Goal: Task Accomplishment & Management: Complete application form

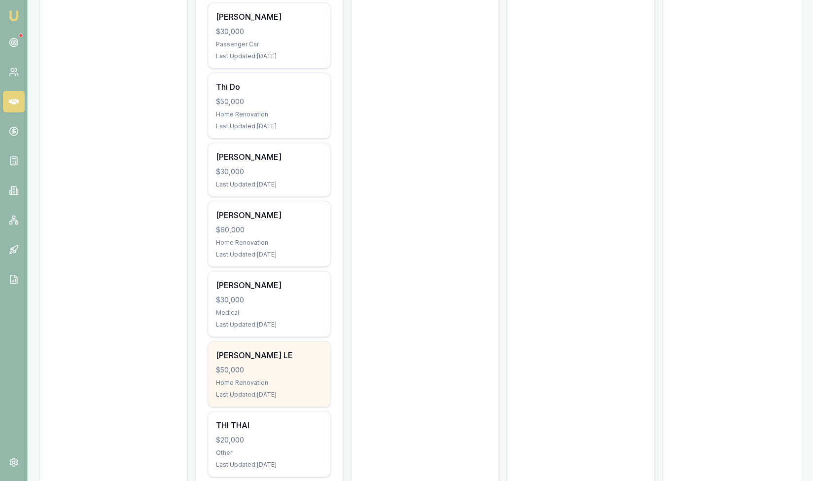
click at [255, 368] on div "$50,000" at bounding box center [269, 370] width 107 height 10
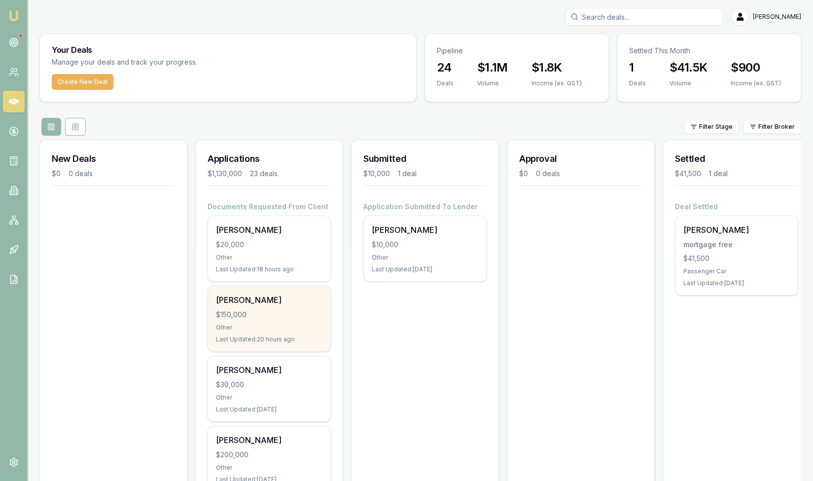
click at [247, 320] on div "Tawanda Kamuzonde $150,000 Other Last Updated: 20 hours ago" at bounding box center [269, 318] width 122 height 65
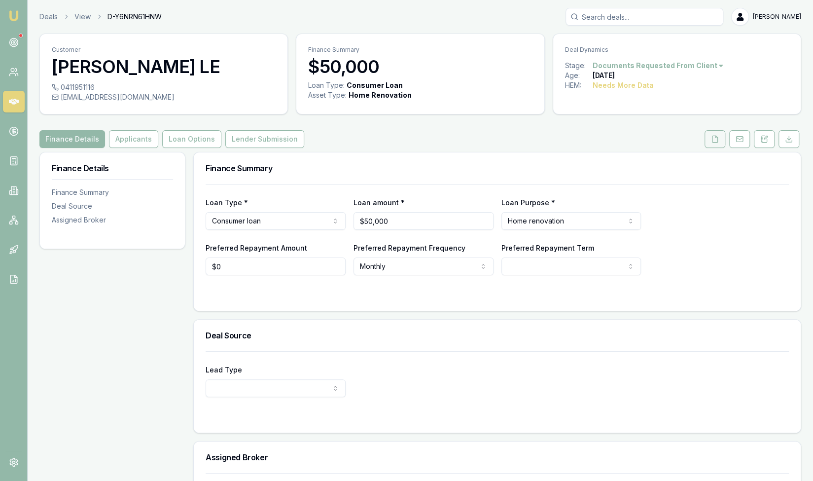
click at [716, 138] on icon at bounding box center [715, 139] width 8 height 8
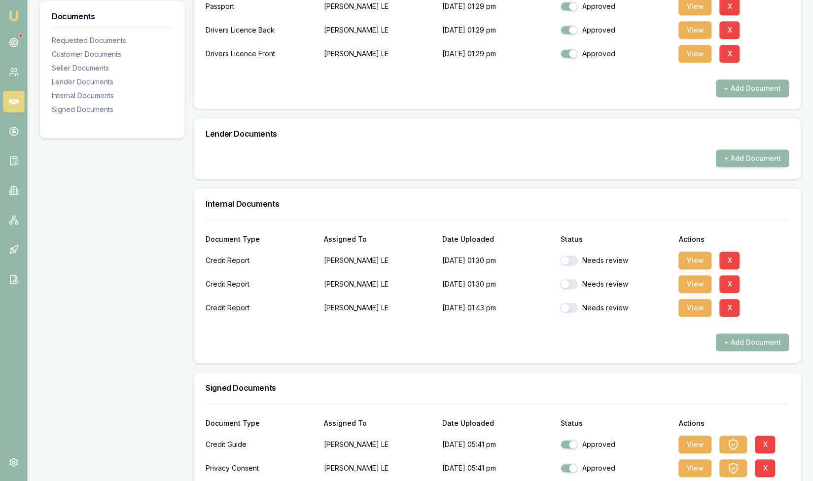
scroll to position [404, 0]
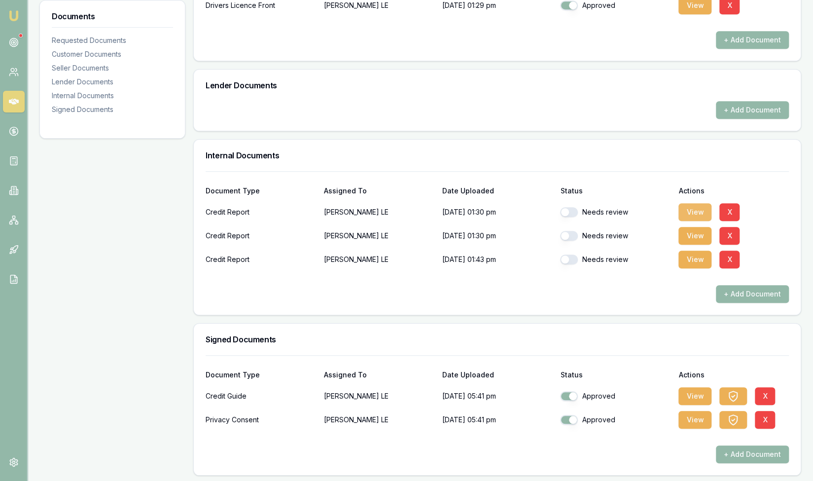
click at [698, 213] on button "View" at bounding box center [695, 212] width 33 height 18
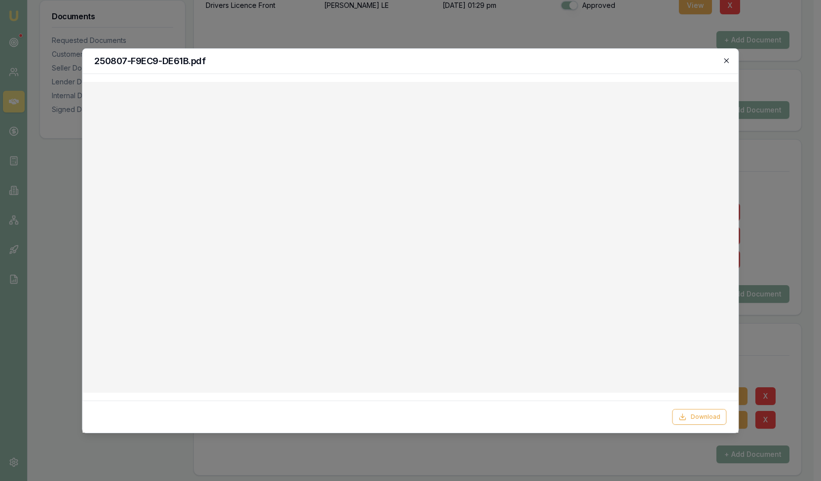
click at [727, 60] on icon "button" at bounding box center [726, 60] width 4 height 4
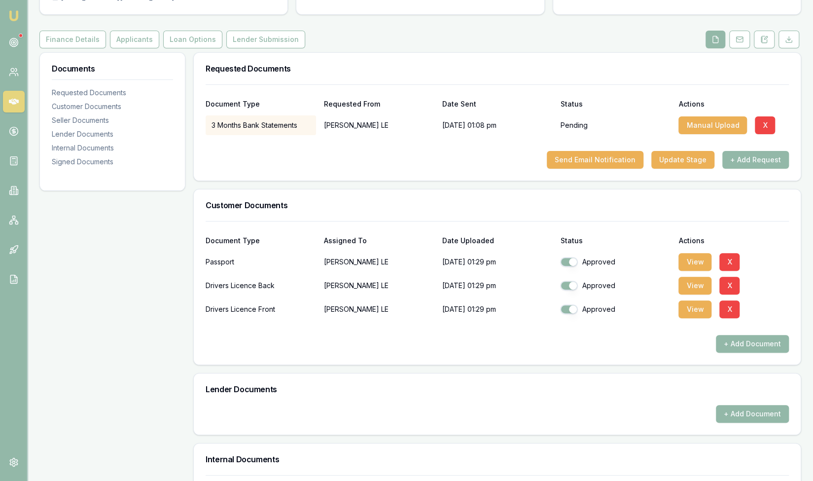
scroll to position [100, 0]
click at [585, 161] on button "Send Email Notification" at bounding box center [595, 160] width 97 height 18
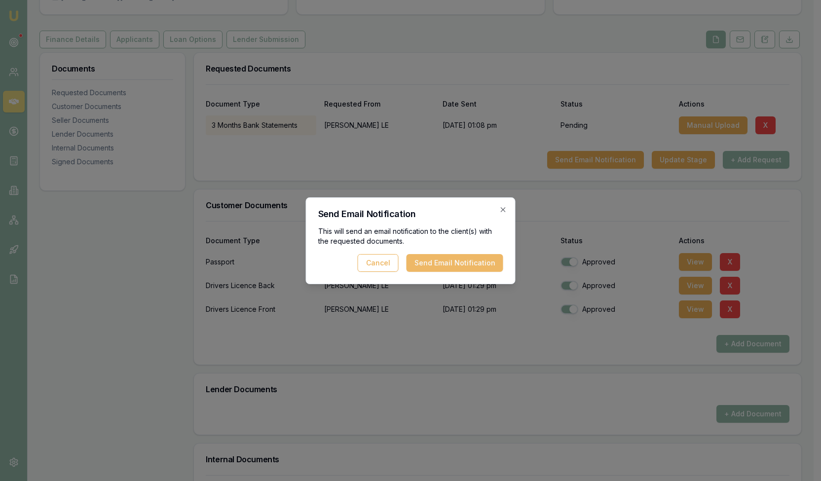
click at [435, 266] on button "Send Email Notification" at bounding box center [454, 263] width 97 height 18
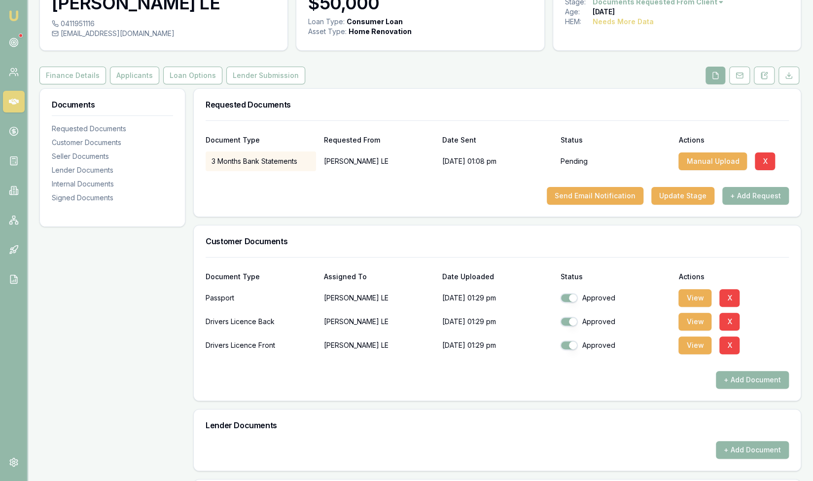
scroll to position [0, 0]
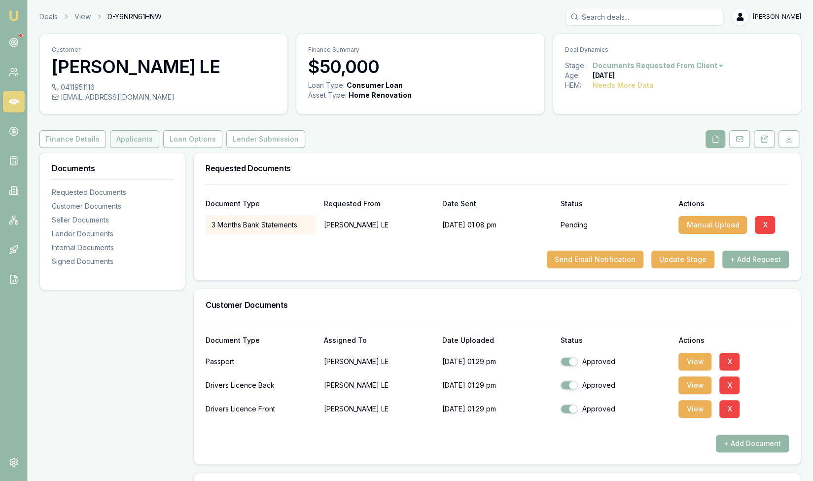
click at [129, 140] on button "Applicants" at bounding box center [134, 139] width 49 height 18
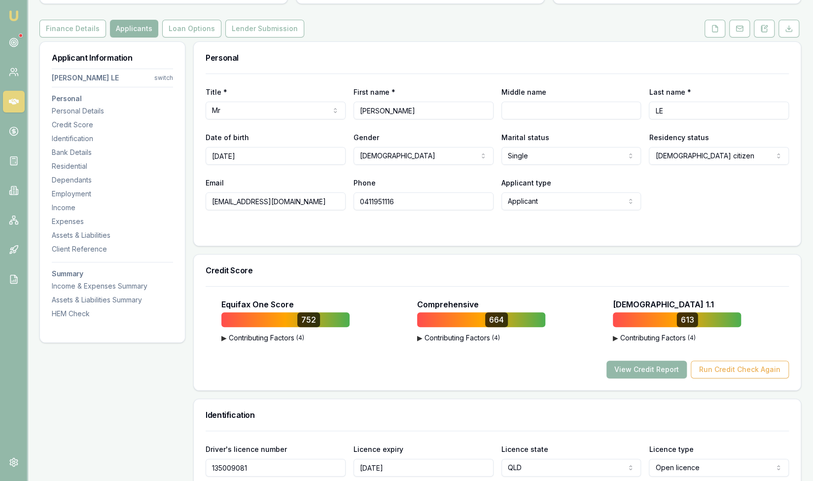
scroll to position [75, 0]
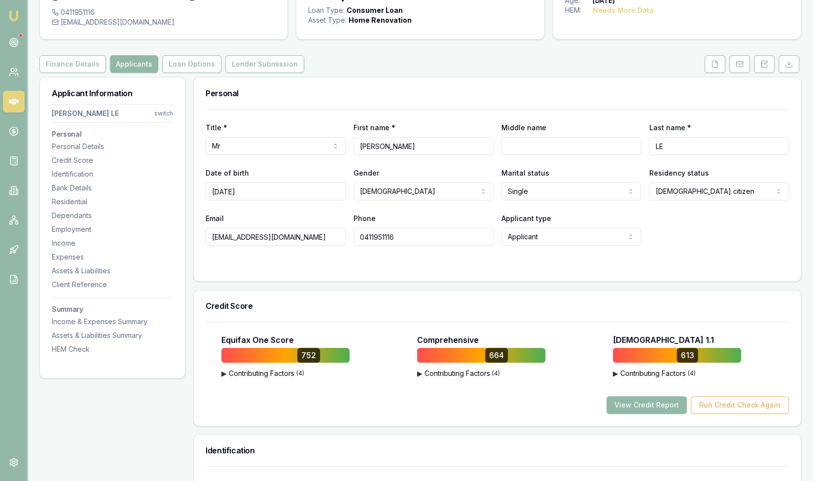
drag, startPoint x: 212, startPoint y: 237, endPoint x: 320, endPoint y: 240, distance: 107.6
click at [320, 240] on input "dongle21071984@gmail.com" at bounding box center [276, 237] width 140 height 18
click at [321, 235] on input "[EMAIL_ADDRESS][DOMAIN_NAME]" at bounding box center [276, 237] width 140 height 18
drag, startPoint x: 311, startPoint y: 235, endPoint x: 190, endPoint y: 233, distance: 120.9
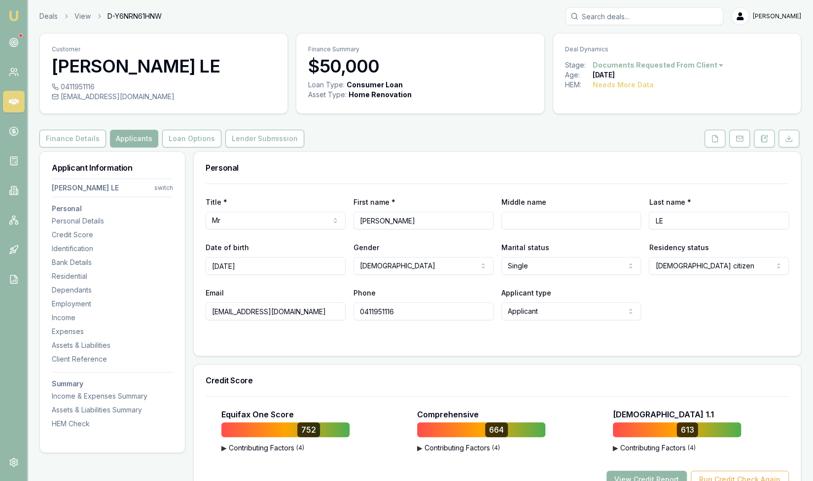
scroll to position [0, 0]
click at [714, 138] on icon at bounding box center [715, 139] width 8 height 8
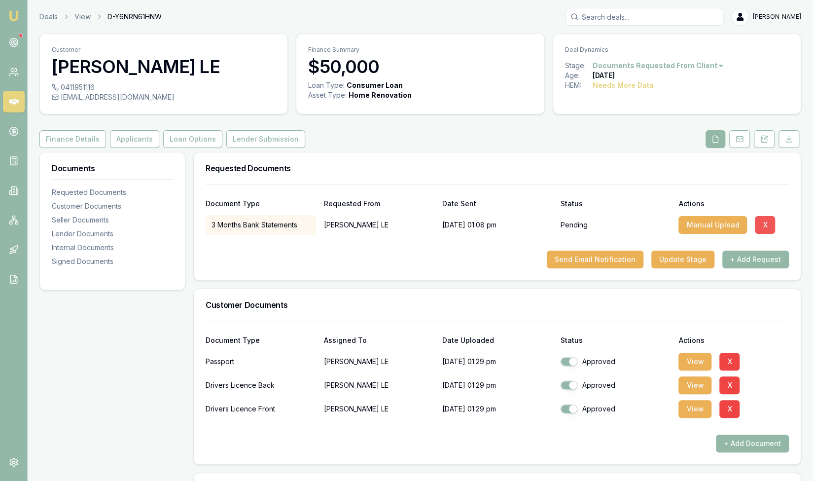
click at [765, 227] on button "X" at bounding box center [765, 225] width 20 height 18
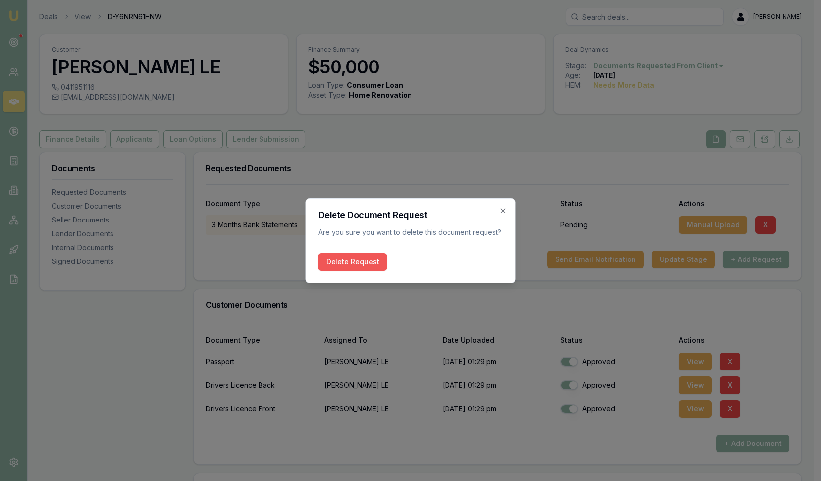
click at [357, 261] on button "Delete Request" at bounding box center [352, 262] width 69 height 18
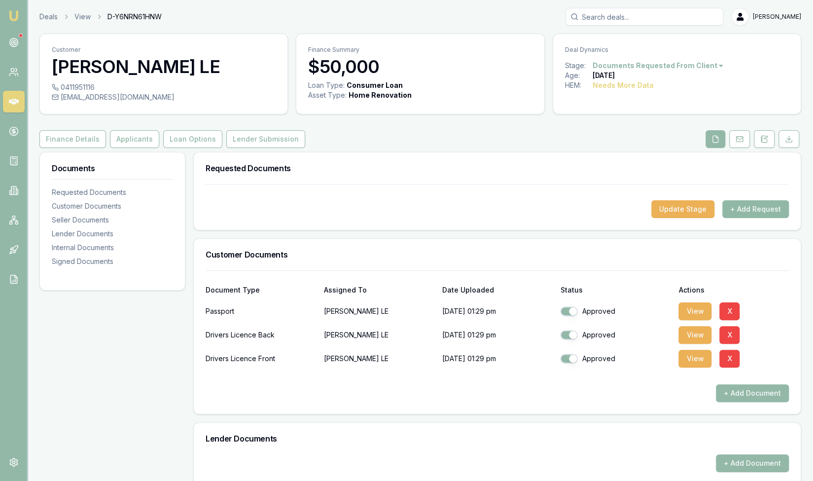
click at [763, 214] on button "+ Add Request" at bounding box center [756, 209] width 67 height 18
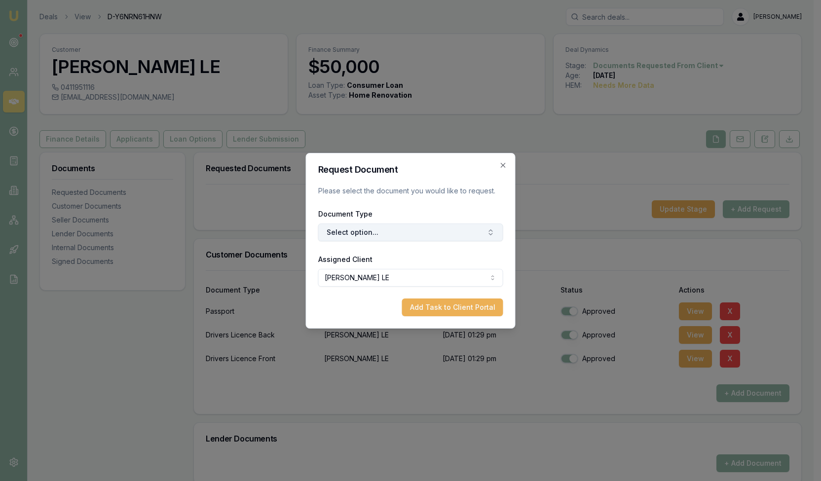
click at [365, 236] on button "Select option..." at bounding box center [410, 232] width 185 height 18
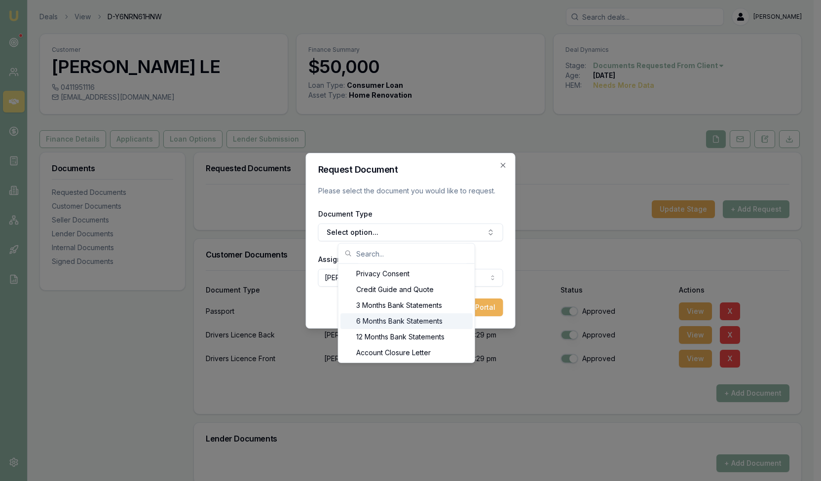
click at [368, 318] on div "6 Months Bank Statements" at bounding box center [406, 321] width 132 height 16
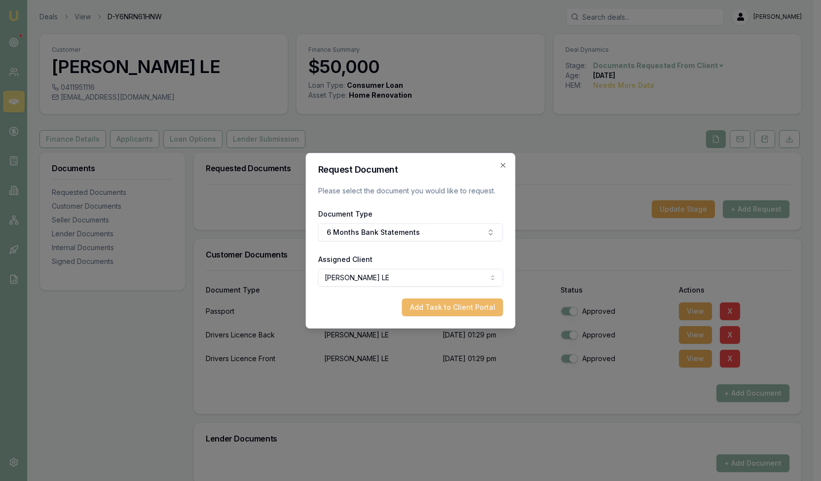
click at [429, 305] on button "Add Task to Client Portal" at bounding box center [452, 307] width 101 height 18
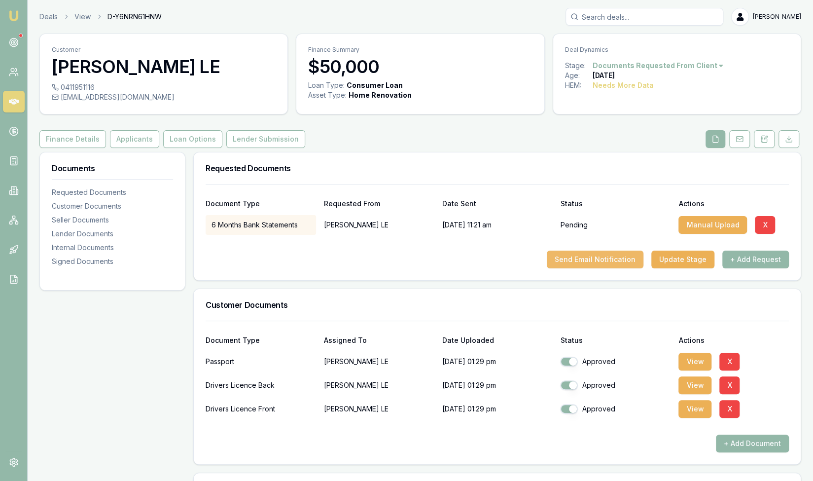
click at [582, 257] on button "Send Email Notification" at bounding box center [595, 260] width 97 height 18
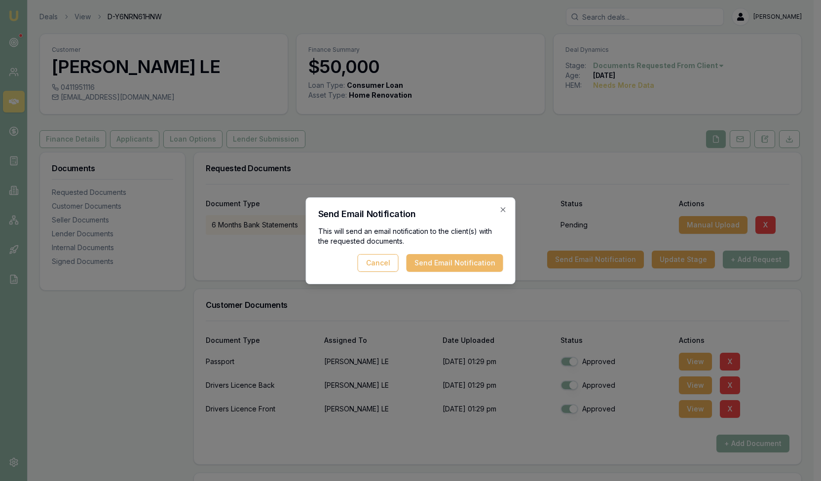
click at [426, 262] on button "Send Email Notification" at bounding box center [454, 263] width 97 height 18
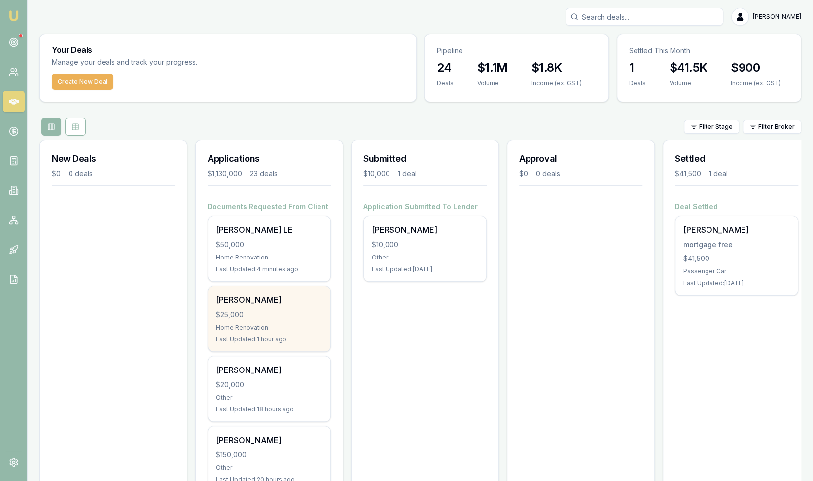
click at [244, 317] on div "$25,000" at bounding box center [269, 315] width 107 height 10
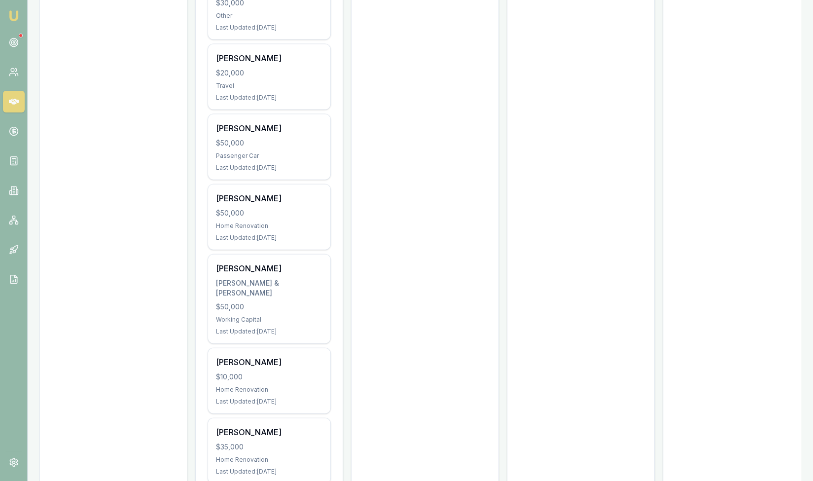
scroll to position [1379, 0]
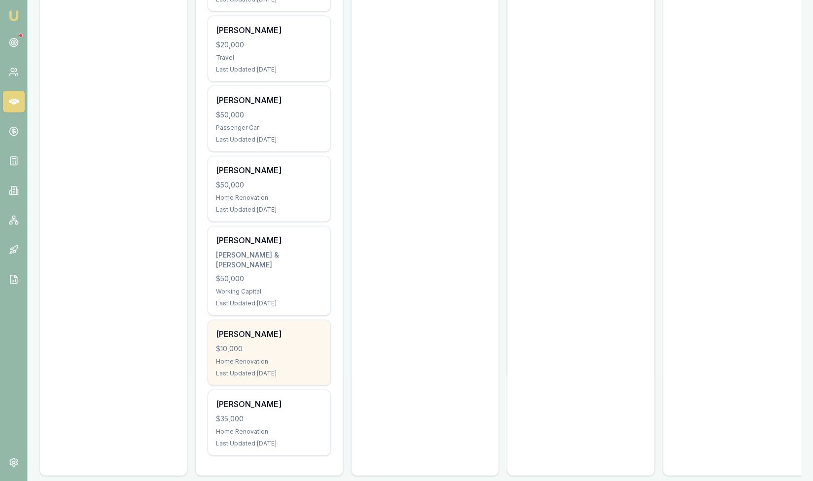
click at [241, 344] on div "$10,000" at bounding box center [269, 349] width 107 height 10
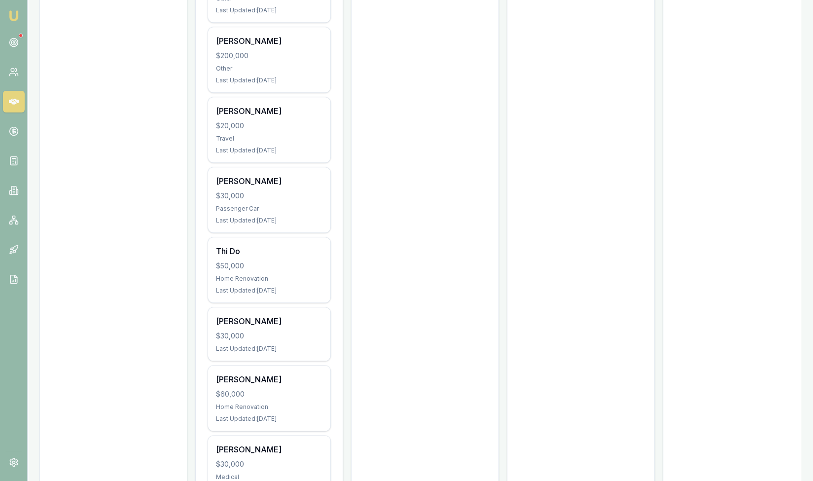
scroll to position [504, 0]
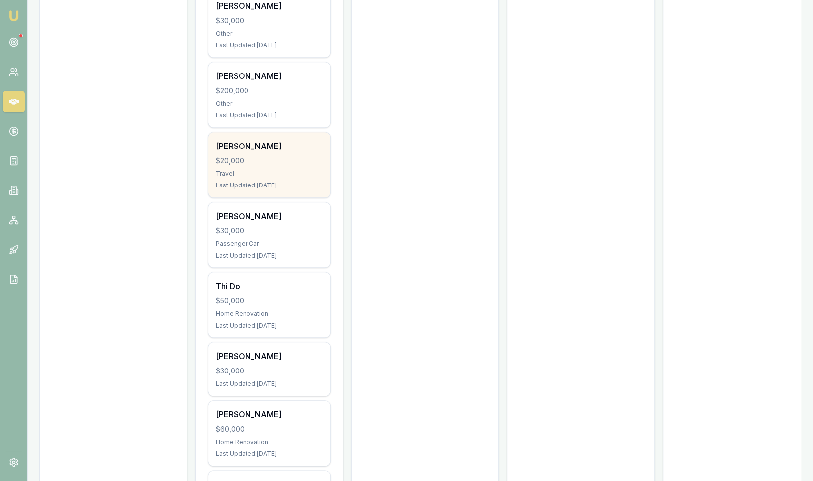
click at [263, 165] on div "Duong nguyen $20,000 Travel Last Updated: 3 days ago" at bounding box center [269, 164] width 122 height 65
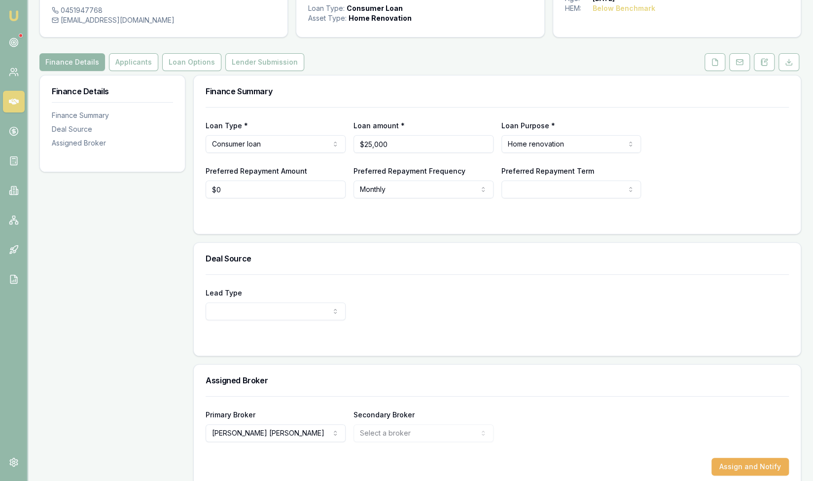
scroll to position [78, 0]
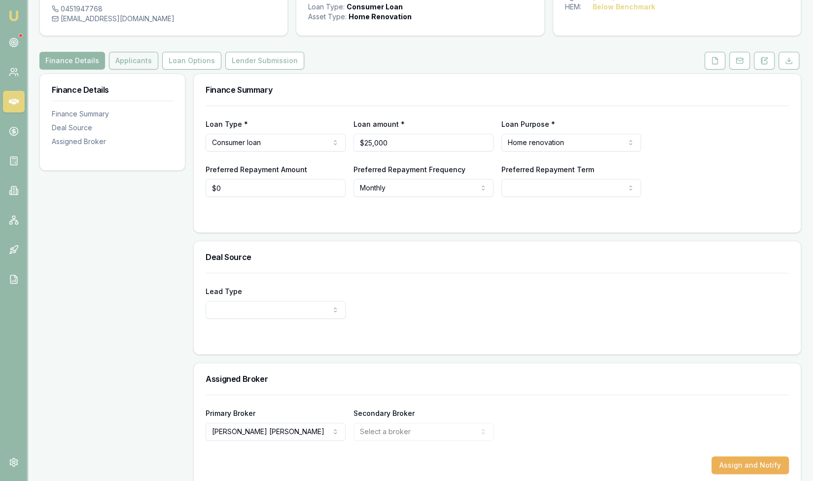
click at [119, 57] on button "Applicants" at bounding box center [133, 61] width 49 height 18
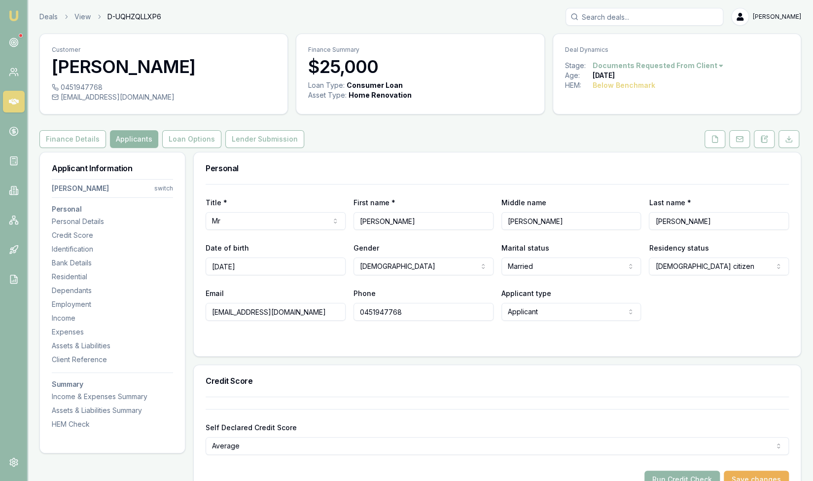
click at [125, 142] on button "Applicants" at bounding box center [134, 139] width 48 height 18
click at [244, 313] on input "jordanvt768768@gmail.com" at bounding box center [276, 312] width 140 height 18
drag, startPoint x: 312, startPoint y: 311, endPoint x: 202, endPoint y: 308, distance: 110.0
click at [202, 308] on div "Title * Mr Mr Mrs Miss Ms Dr Prof First name * Tuan Middle name anh Last name *…" at bounding box center [497, 270] width 607 height 172
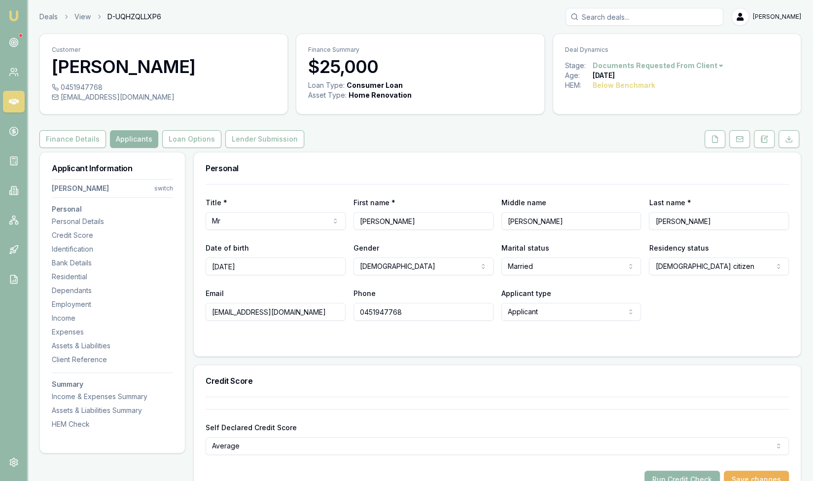
click at [377, 311] on input "0451947768" at bounding box center [424, 312] width 140 height 18
click at [377, 312] on input "0451947768" at bounding box center [424, 312] width 140 height 18
click at [379, 311] on input "0451947768" at bounding box center [424, 312] width 140 height 18
click at [716, 141] on icon at bounding box center [715, 139] width 8 height 8
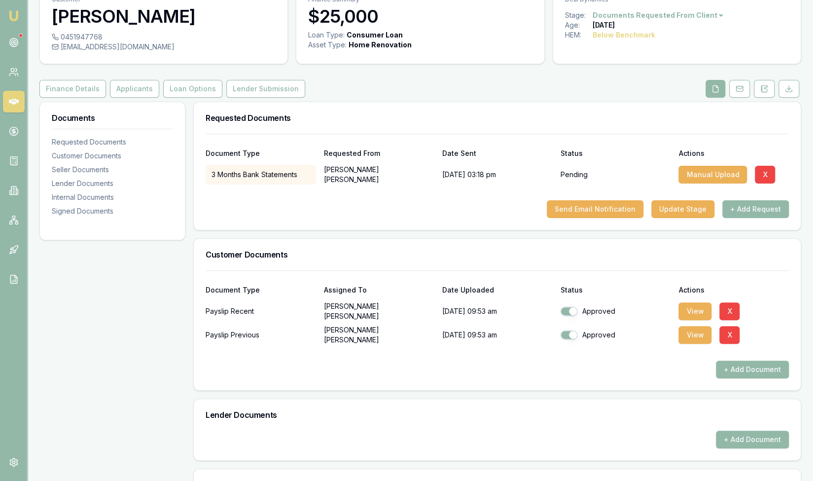
scroll to position [113, 0]
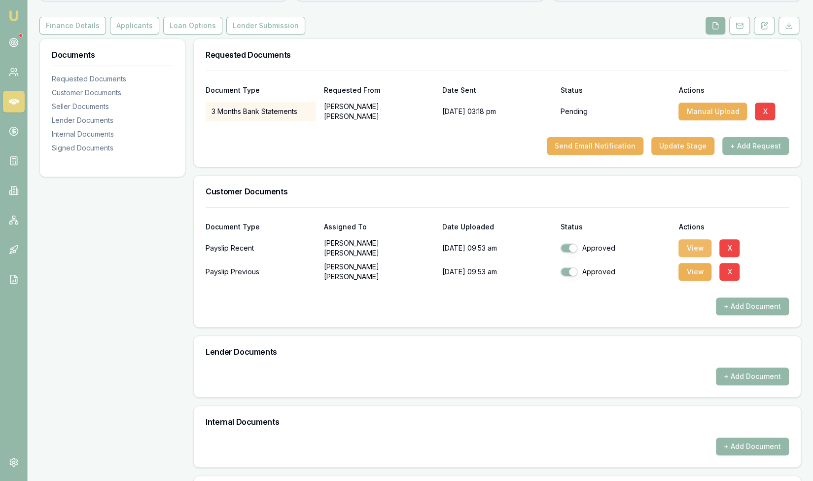
click at [688, 245] on button "View" at bounding box center [695, 248] width 33 height 18
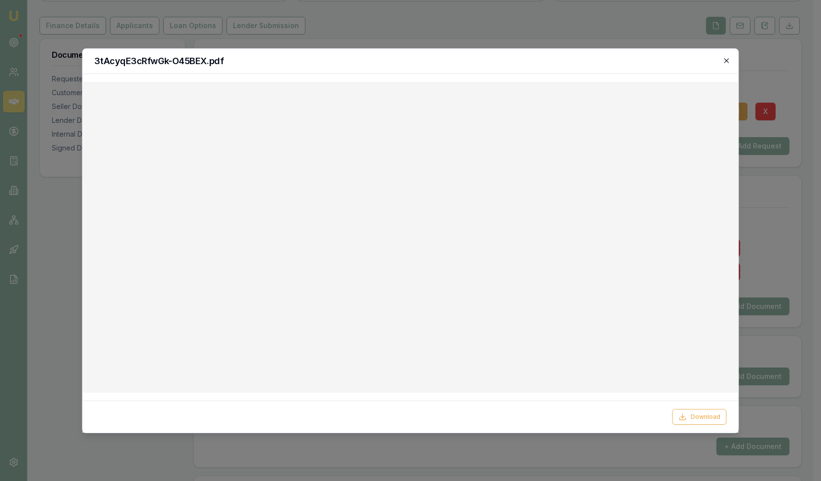
click at [725, 59] on icon "button" at bounding box center [726, 60] width 4 height 4
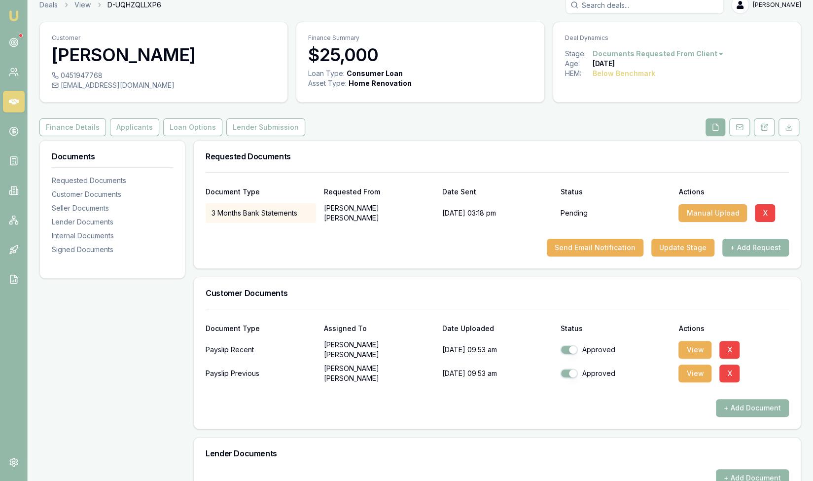
scroll to position [0, 0]
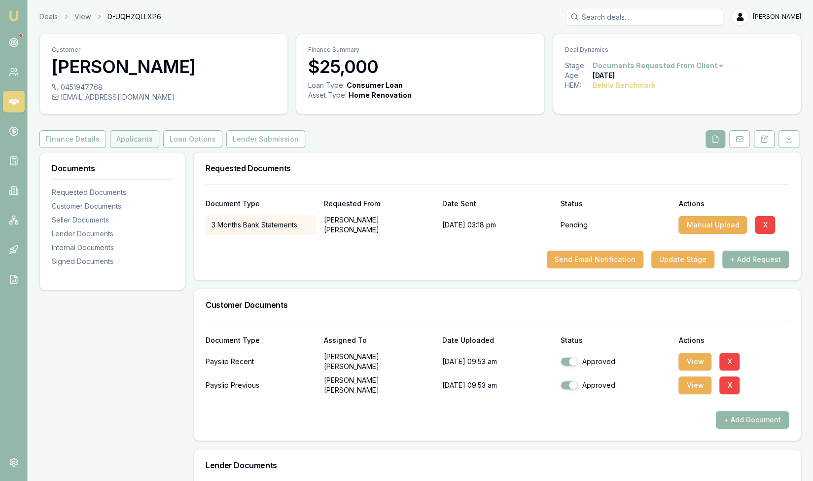
click at [122, 141] on button "Applicants" at bounding box center [134, 139] width 49 height 18
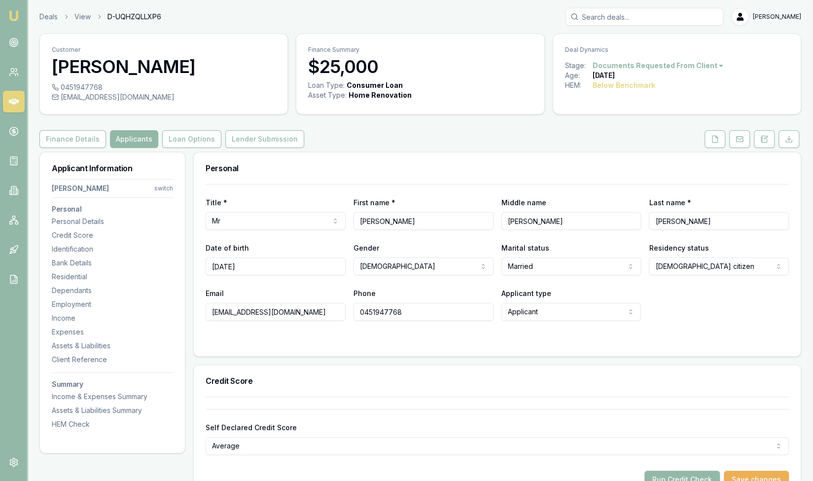
click at [648, 18] on input "Search deals" at bounding box center [645, 17] width 158 height 18
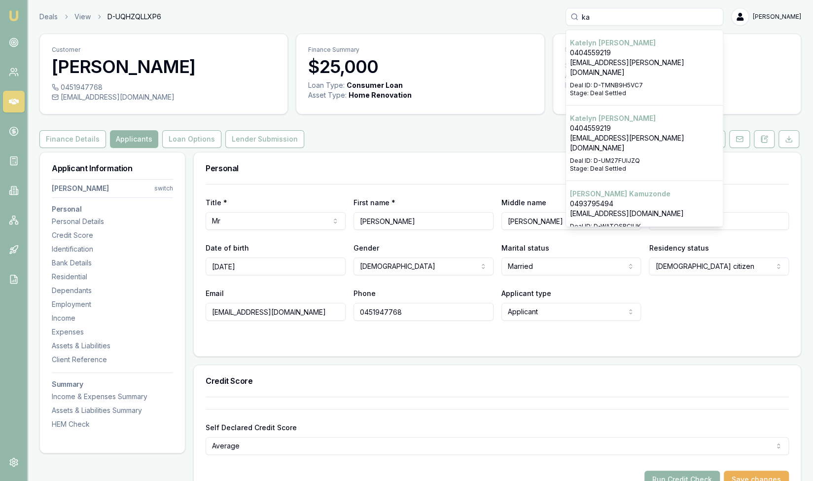
type input "k"
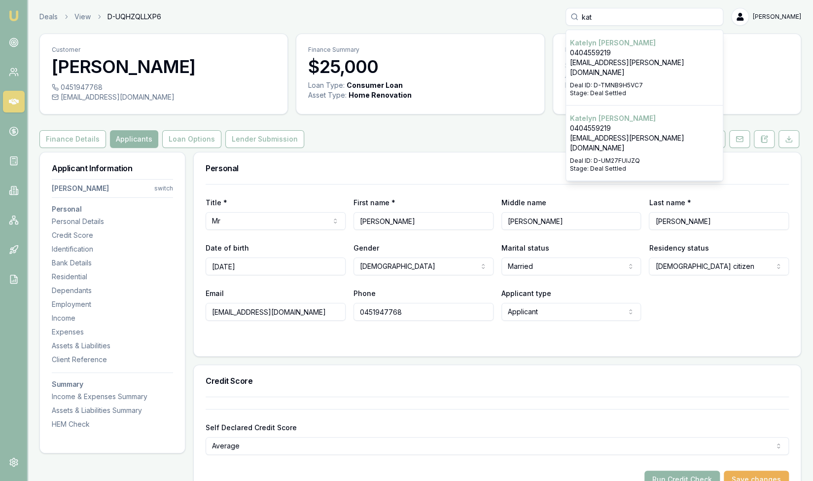
type input "kat"
click at [700, 67] on p "katelyn.scanlan@yahoo.com" at bounding box center [644, 68] width 149 height 20
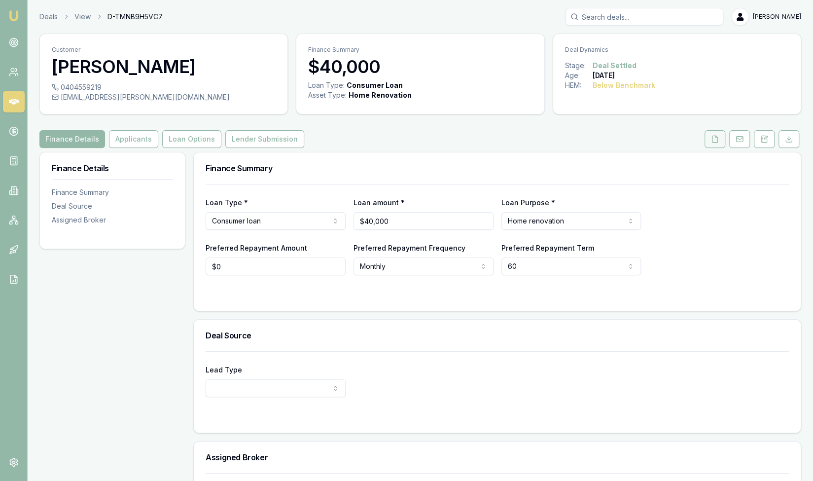
click at [719, 140] on icon at bounding box center [715, 139] width 8 height 8
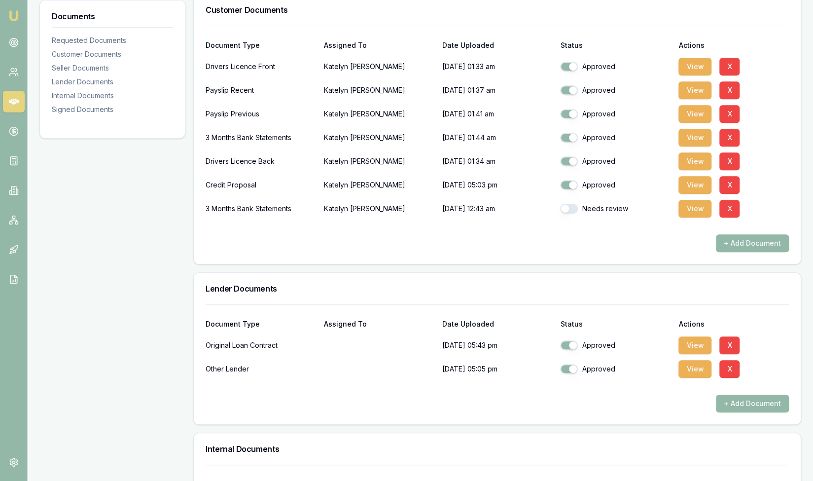
scroll to position [253, 0]
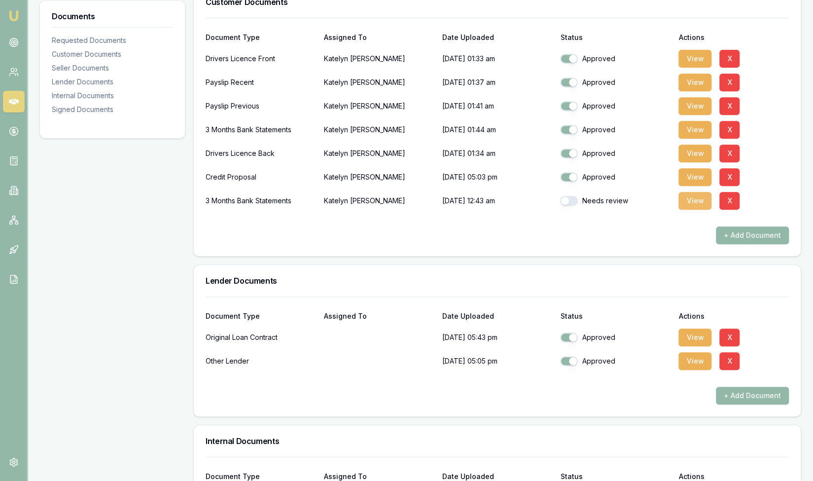
click at [700, 202] on button "View" at bounding box center [695, 201] width 33 height 18
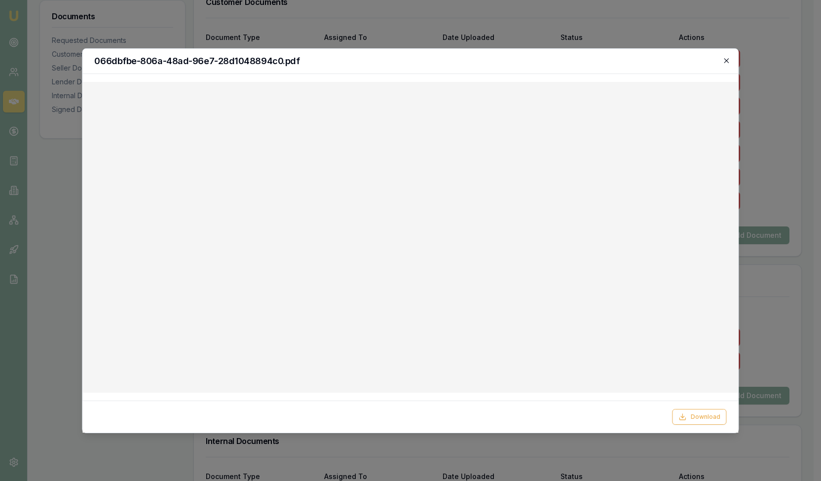
click at [727, 62] on icon "button" at bounding box center [727, 61] width 8 height 8
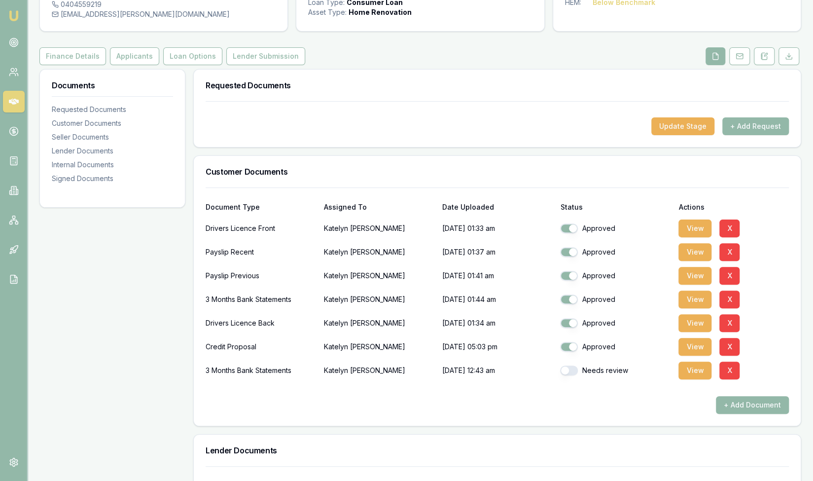
scroll to position [0, 0]
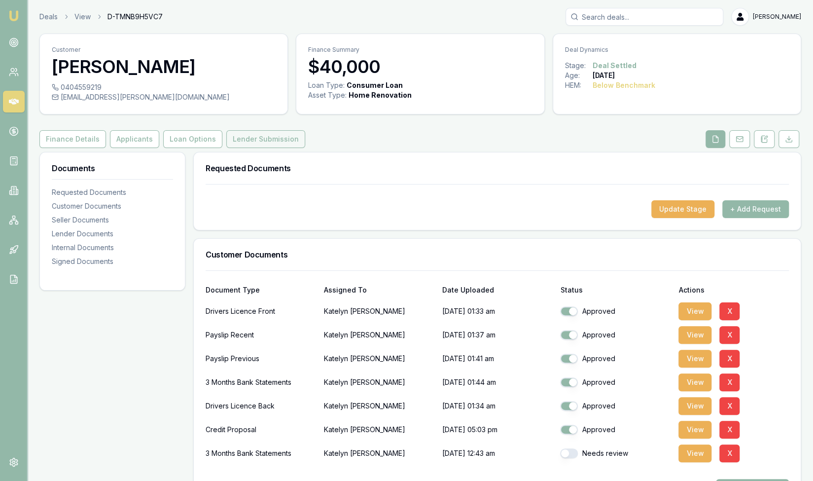
click at [238, 141] on button "Lender Submission" at bounding box center [265, 139] width 79 height 18
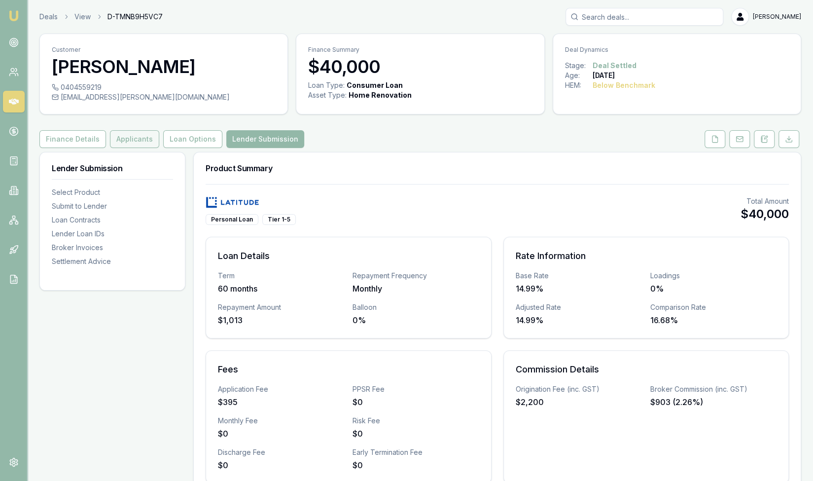
drag, startPoint x: 128, startPoint y: 140, endPoint x: 134, endPoint y: 142, distance: 5.8
click at [128, 140] on button "Applicants" at bounding box center [134, 139] width 49 height 18
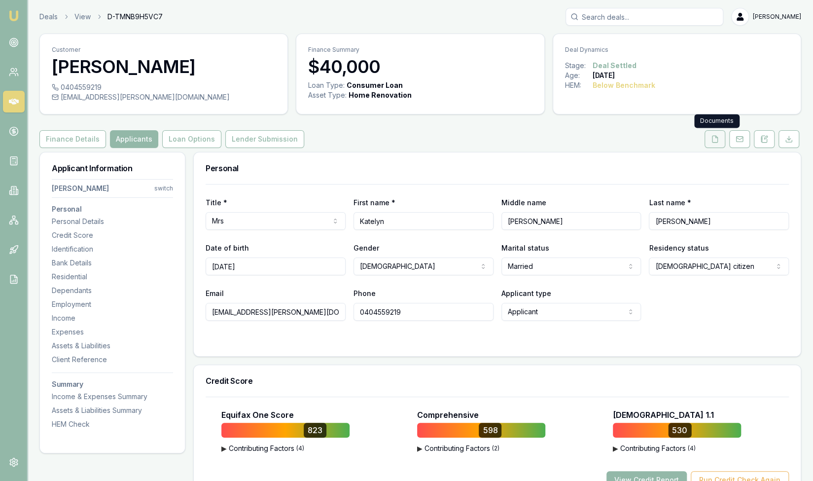
click at [711, 139] on button at bounding box center [715, 139] width 21 height 18
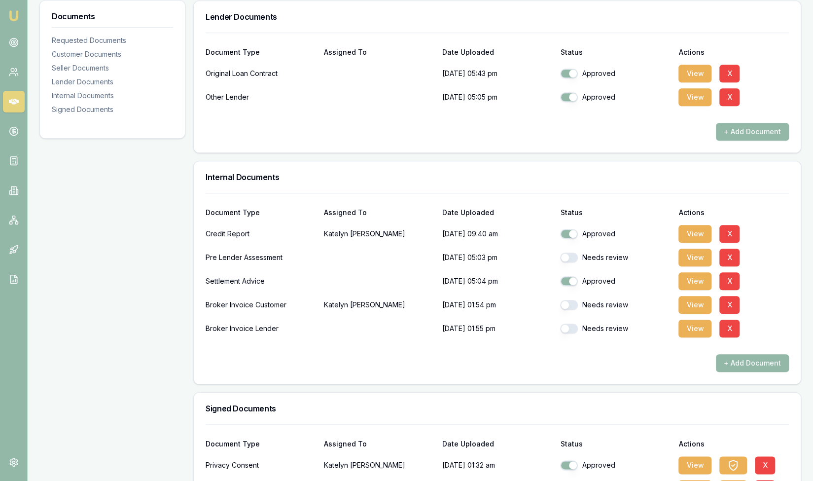
scroll to position [524, 0]
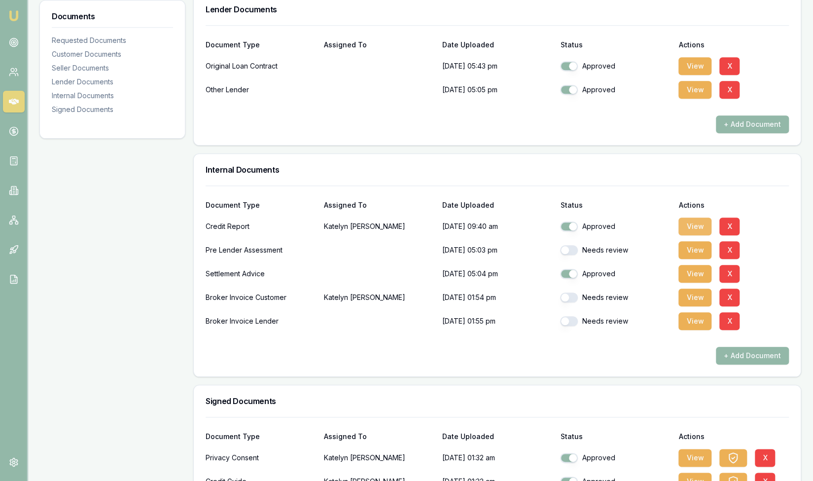
click at [699, 223] on button "View" at bounding box center [695, 227] width 33 height 18
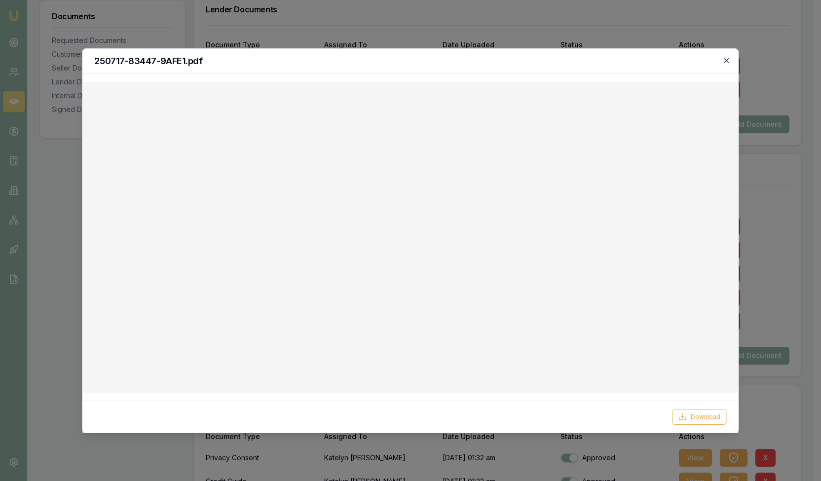
click at [725, 62] on icon "button" at bounding box center [726, 60] width 4 height 4
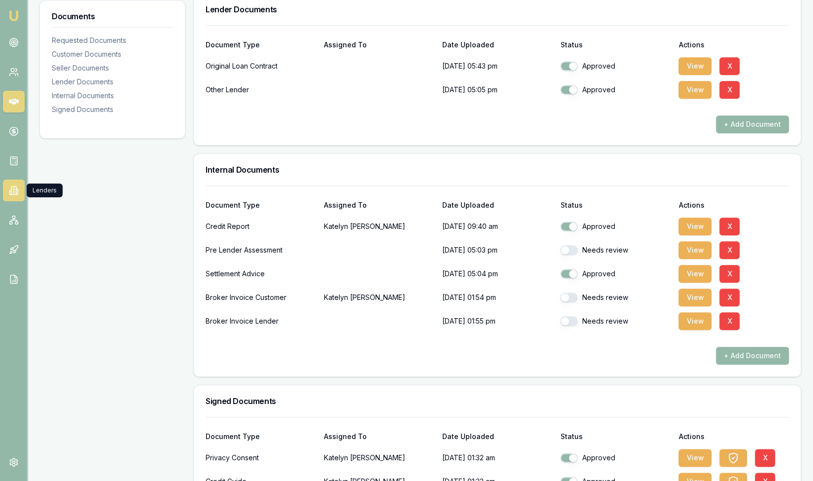
click at [16, 194] on icon at bounding box center [16, 191] width 1 height 5
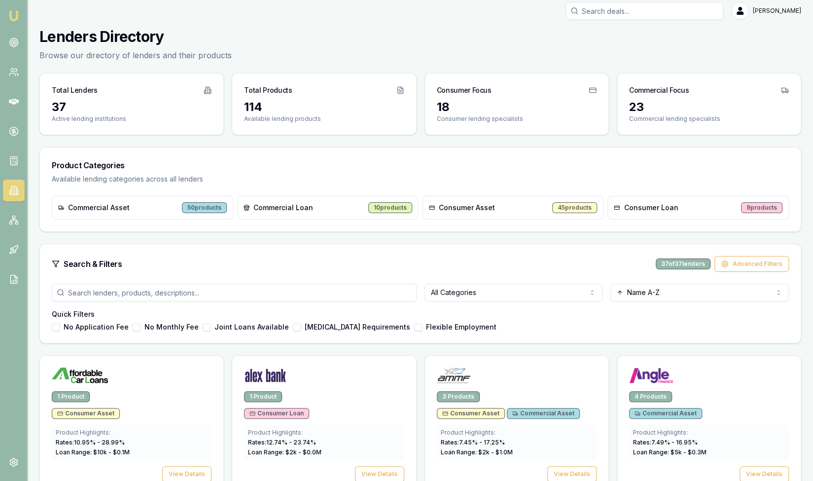
scroll to position [4, 0]
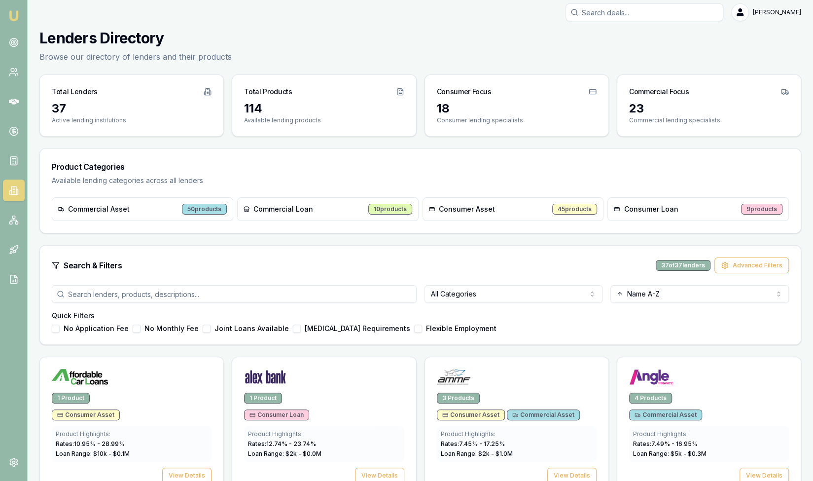
click at [475, 295] on html "Emu Broker Steven Nguyen Toggle Menu Lenders Directory Browse our directory of …" at bounding box center [406, 236] width 813 height 481
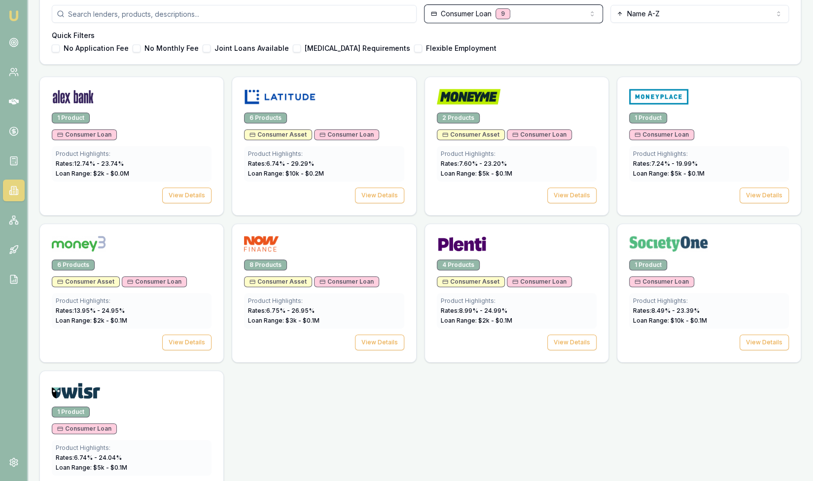
scroll to position [297, 0]
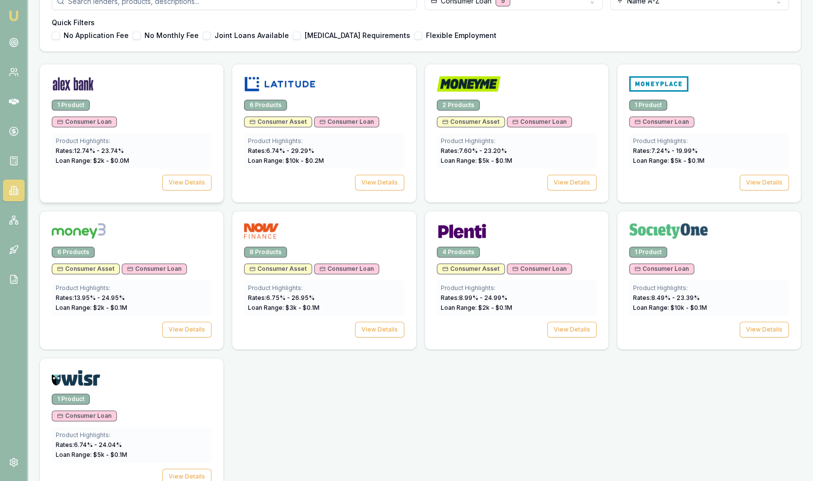
click at [64, 103] on div "1 Product" at bounding box center [71, 105] width 38 height 11
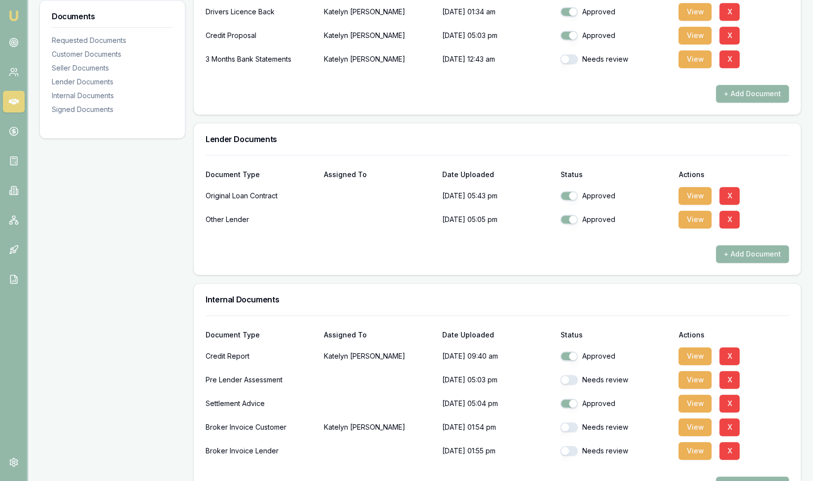
scroll to position [459, 0]
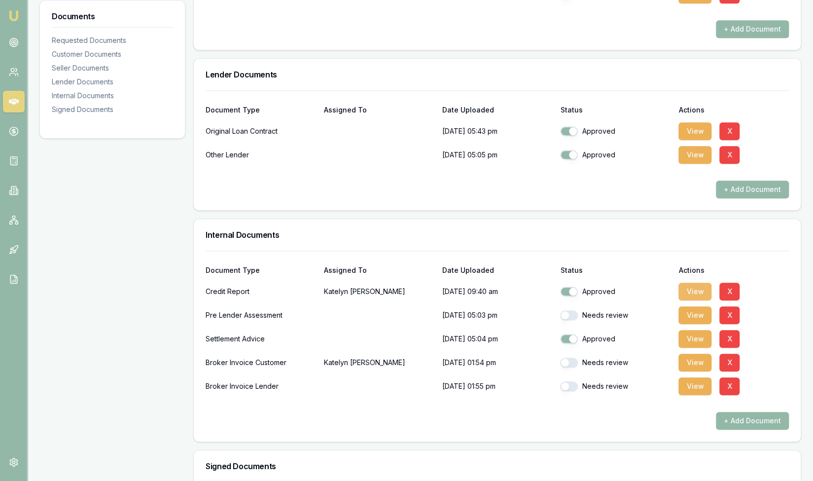
click at [689, 292] on button "View" at bounding box center [695, 292] width 33 height 18
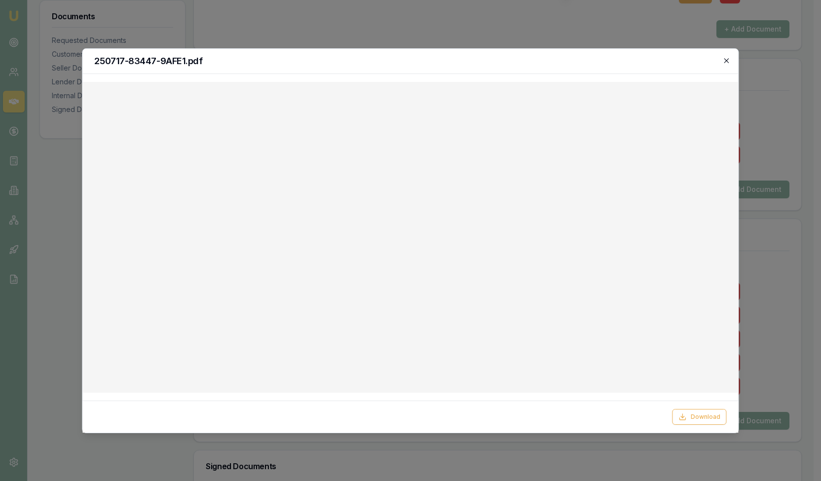
click at [730, 62] on icon "button" at bounding box center [727, 61] width 8 height 8
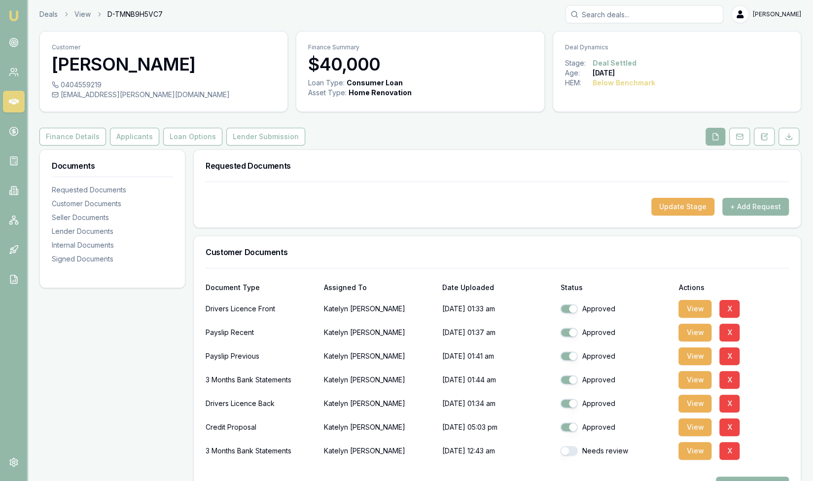
scroll to position [0, 0]
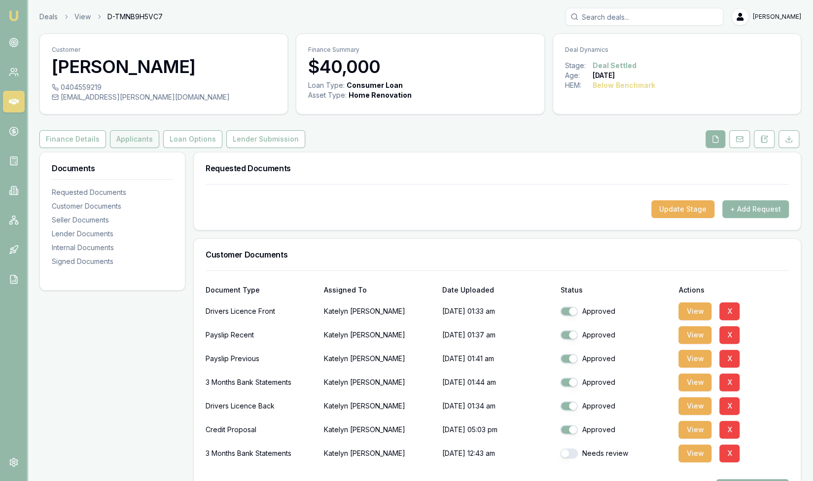
click at [132, 139] on button "Applicants" at bounding box center [134, 139] width 49 height 18
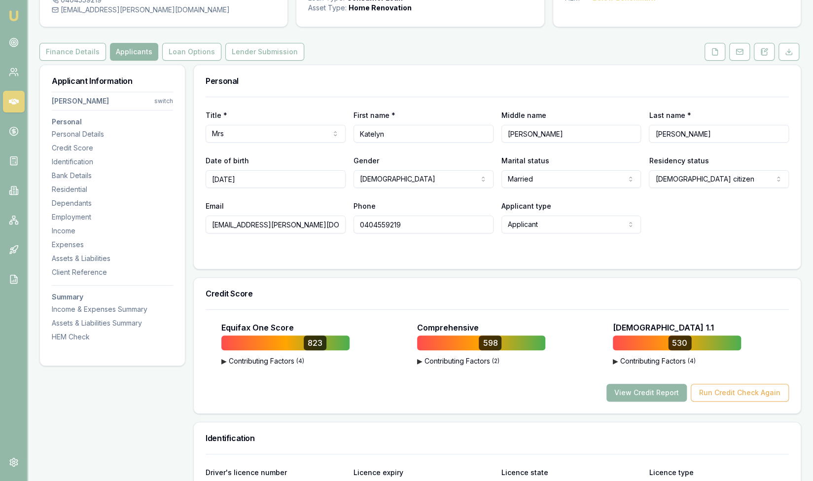
scroll to position [105, 0]
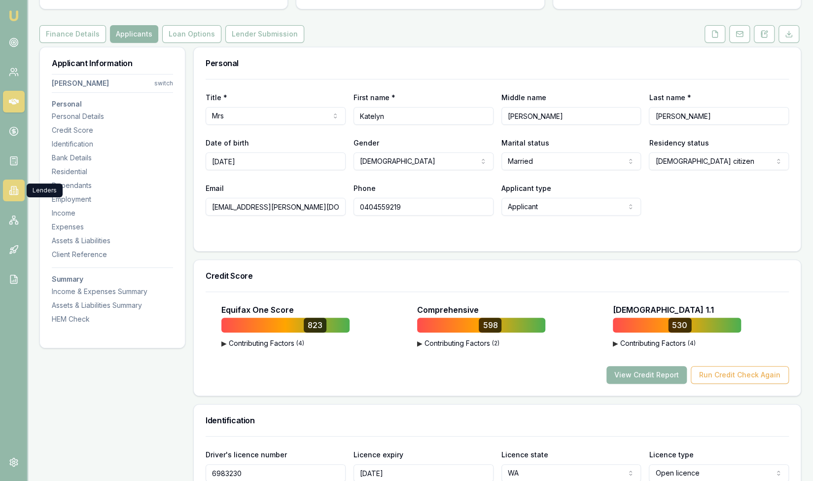
click at [12, 187] on icon at bounding box center [14, 190] width 10 height 10
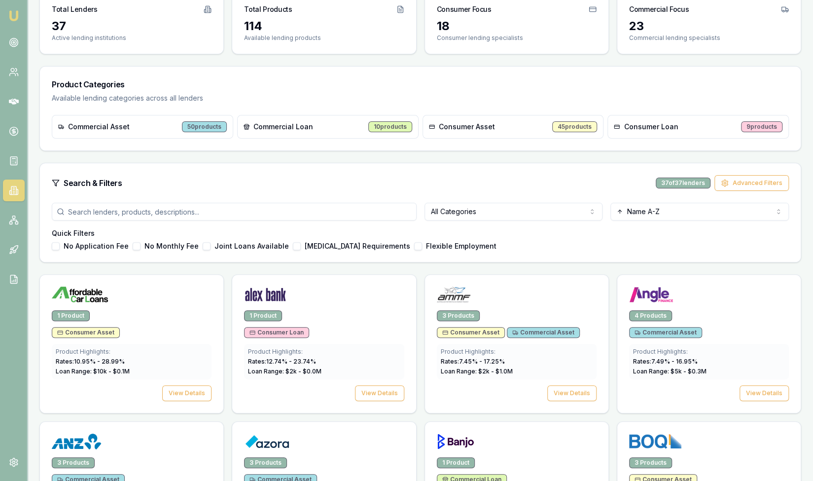
scroll to position [90, 0]
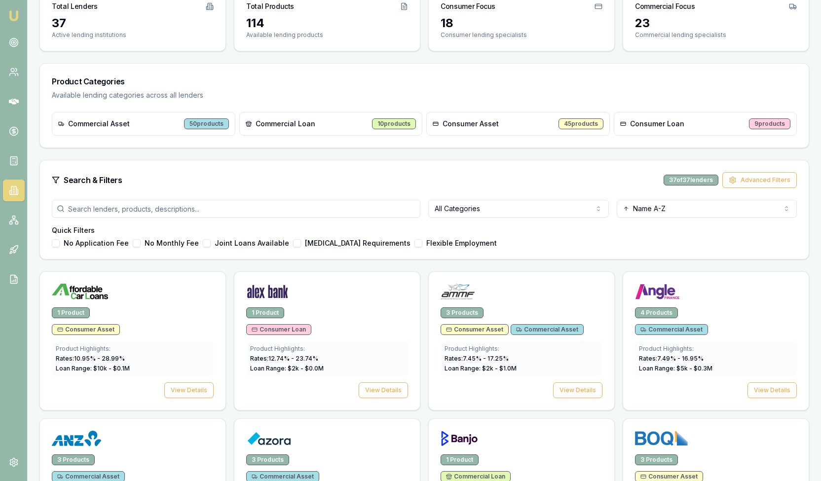
click at [524, 209] on html "Emu Broker Steven Nguyen Toggle Menu Lenders Directory Browse our directory of …" at bounding box center [410, 150] width 821 height 481
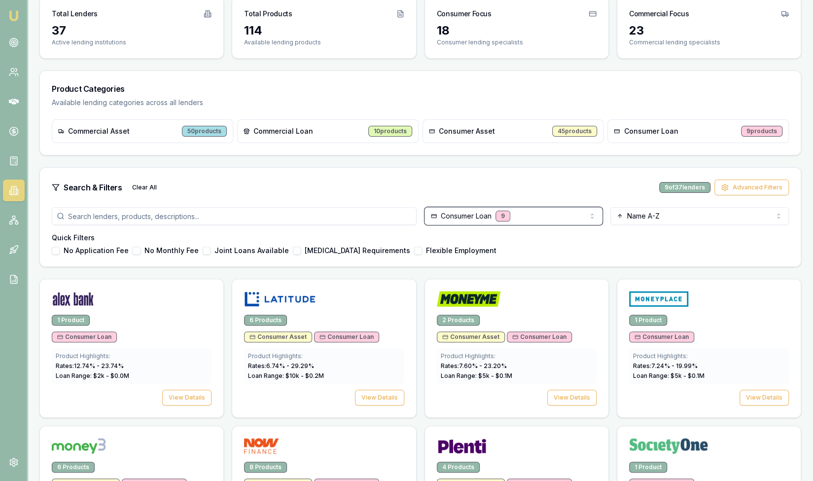
scroll to position [30, 0]
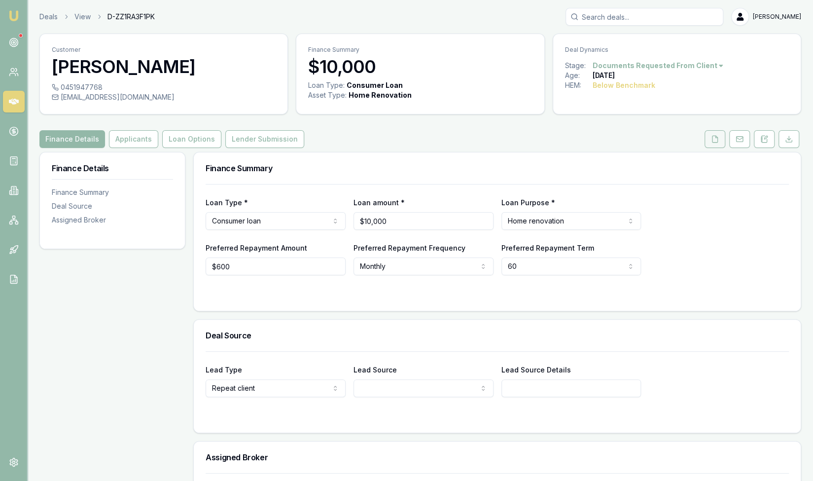
click at [714, 143] on button at bounding box center [715, 139] width 21 height 18
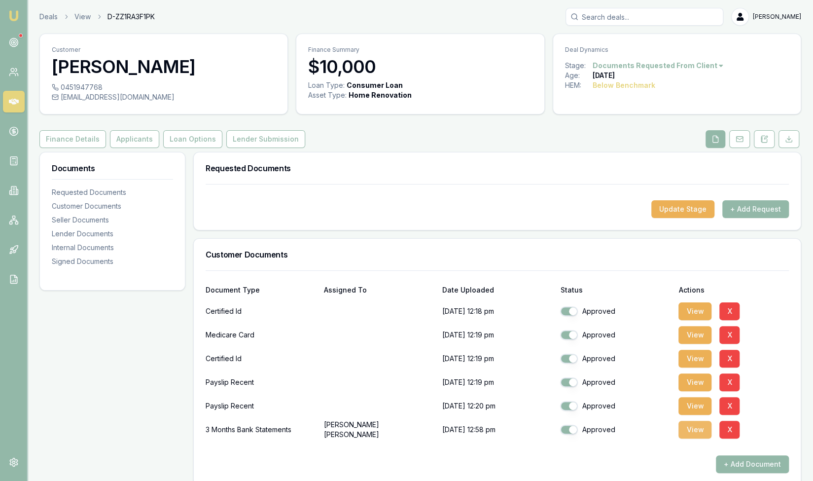
click at [696, 430] on button "View" at bounding box center [695, 430] width 33 height 18
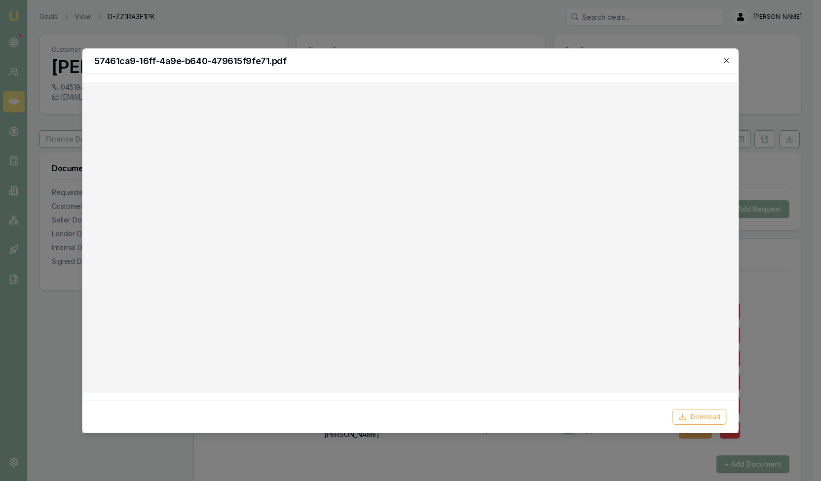
click at [728, 59] on icon "button" at bounding box center [726, 60] width 4 height 4
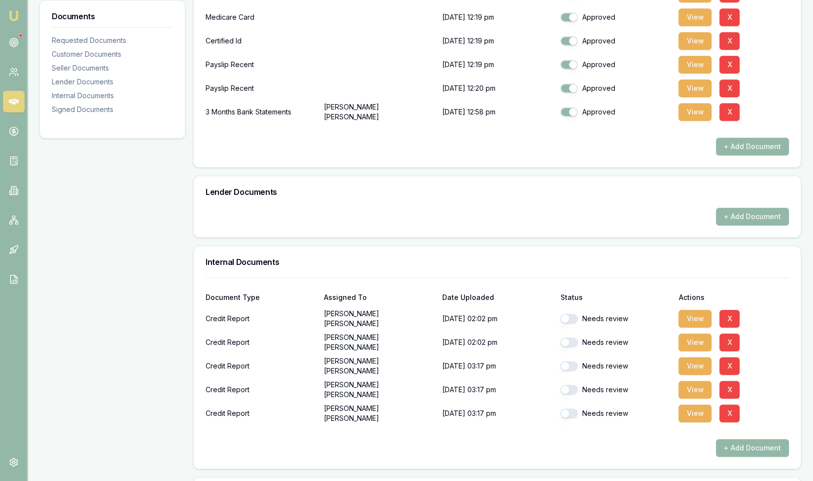
scroll to position [321, 0]
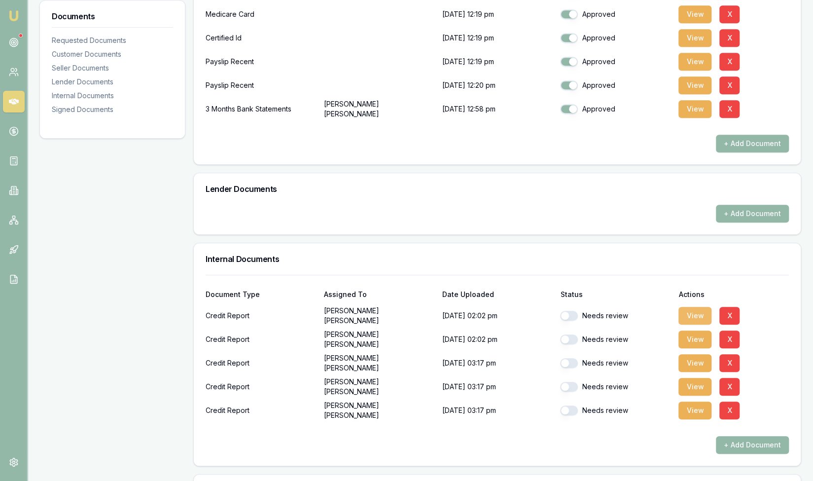
click at [696, 313] on button "View" at bounding box center [695, 316] width 33 height 18
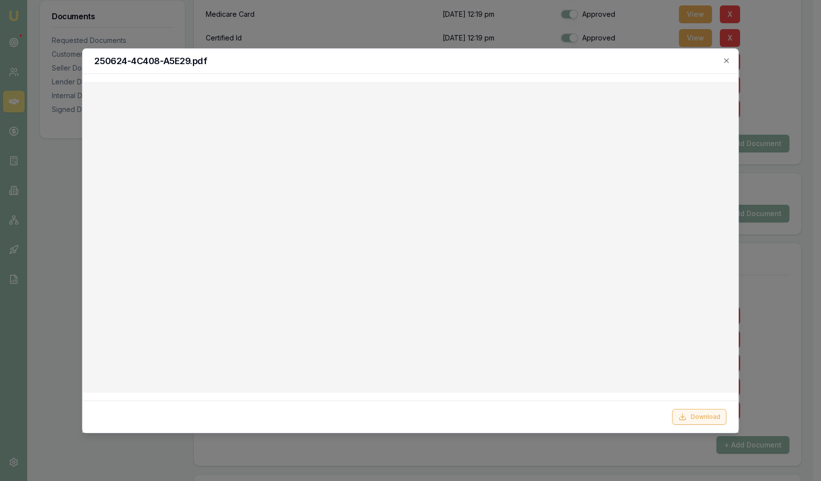
click at [708, 418] on button "Download" at bounding box center [699, 417] width 54 height 16
click at [724, 59] on icon "button" at bounding box center [727, 61] width 8 height 8
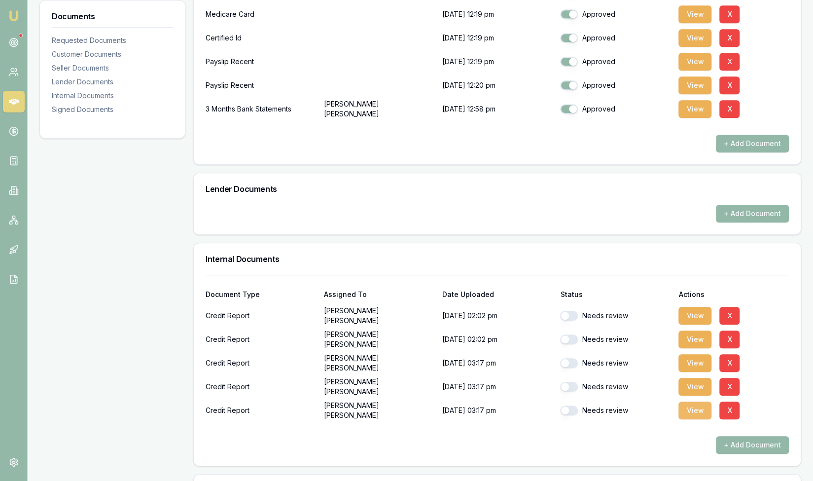
click at [694, 412] on button "View" at bounding box center [695, 411] width 33 height 18
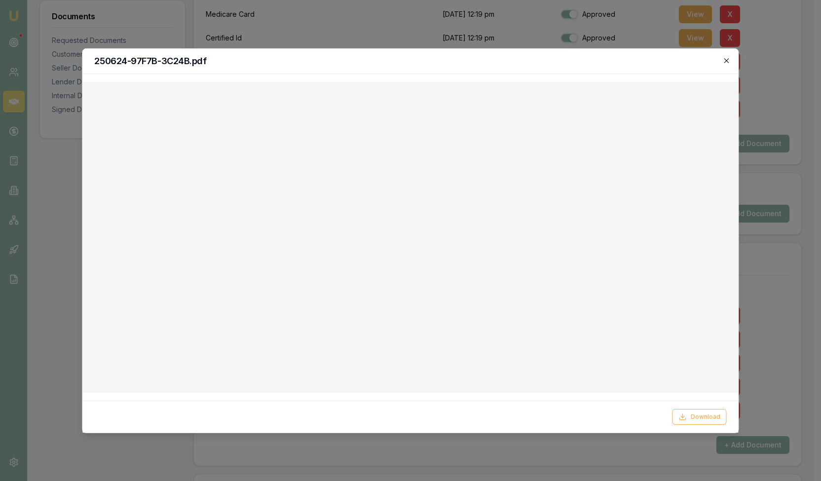
click at [730, 62] on icon "button" at bounding box center [727, 61] width 8 height 8
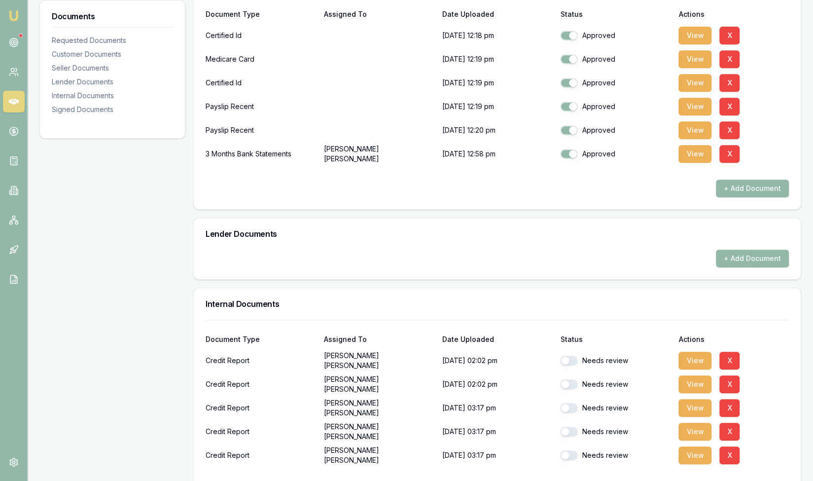
scroll to position [266, 0]
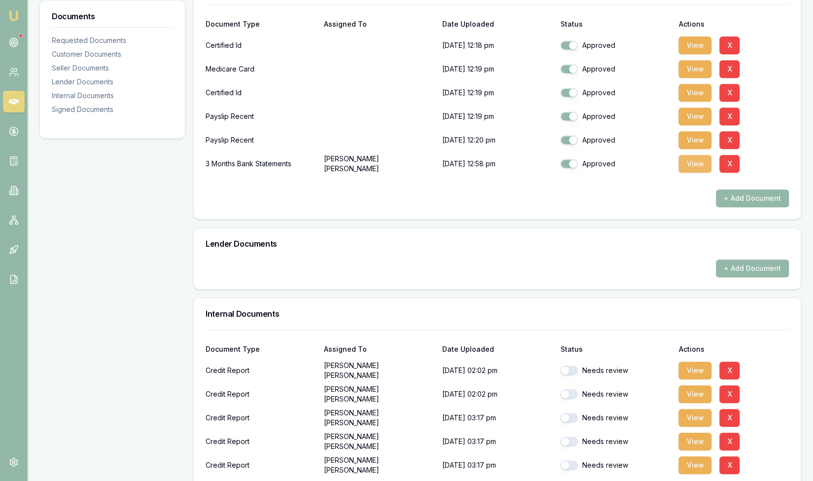
click at [693, 167] on button "View" at bounding box center [695, 164] width 33 height 18
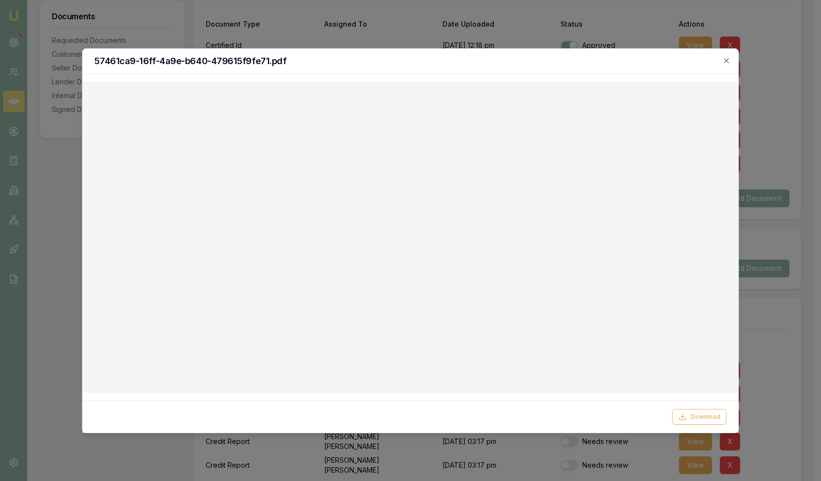
drag, startPoint x: 729, startPoint y: 56, endPoint x: 563, endPoint y: 50, distance: 165.9
click at [726, 57] on icon "button" at bounding box center [727, 61] width 8 height 8
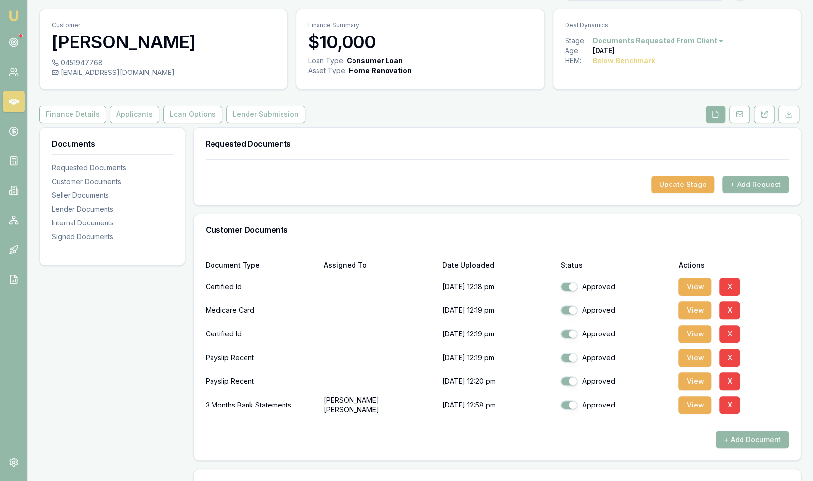
scroll to position [0, 0]
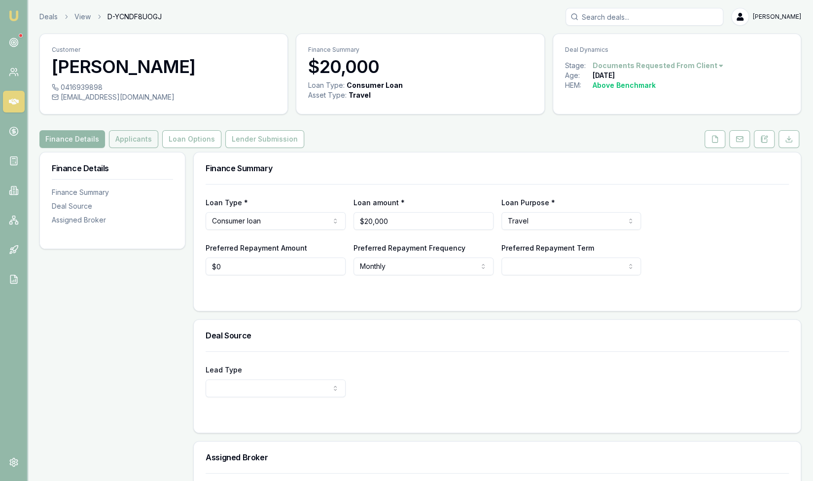
click at [117, 130] on button "Applicants" at bounding box center [133, 139] width 49 height 18
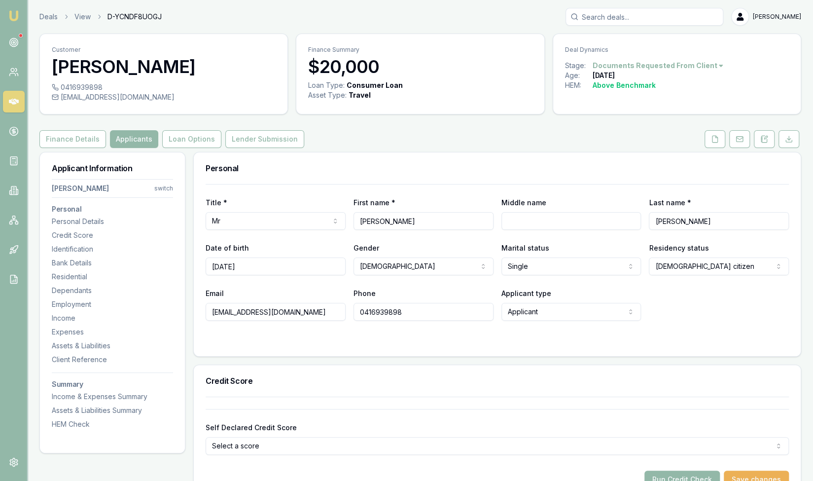
drag, startPoint x: 213, startPoint y: 314, endPoint x: 330, endPoint y: 318, distance: 117.5
click at [330, 318] on input "[EMAIL_ADDRESS][DOMAIN_NAME]" at bounding box center [276, 312] width 140 height 18
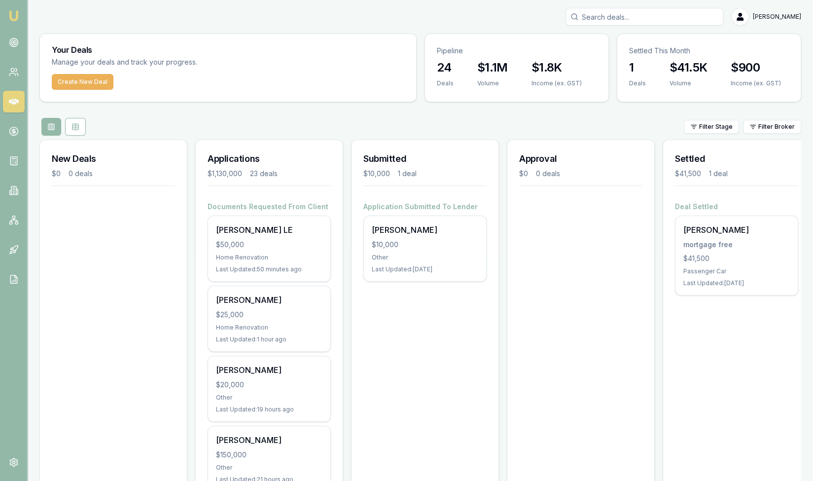
click at [644, 18] on input "Search deals" at bounding box center [645, 17] width 158 height 18
click at [626, 17] on input "Search deals" at bounding box center [645, 17] width 158 height 18
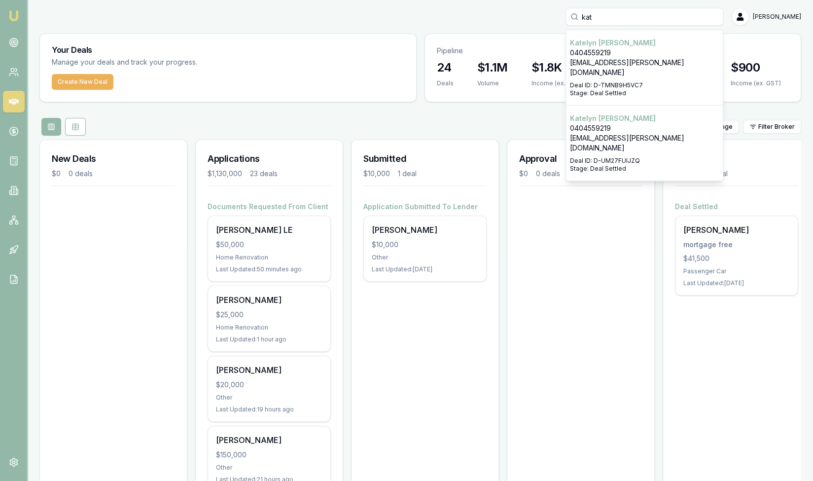
type input "kat"
click at [626, 53] on p "0404559219" at bounding box center [644, 53] width 149 height 10
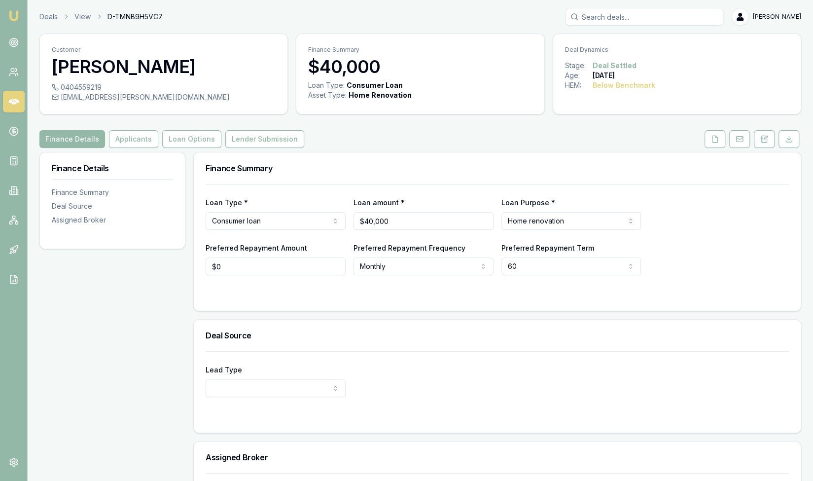
click at [668, 14] on input "Search deals" at bounding box center [645, 17] width 158 height 18
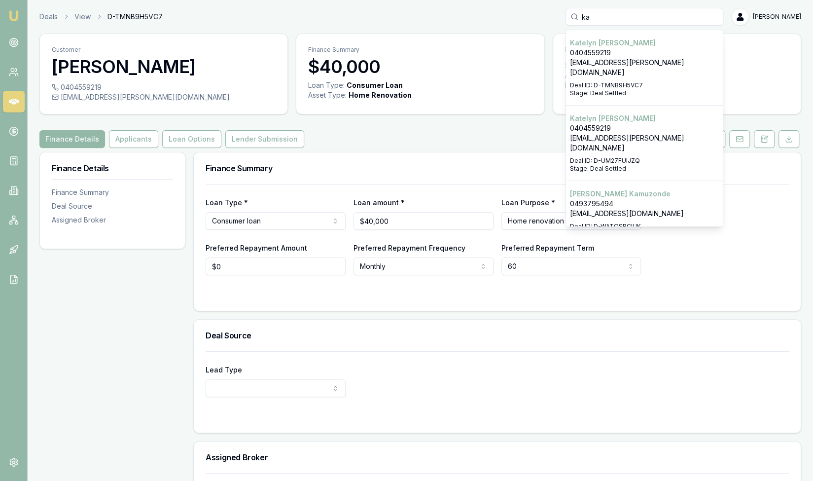
type input "ka"
click at [668, 133] on p "[EMAIL_ADDRESS][PERSON_NAME][DOMAIN_NAME]" at bounding box center [644, 143] width 149 height 20
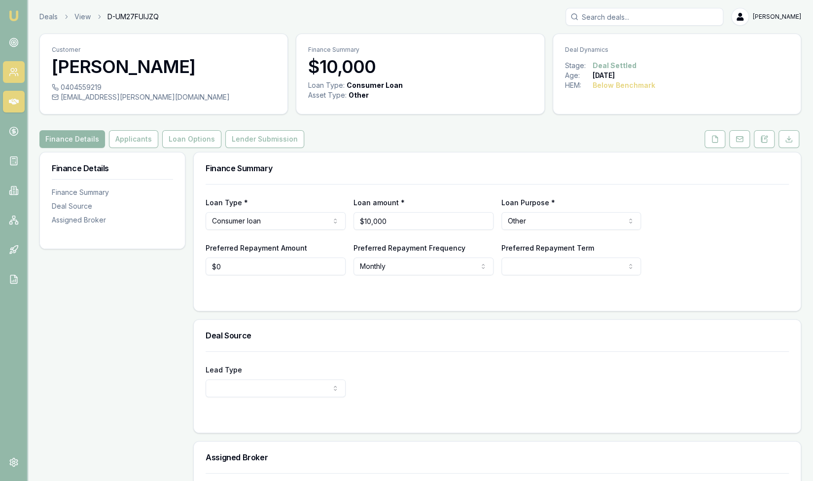
click at [12, 76] on icon at bounding box center [14, 72] width 10 height 10
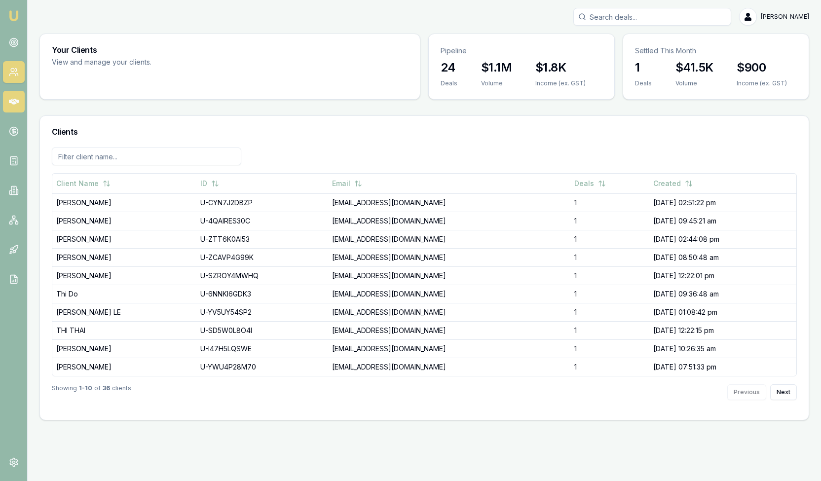
click at [16, 105] on icon at bounding box center [14, 102] width 10 height 10
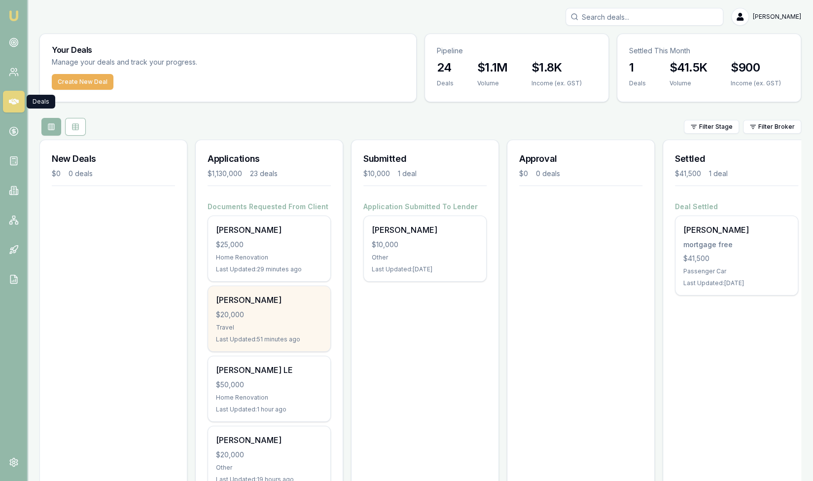
click at [285, 316] on div "$20,000" at bounding box center [269, 315] width 107 height 10
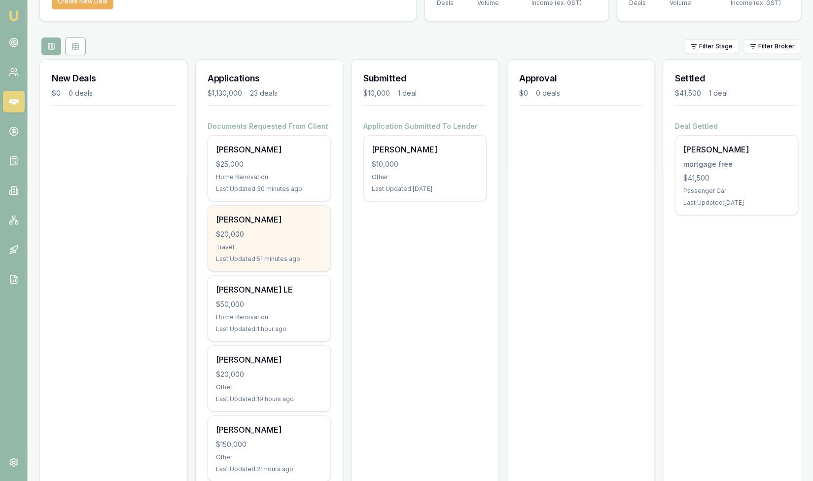
scroll to position [107, 0]
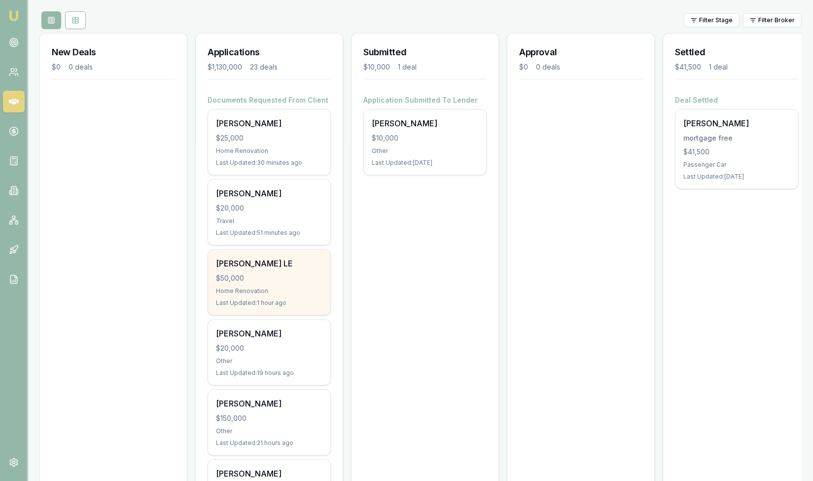
click at [276, 293] on div "Home Renovation" at bounding box center [269, 291] width 107 height 8
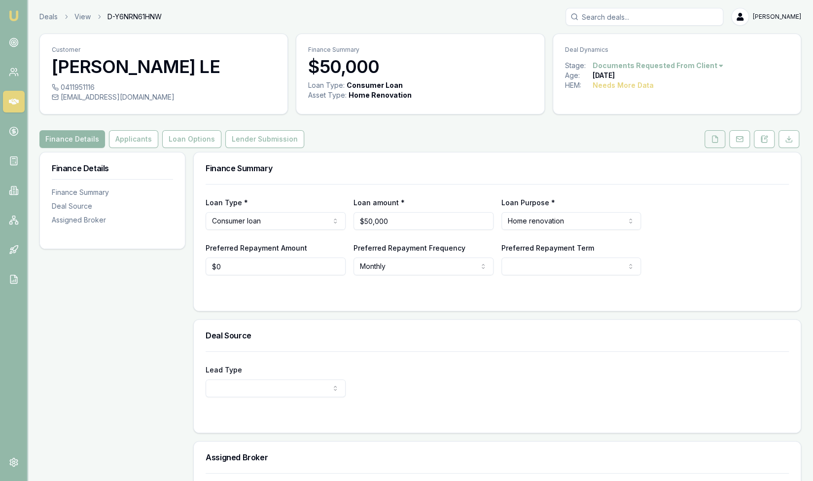
click at [716, 141] on icon at bounding box center [715, 139] width 8 height 8
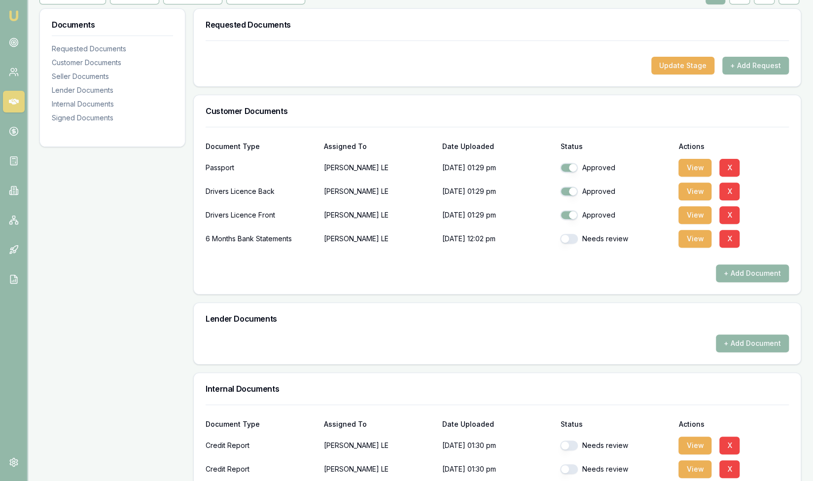
scroll to position [144, 0]
click at [572, 236] on button "button" at bounding box center [569, 238] width 18 height 10
checkbox input "true"
click at [699, 239] on button "View" at bounding box center [695, 238] width 33 height 18
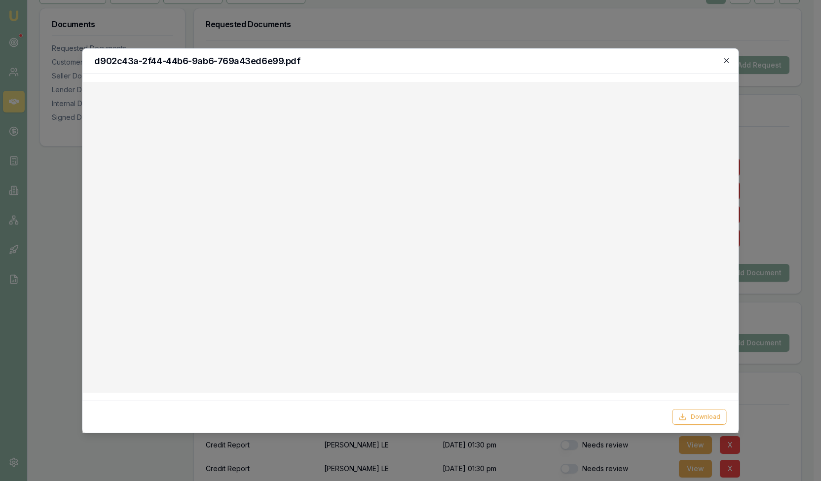
click at [724, 64] on icon "button" at bounding box center [727, 61] width 8 height 8
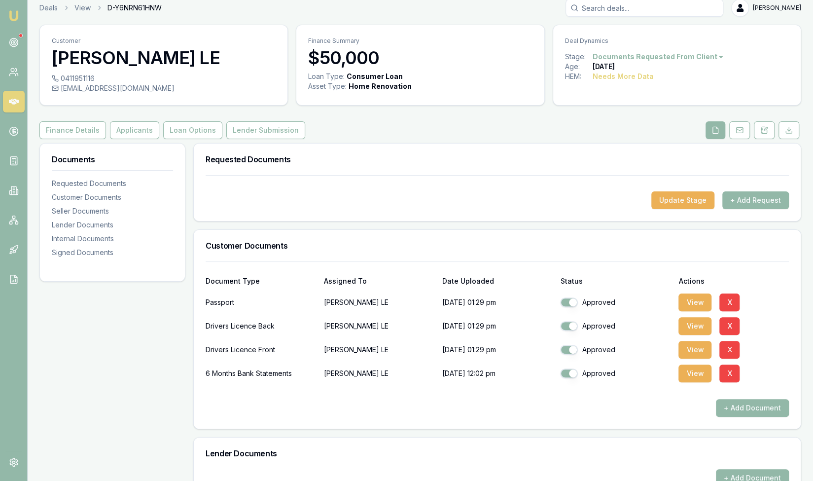
scroll to position [0, 0]
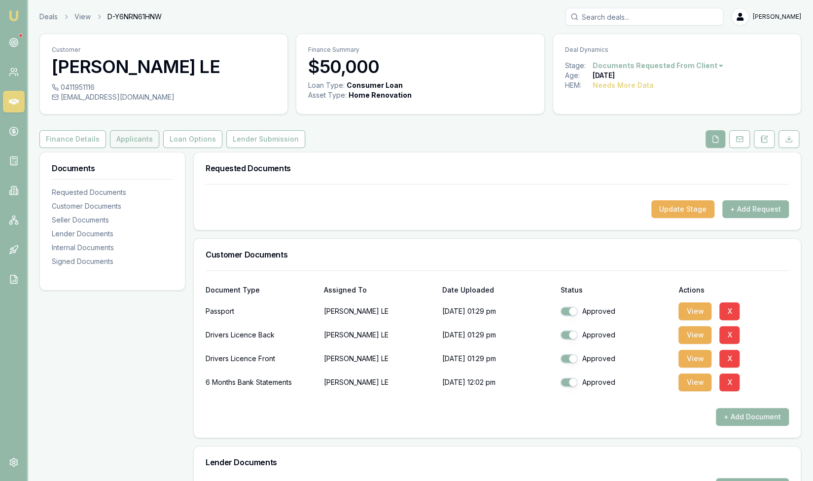
click at [132, 141] on button "Applicants" at bounding box center [134, 139] width 49 height 18
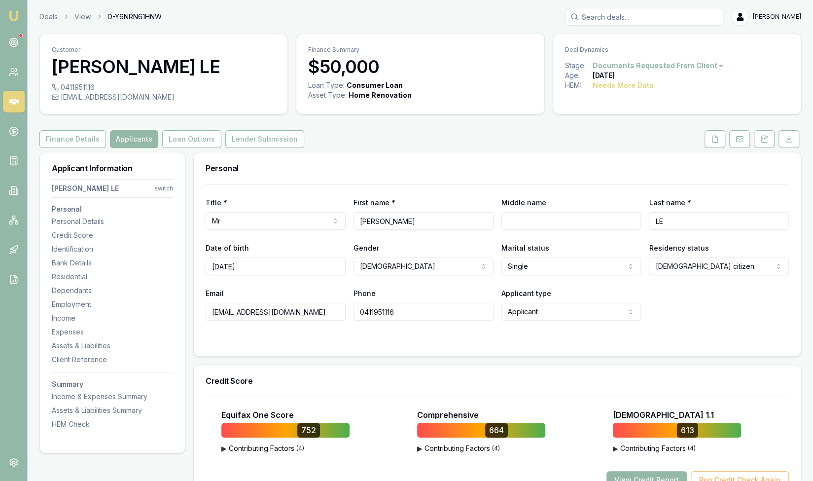
click at [717, 141] on icon at bounding box center [715, 139] width 8 height 8
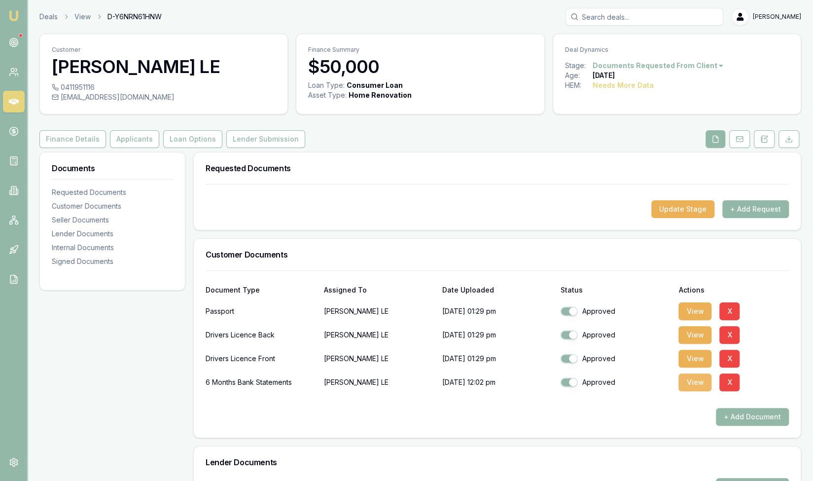
click at [698, 383] on button "View" at bounding box center [695, 382] width 33 height 18
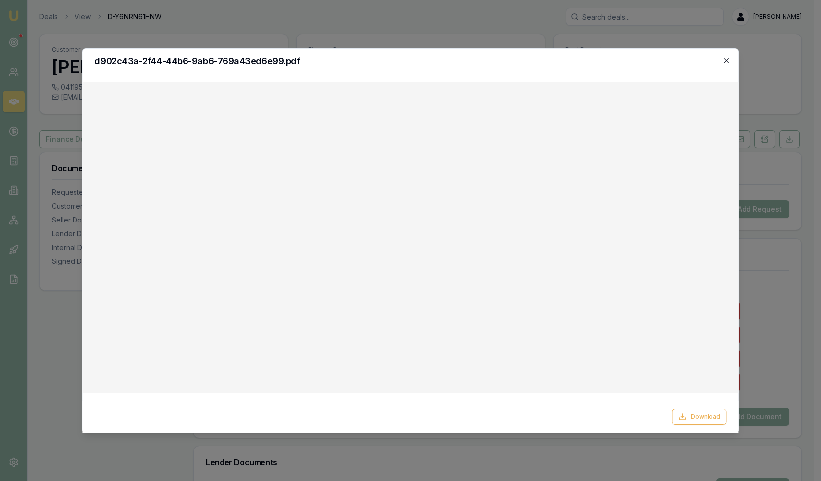
click at [723, 59] on icon "button" at bounding box center [727, 61] width 8 height 8
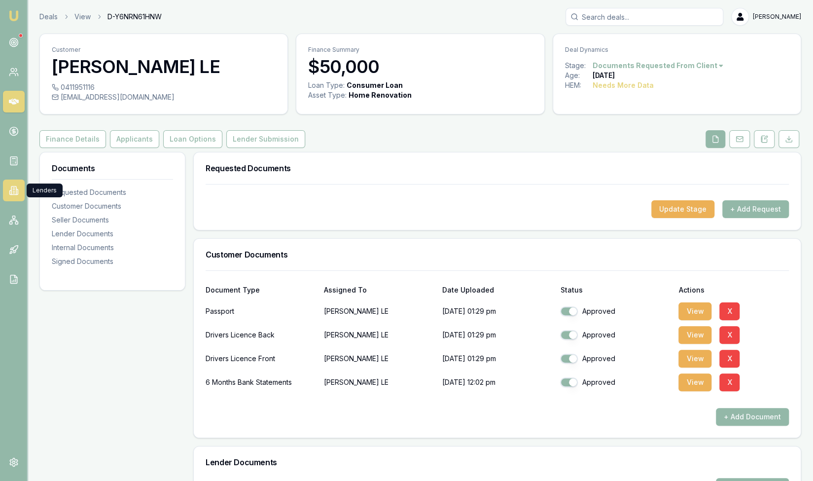
click at [15, 196] on link at bounding box center [14, 191] width 22 height 22
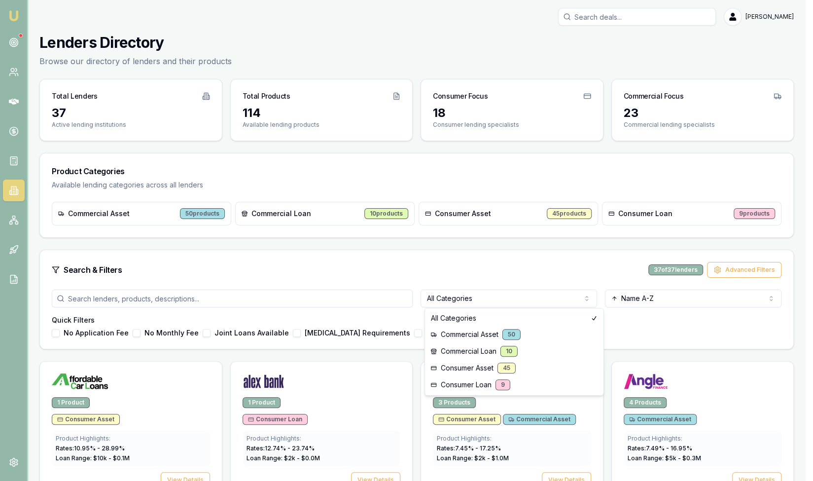
click at [473, 298] on html "Emu Broker Steven Nguyen Toggle Menu Lenders Directory Browse our directory of …" at bounding box center [406, 240] width 813 height 481
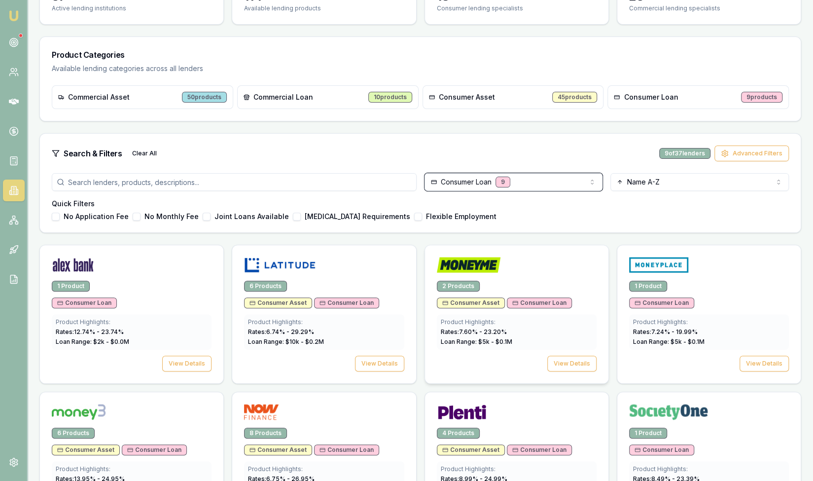
scroll to position [120, 0]
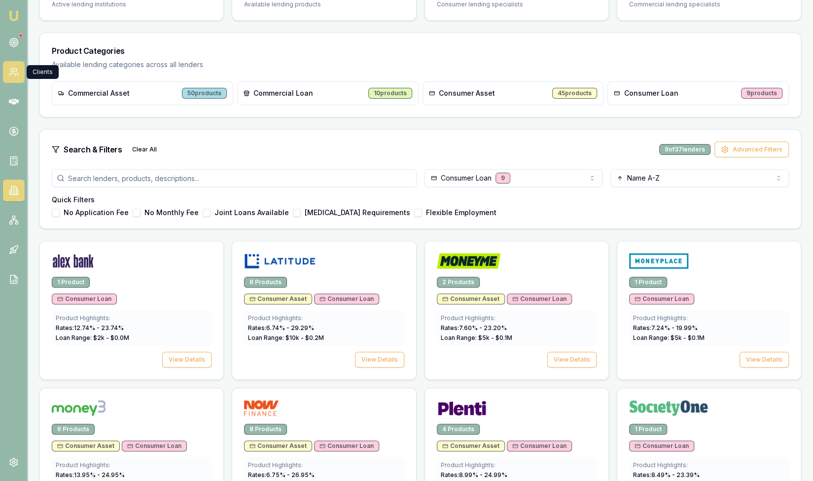
click at [9, 72] on icon at bounding box center [14, 72] width 10 height 10
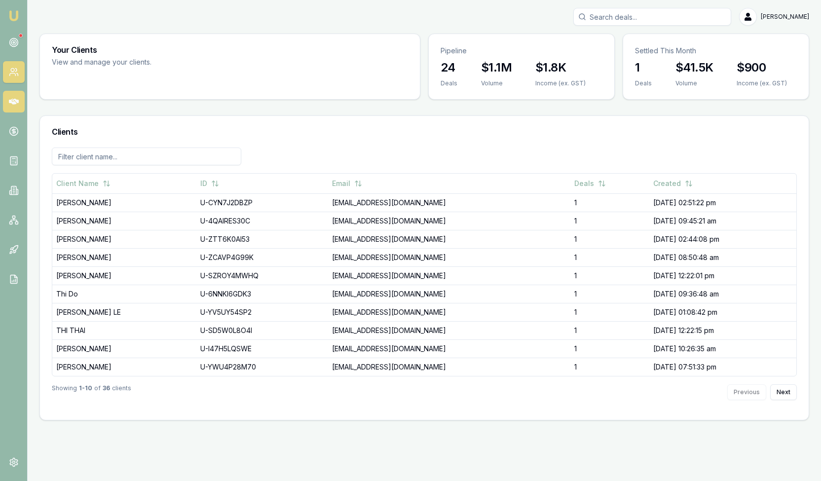
click at [10, 98] on icon at bounding box center [14, 102] width 10 height 10
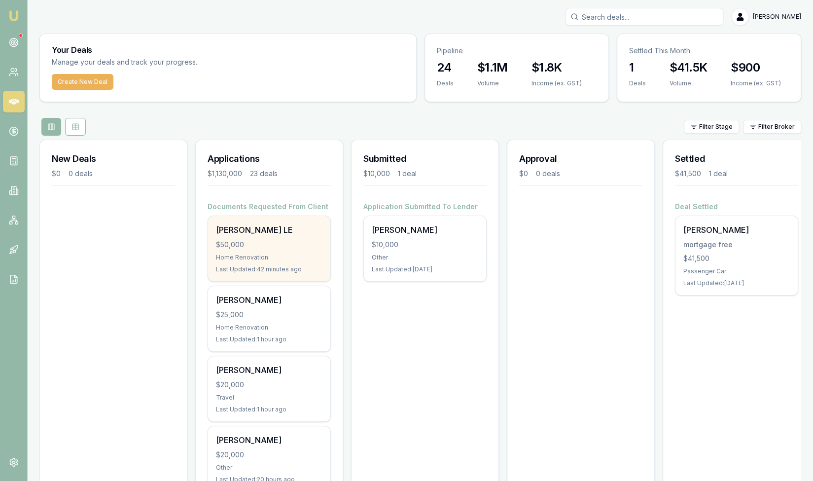
click at [256, 229] on div "[PERSON_NAME] LE" at bounding box center [269, 230] width 107 height 12
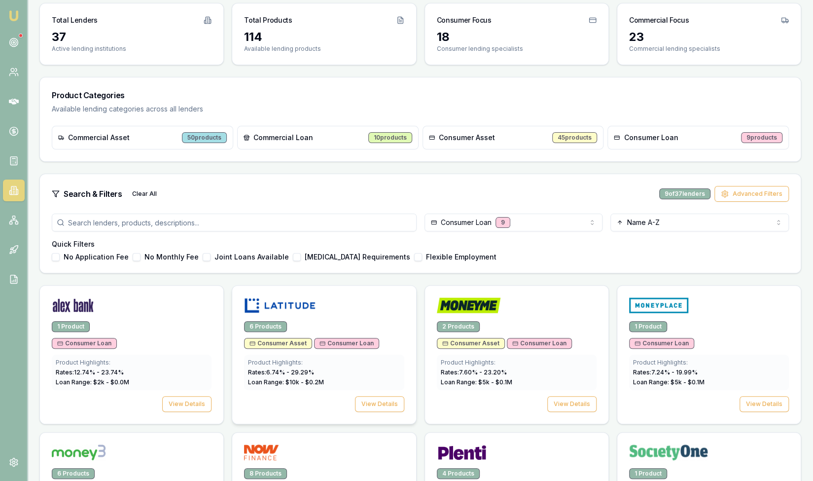
scroll to position [96, 0]
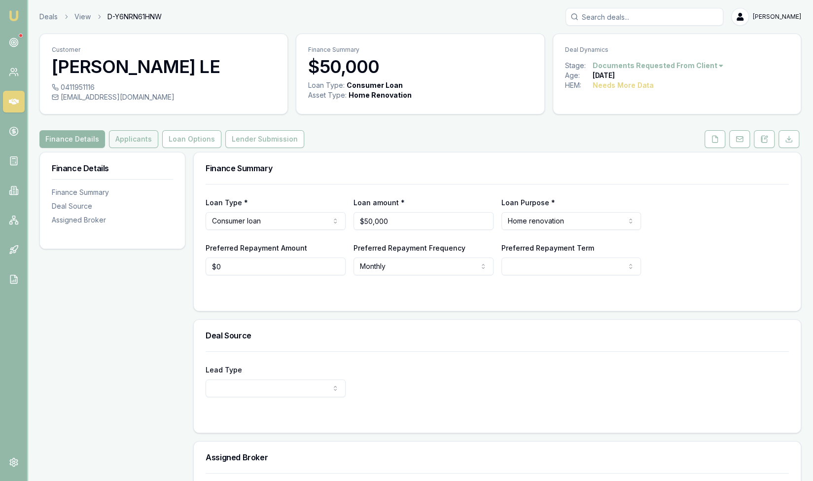
click at [134, 144] on button "Applicants" at bounding box center [133, 139] width 49 height 18
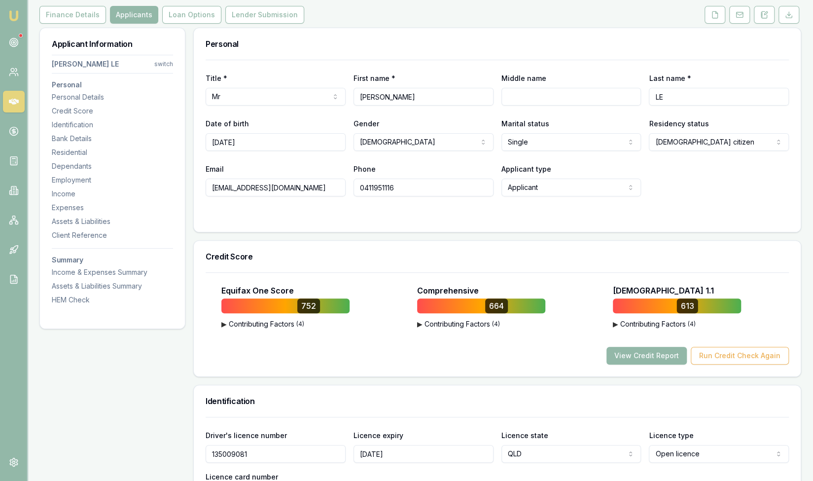
scroll to position [97, 0]
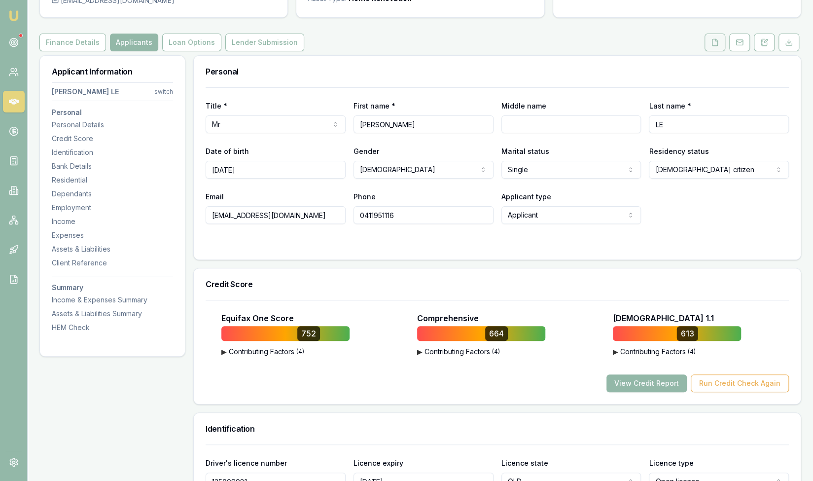
click at [710, 41] on button at bounding box center [715, 43] width 21 height 18
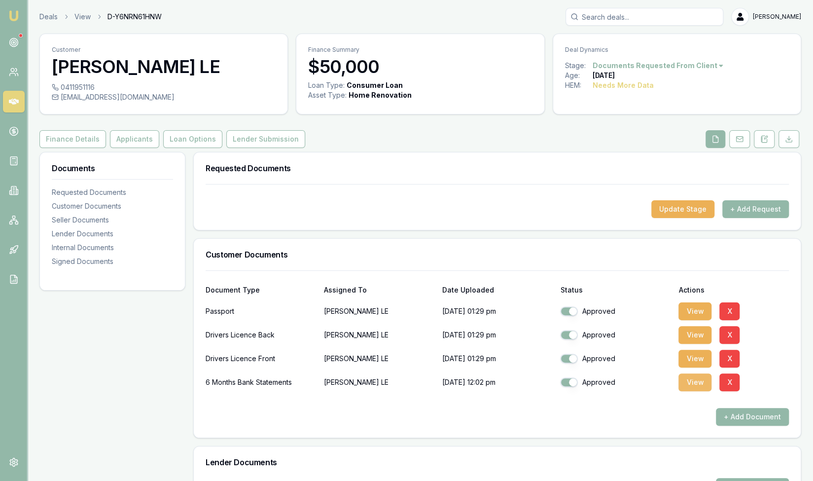
drag, startPoint x: 703, startPoint y: 383, endPoint x: 680, endPoint y: 384, distance: 23.2
click at [699, 384] on button "View" at bounding box center [695, 382] width 33 height 18
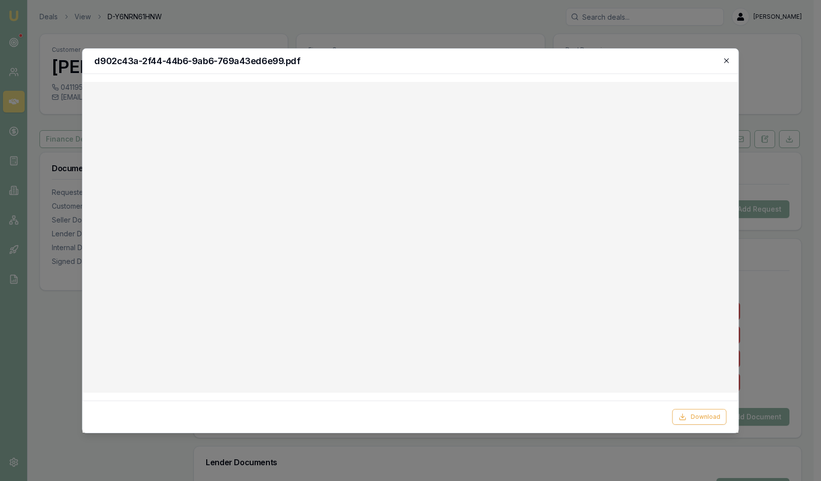
click at [730, 61] on icon "button" at bounding box center [727, 61] width 8 height 8
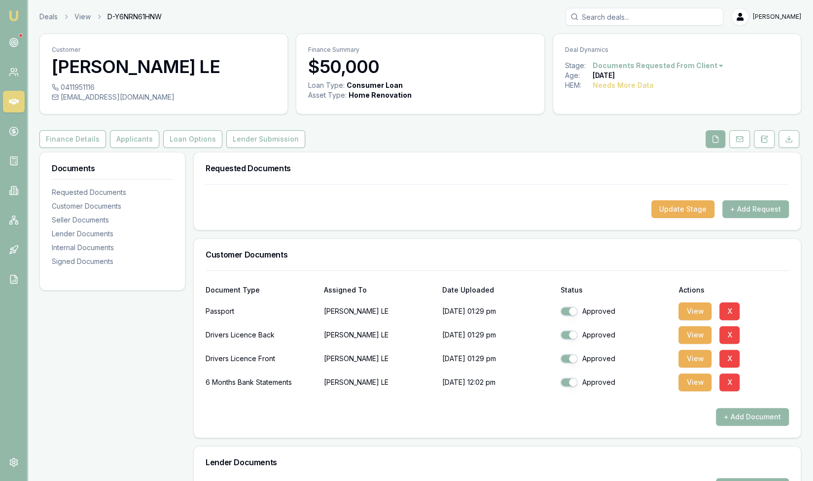
click at [659, 15] on input "Search deals" at bounding box center [645, 17] width 158 height 18
type input "H"
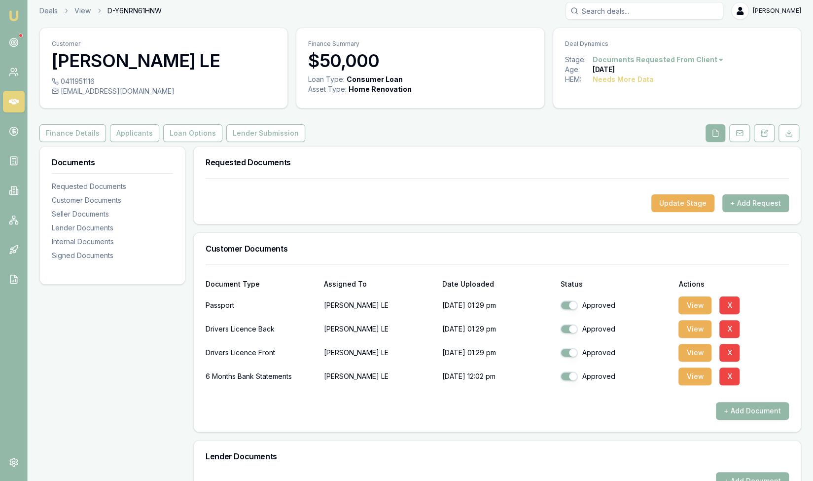
scroll to position [10, 0]
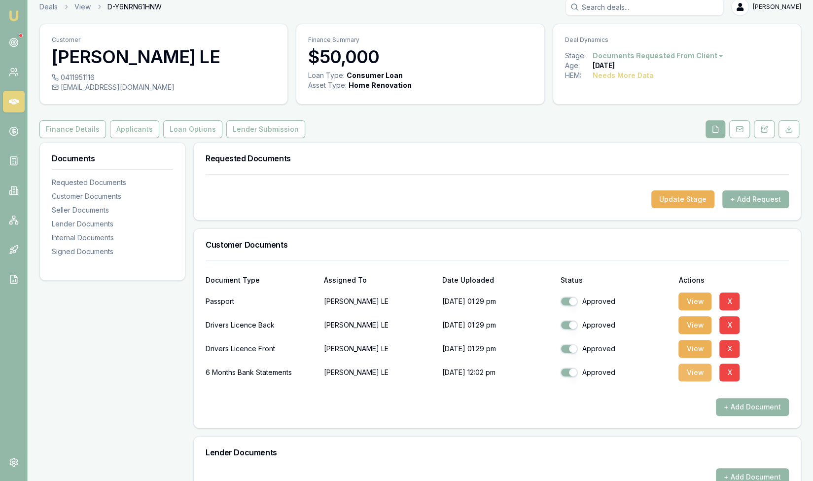
click at [690, 372] on button "View" at bounding box center [695, 373] width 33 height 18
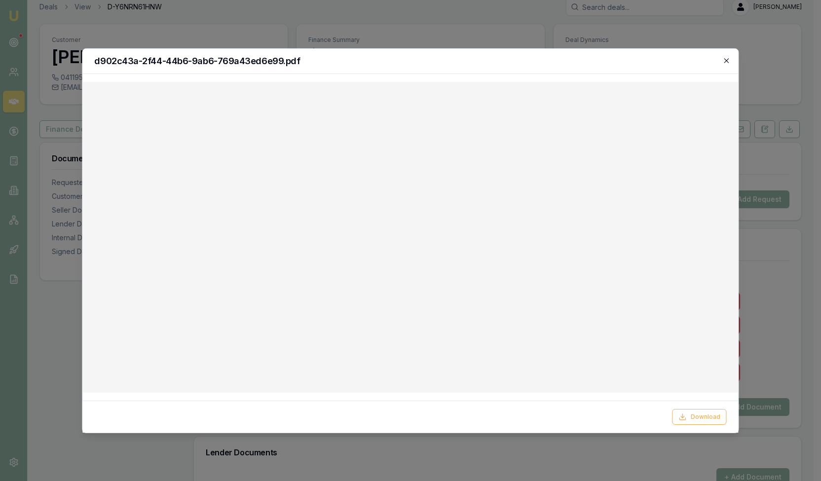
click at [726, 61] on icon "button" at bounding box center [726, 60] width 4 height 4
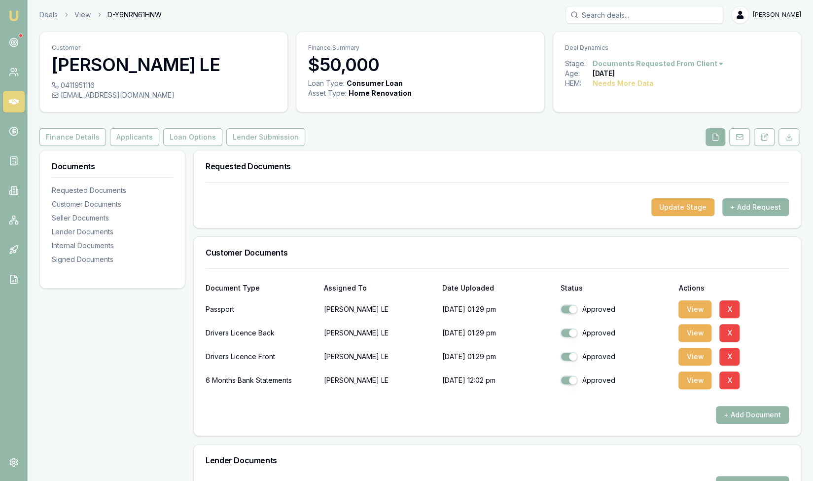
scroll to position [0, 0]
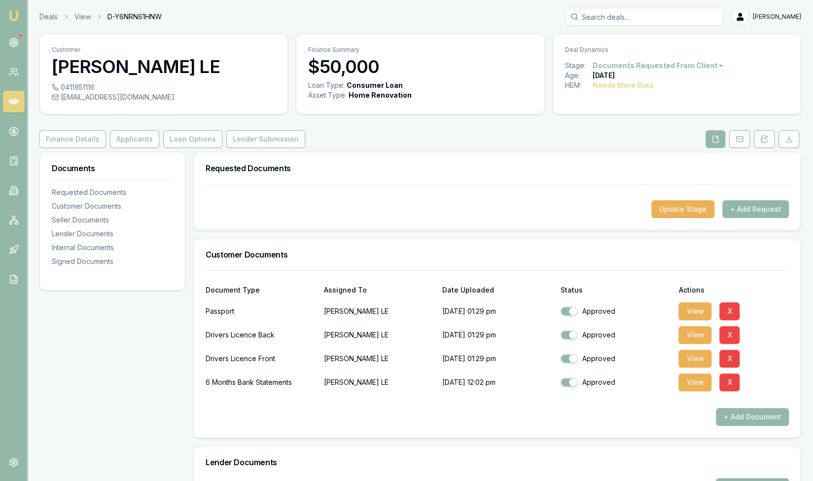
click at [15, 101] on icon at bounding box center [14, 102] width 10 height 10
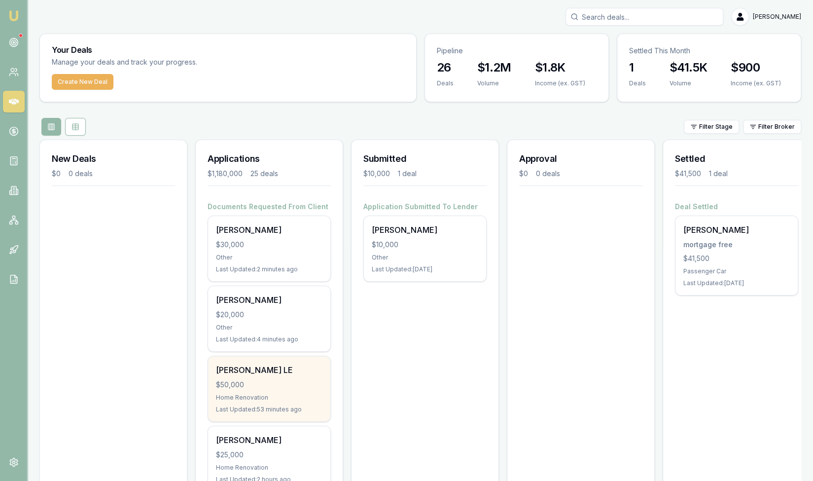
click at [244, 394] on div "Home Renovation" at bounding box center [269, 398] width 107 height 8
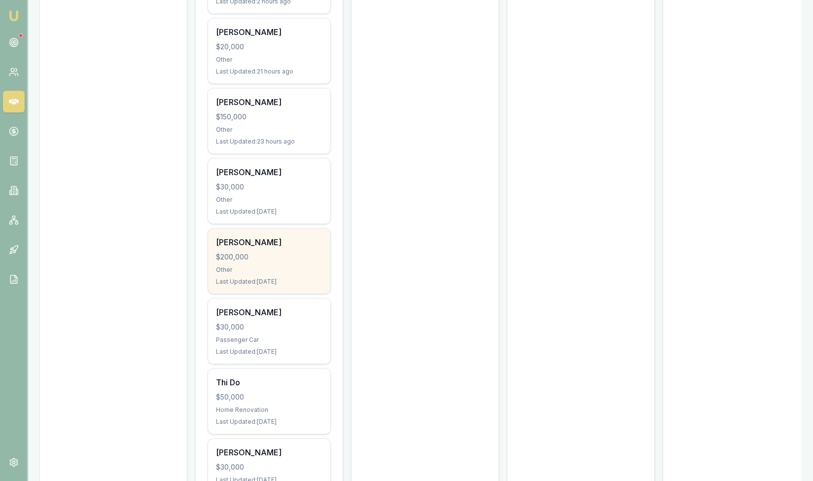
scroll to position [549, 0]
click at [270, 258] on div "$200,000" at bounding box center [269, 257] width 107 height 10
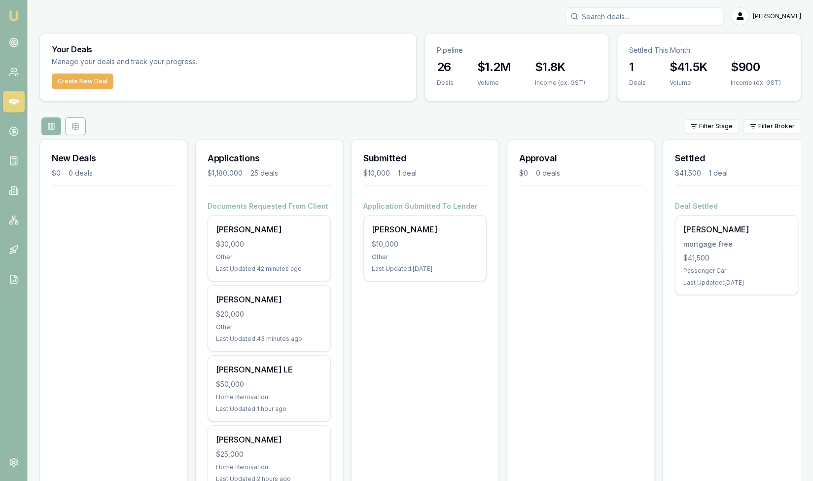
scroll to position [0, 0]
click at [70, 83] on button "Create New Deal" at bounding box center [83, 82] width 62 height 16
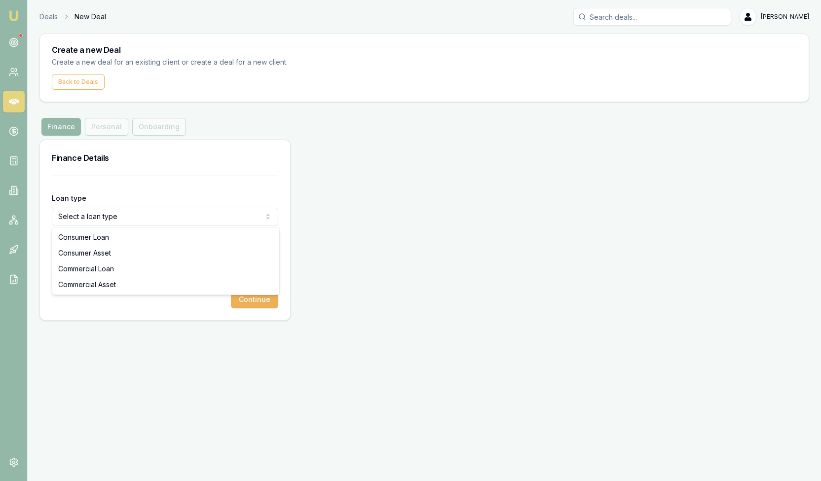
click at [69, 214] on html "Emu Broker Deals New Deal [PERSON_NAME] Toggle Menu Create a new Deal Create a …" at bounding box center [410, 240] width 821 height 481
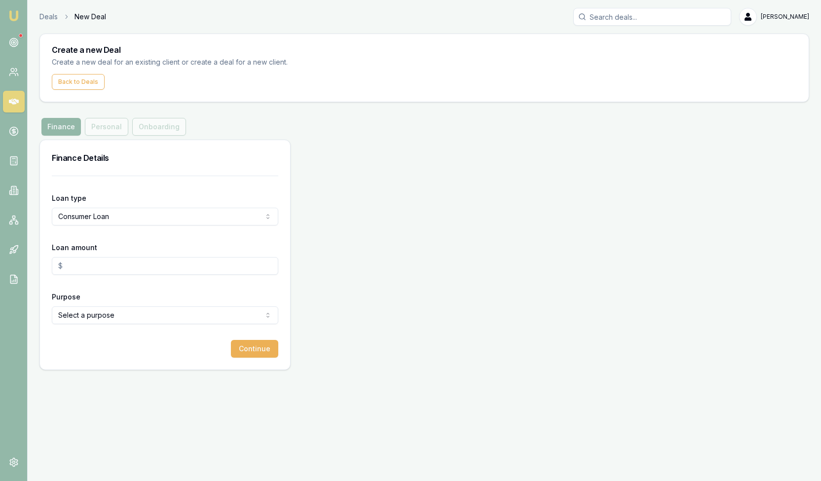
click at [78, 269] on input "Loan amount" at bounding box center [165, 266] width 226 height 18
type input "$30,000.00"
click at [78, 316] on html "Emu Broker Deals New Deal Steven Nguyen Toggle Menu Create a new Deal Create a …" at bounding box center [410, 240] width 821 height 481
select select "OTHER"
click at [255, 351] on button "Continue" at bounding box center [254, 349] width 47 height 18
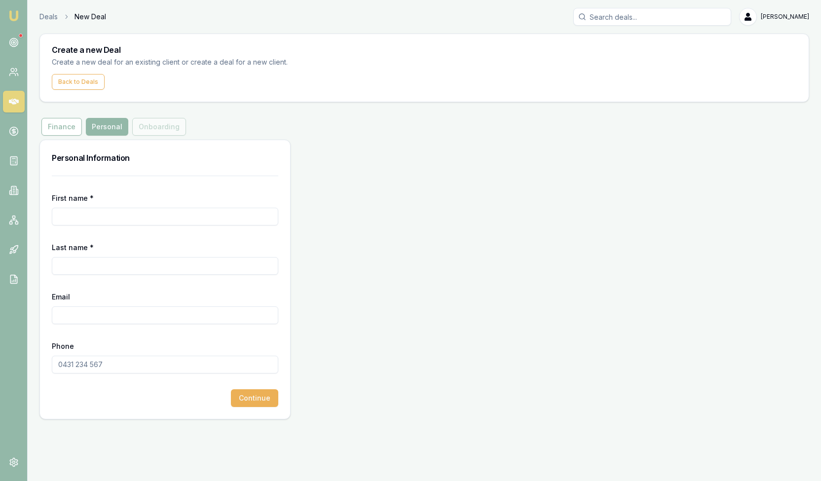
click at [67, 221] on input "First name *" at bounding box center [165, 217] width 226 height 18
click at [763, 283] on div "Personal Information First name * Last name * Email Phone Continue" at bounding box center [424, 280] width 770 height 280
click at [69, 217] on input "First name *" at bounding box center [165, 217] width 226 height 18
type input "a"
type input "[PERSON_NAME]"
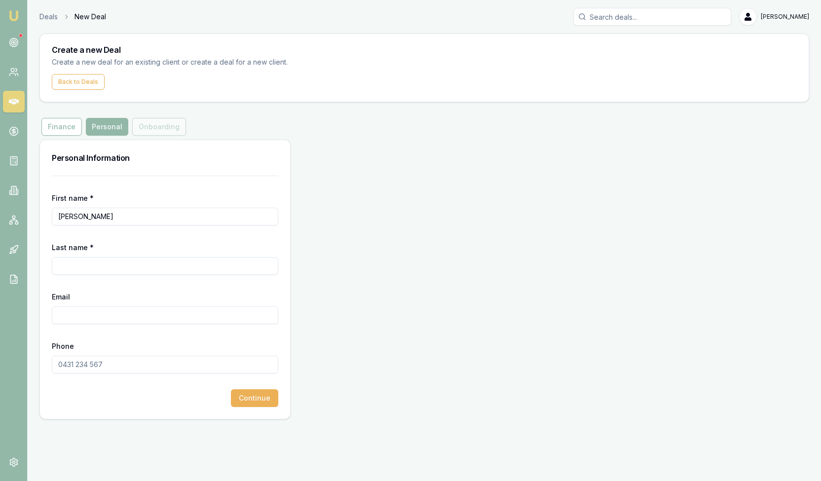
click at [90, 268] on input "Last name *" at bounding box center [165, 266] width 226 height 18
type input "KILINC"
click at [85, 311] on input "Email" at bounding box center [165, 315] width 226 height 18
paste input "[EMAIL_ADDRESS][DOMAIN_NAME]"
type input "[EMAIL_ADDRESS][DOMAIN_NAME]"
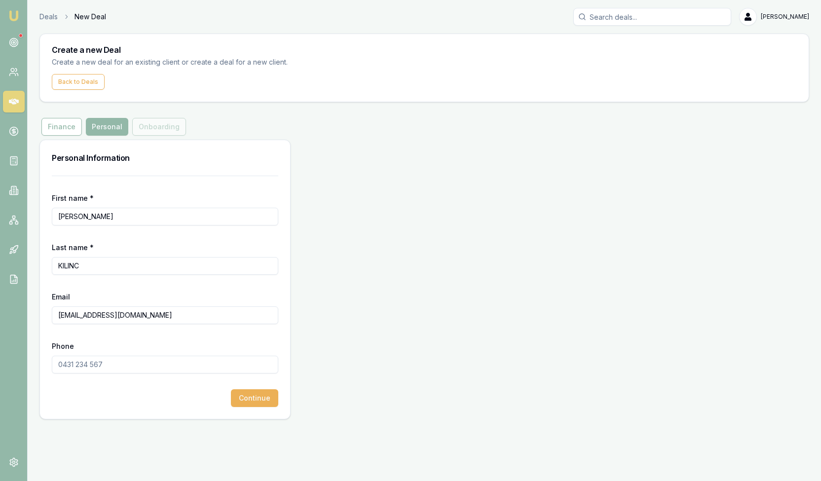
click at [96, 364] on input "Phone" at bounding box center [165, 365] width 226 height 18
type input "0413 668 870"
click at [257, 399] on button "Continue" at bounding box center [254, 398] width 47 height 18
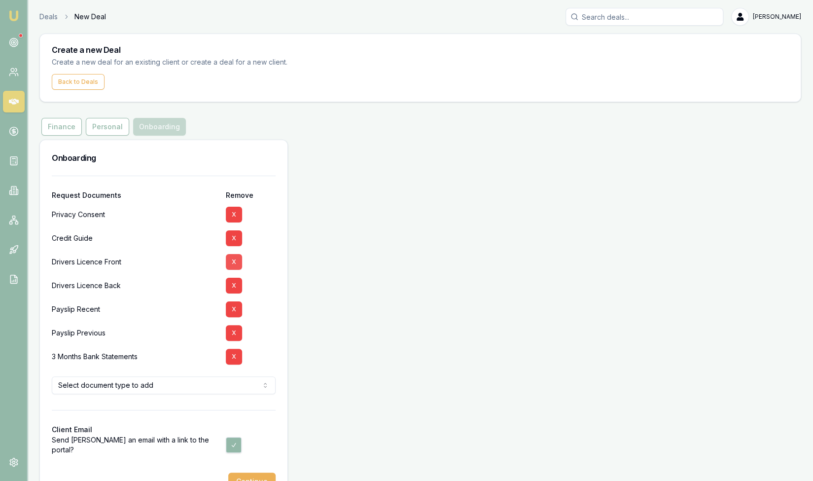
click at [237, 261] on button "X" at bounding box center [234, 262] width 16 height 16
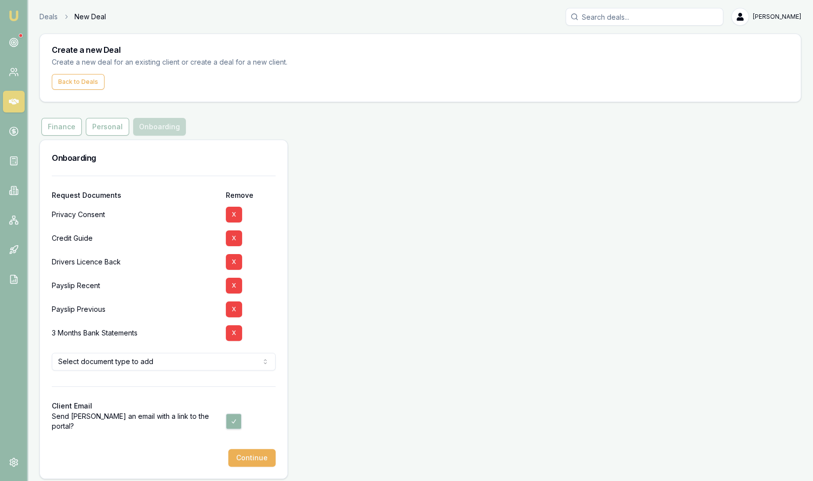
click at [237, 261] on button "X" at bounding box center [234, 262] width 16 height 16
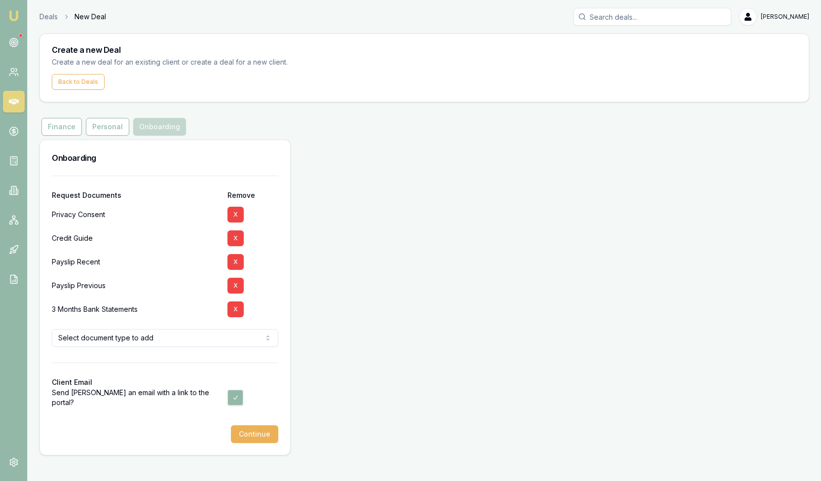
click at [237, 261] on button "X" at bounding box center [235, 262] width 16 height 16
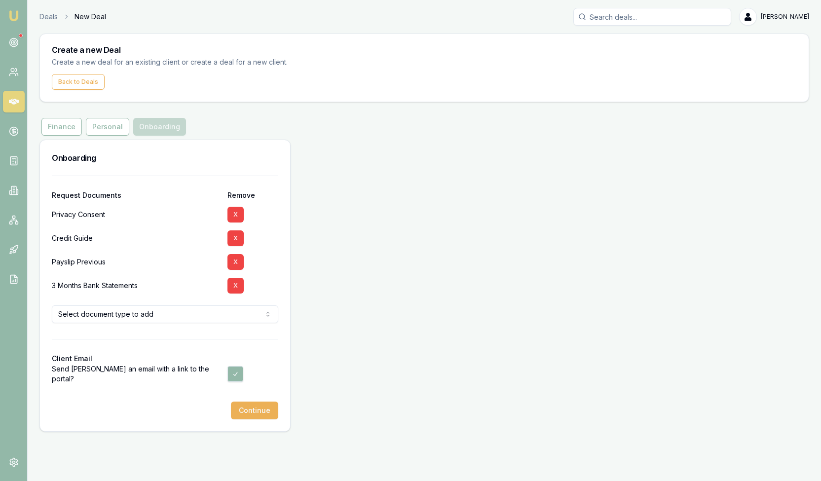
click at [237, 261] on button "X" at bounding box center [235, 262] width 16 height 16
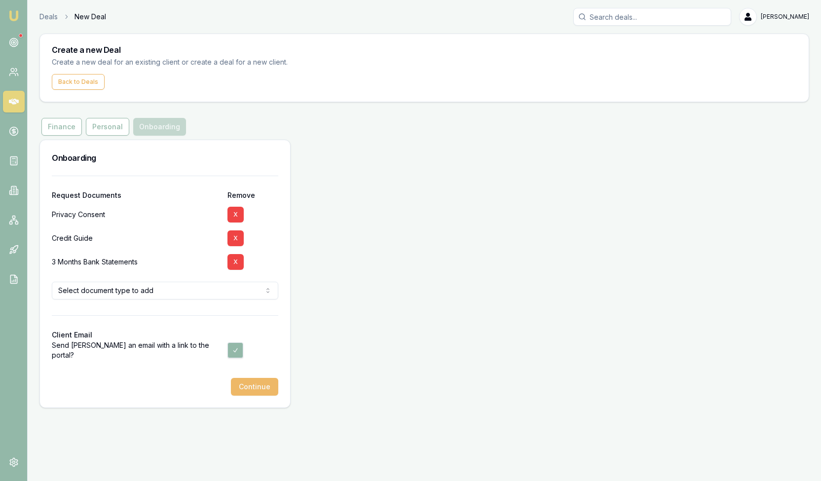
click at [253, 393] on button "Continue" at bounding box center [254, 387] width 47 height 18
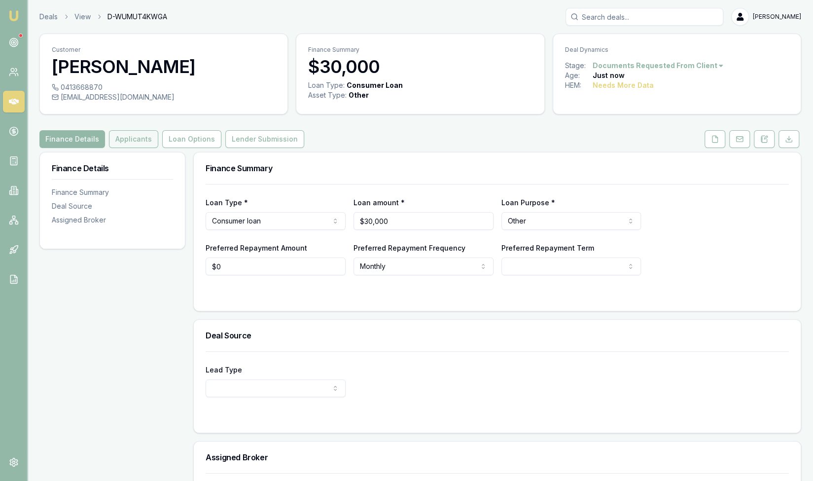
click at [125, 144] on button "Applicants" at bounding box center [133, 139] width 49 height 18
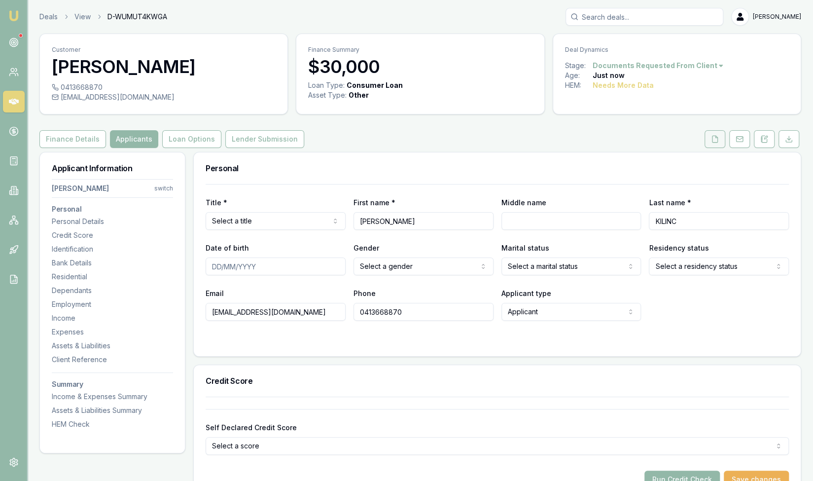
click at [713, 135] on icon at bounding box center [715, 139] width 8 height 8
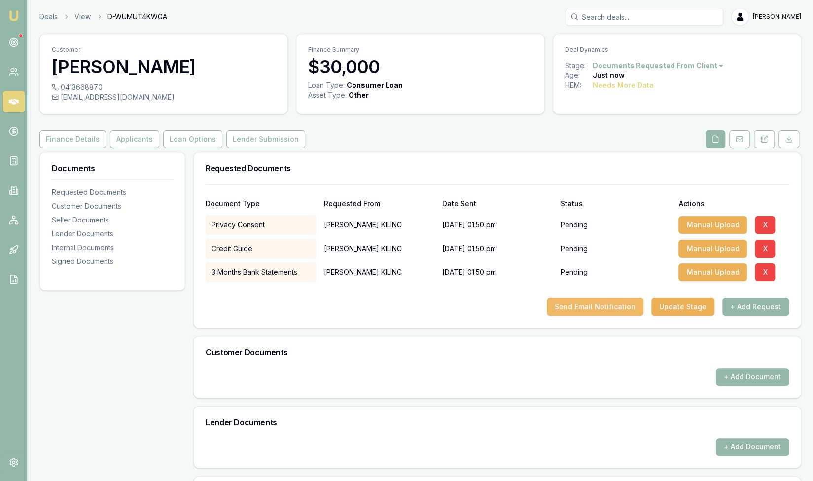
click at [596, 305] on button "Send Email Notification" at bounding box center [595, 307] width 97 height 18
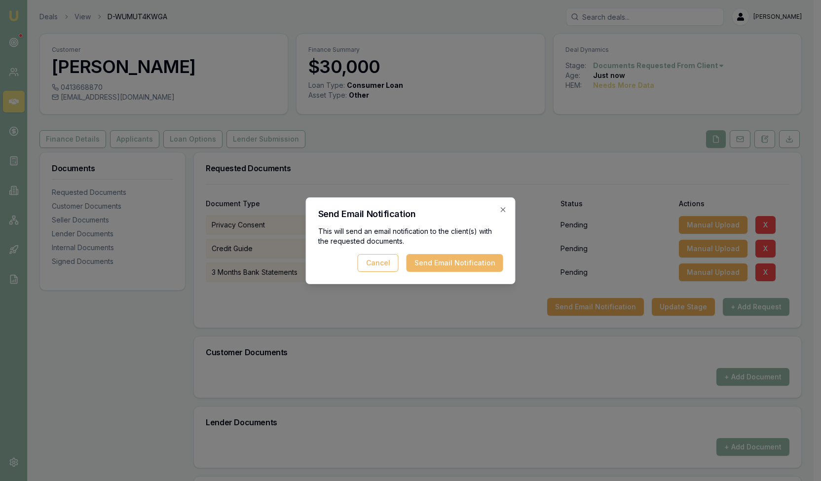
click at [456, 260] on button "Send Email Notification" at bounding box center [454, 263] width 97 height 18
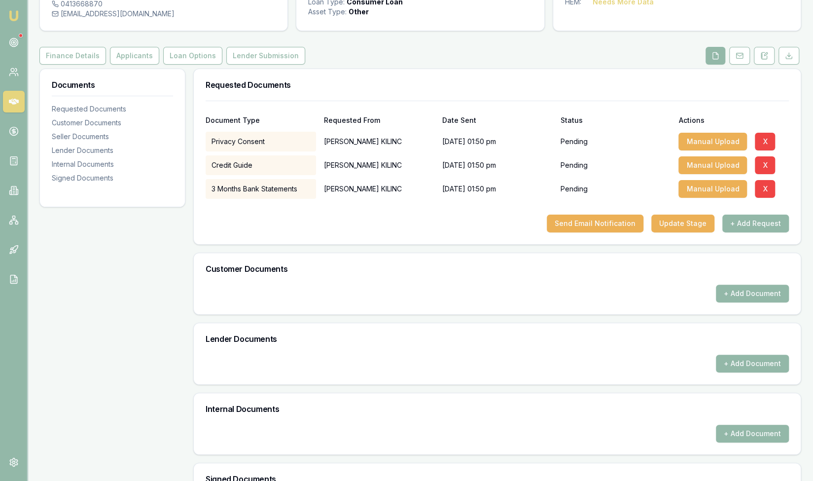
scroll to position [93, 0]
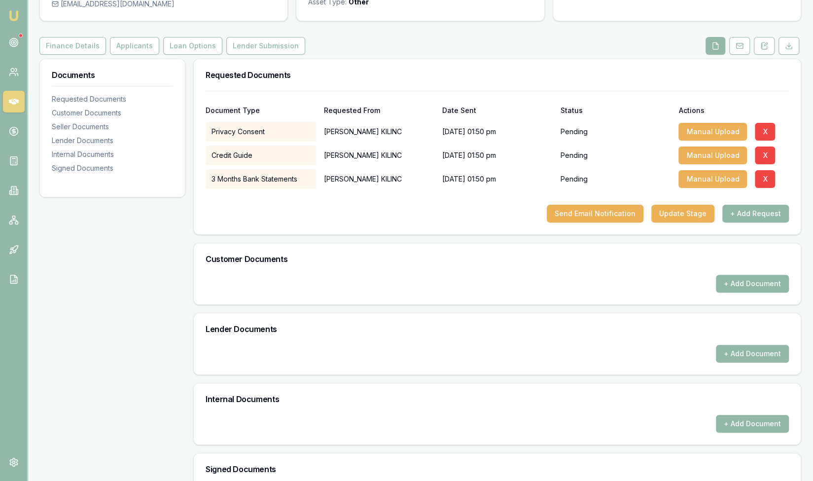
click at [734, 281] on button "+ Add Document" at bounding box center [752, 284] width 73 height 18
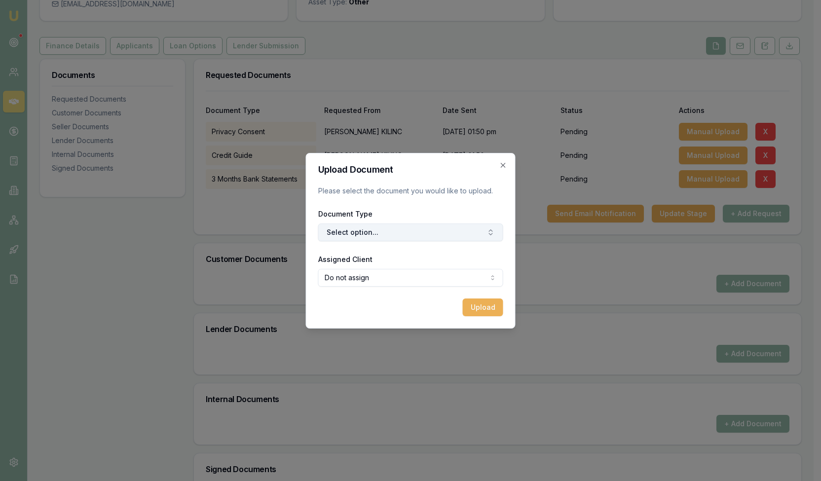
click at [430, 236] on button "Select option..." at bounding box center [410, 232] width 185 height 18
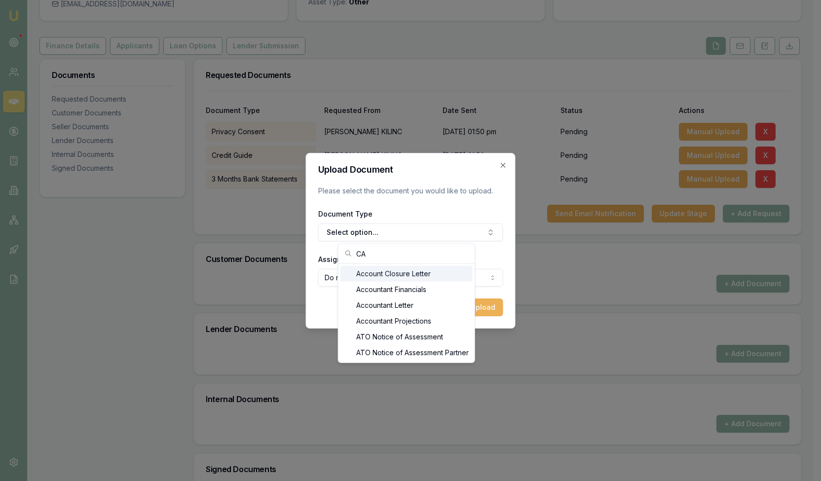
type input "C"
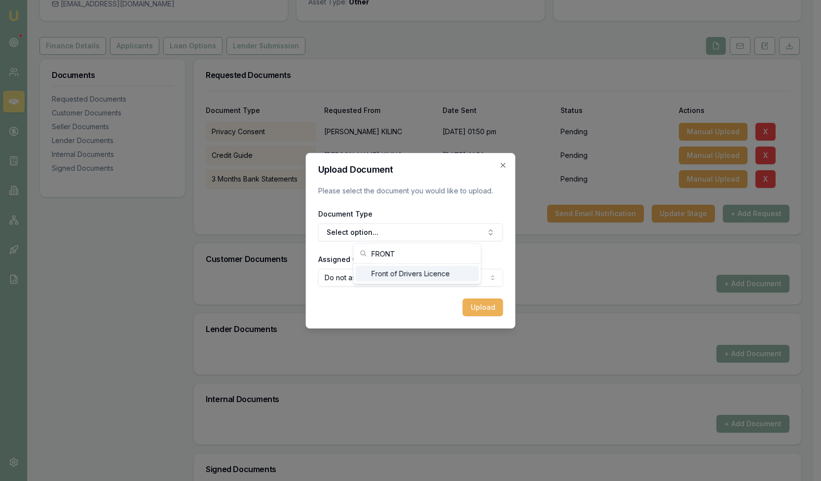
type input "FRONT"
click at [397, 271] on div "Front of Drivers Licence" at bounding box center [416, 274] width 123 height 16
click at [366, 276] on body "Emu Broker Deals View D-WUMUT4KWGA Steven Nguyen Toggle Menu Customer AHMET KIL…" at bounding box center [406, 147] width 813 height 481
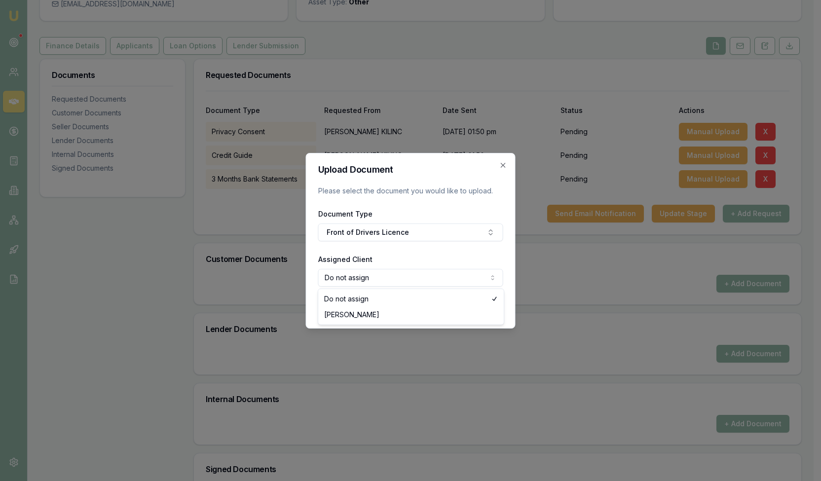
select select "U-TNRWYAH6U4"
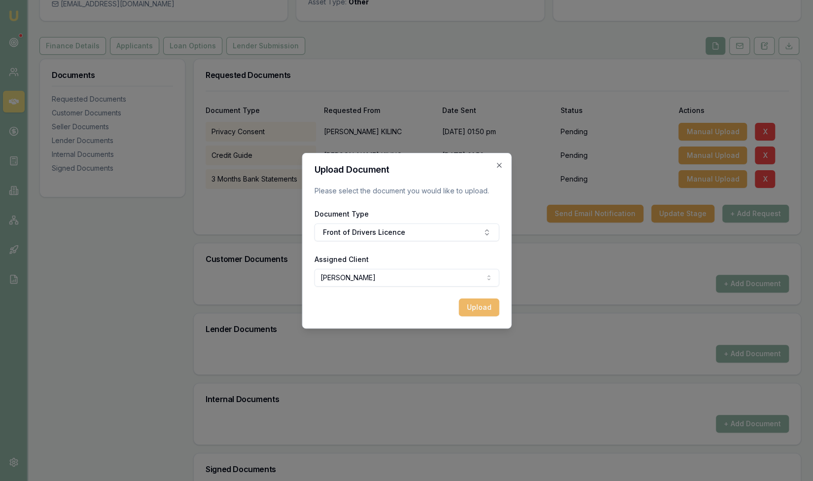
click at [472, 309] on button "Upload" at bounding box center [479, 307] width 40 height 18
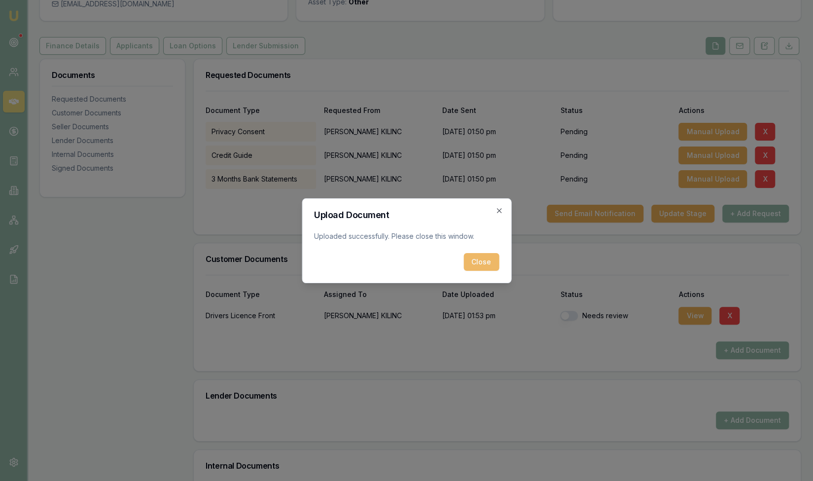
click at [486, 263] on button "Close" at bounding box center [482, 262] width 36 height 18
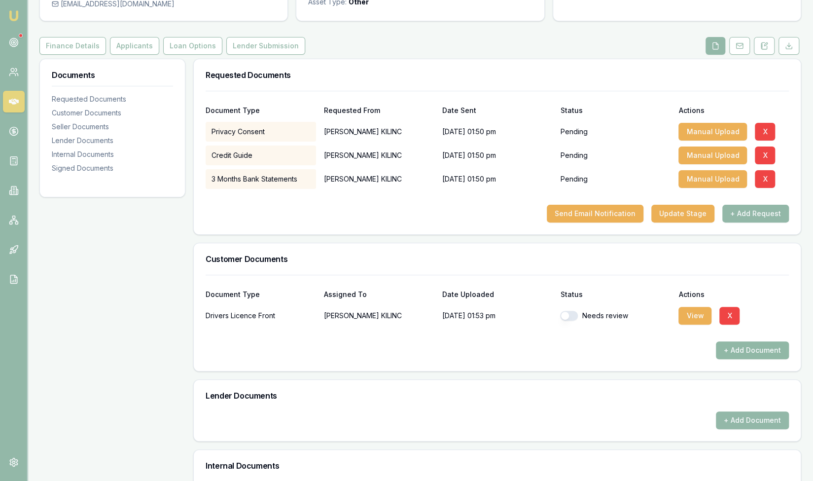
click at [752, 349] on button "+ Add Document" at bounding box center [752, 350] width 73 height 18
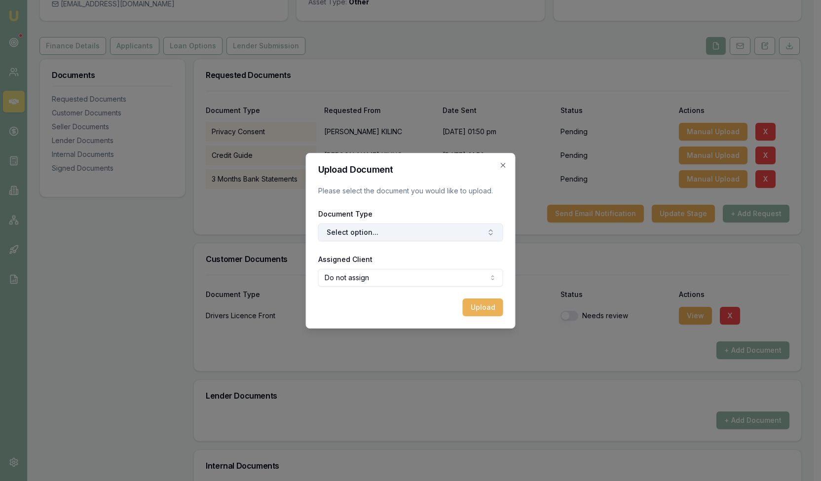
click at [357, 232] on button "Select option..." at bounding box center [410, 232] width 185 height 18
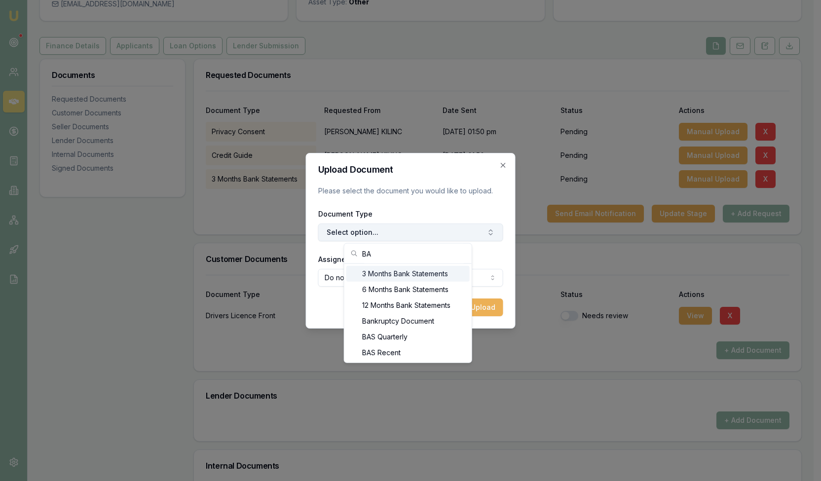
type input "B"
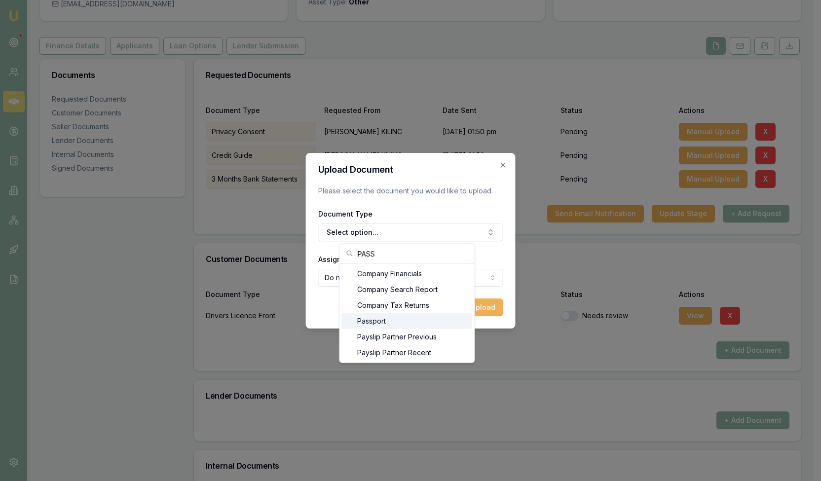
type input "PASS"
click at [369, 322] on div "Passport" at bounding box center [406, 321] width 131 height 16
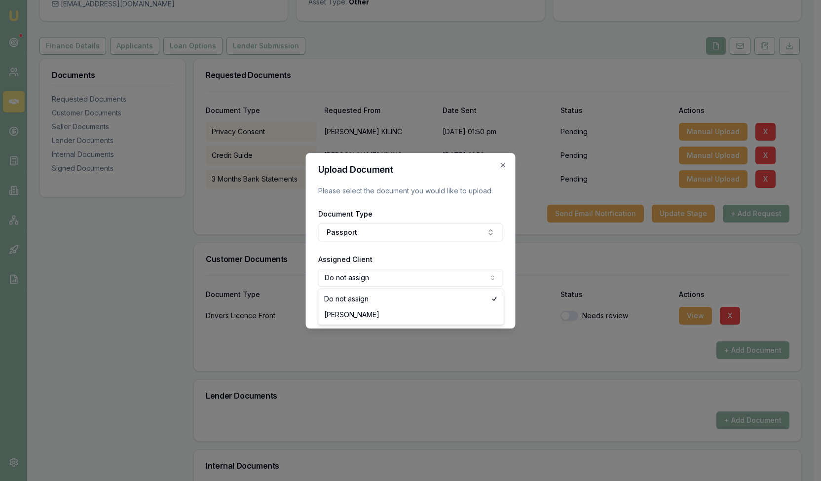
click at [389, 271] on body "Emu Broker Deals View D-WUMUT4KWGA Steven Nguyen Toggle Menu Customer AHMET KIL…" at bounding box center [406, 147] width 813 height 481
select select "U-TNRWYAH6U4"
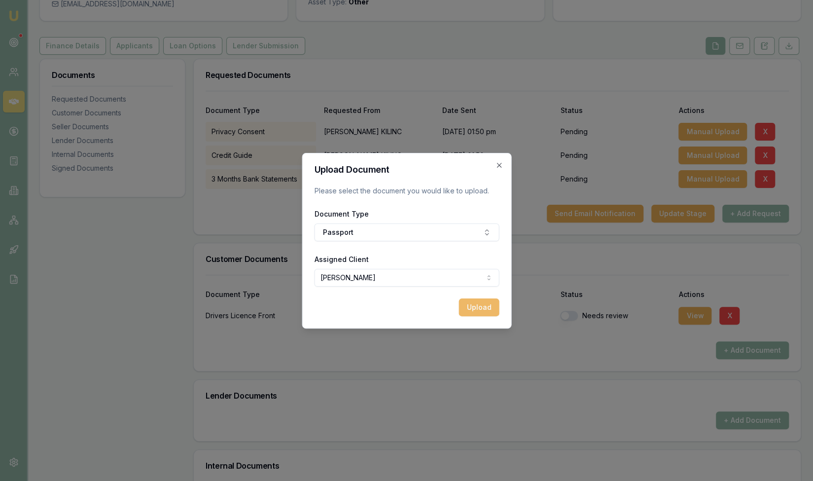
click at [480, 309] on button "Upload" at bounding box center [479, 307] width 40 height 18
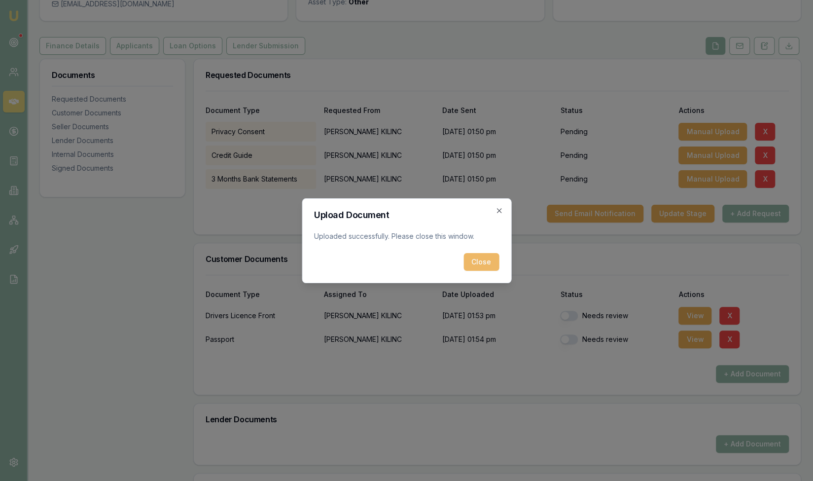
click at [483, 260] on button "Close" at bounding box center [482, 262] width 36 height 18
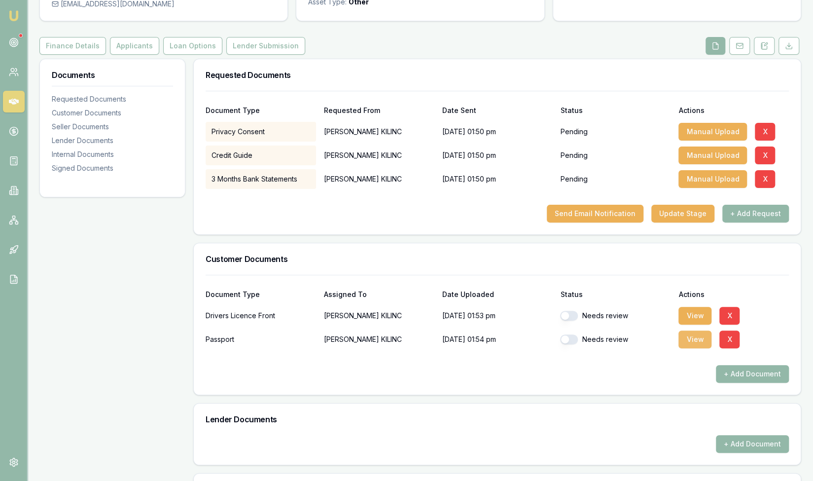
click at [703, 341] on button "View" at bounding box center [695, 340] width 33 height 18
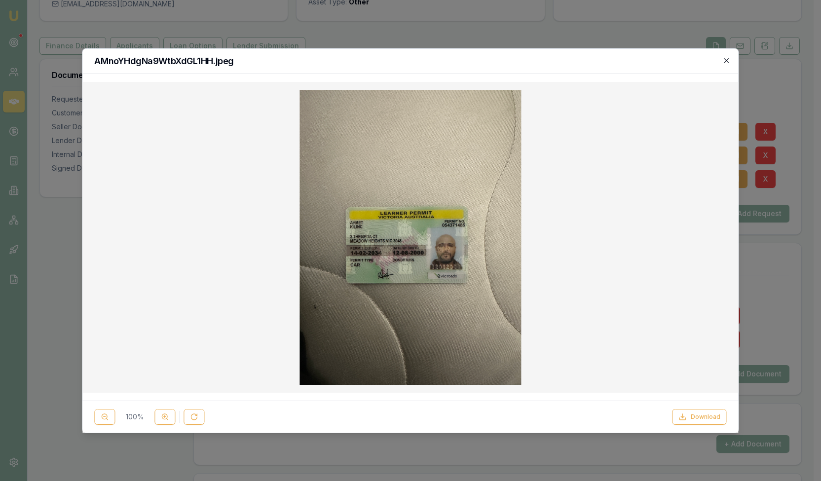
click at [725, 58] on icon "button" at bounding box center [727, 61] width 8 height 8
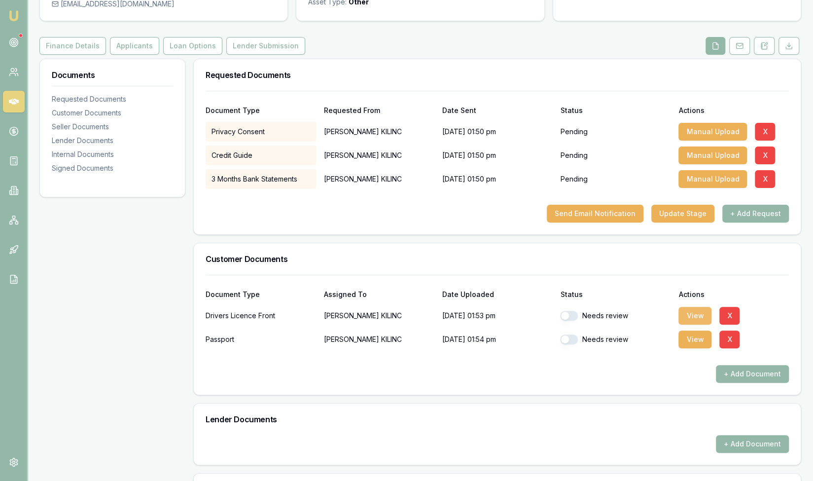
click at [693, 314] on button "View" at bounding box center [695, 316] width 33 height 18
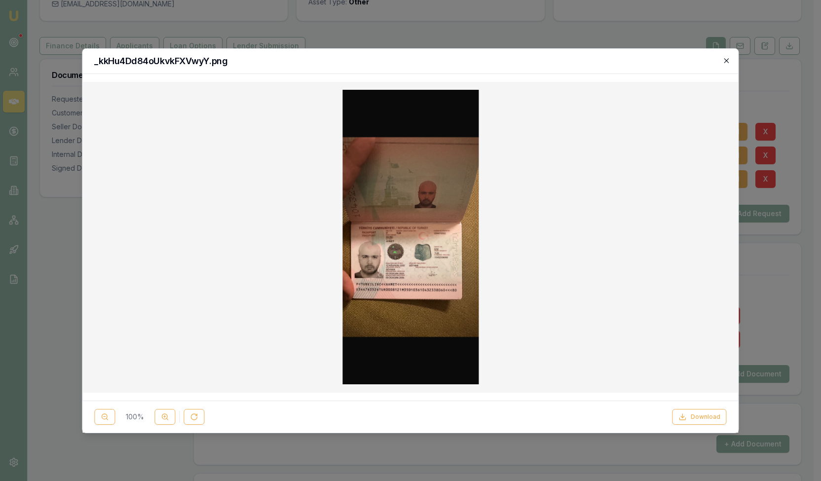
click at [726, 63] on icon "button" at bounding box center [727, 61] width 8 height 8
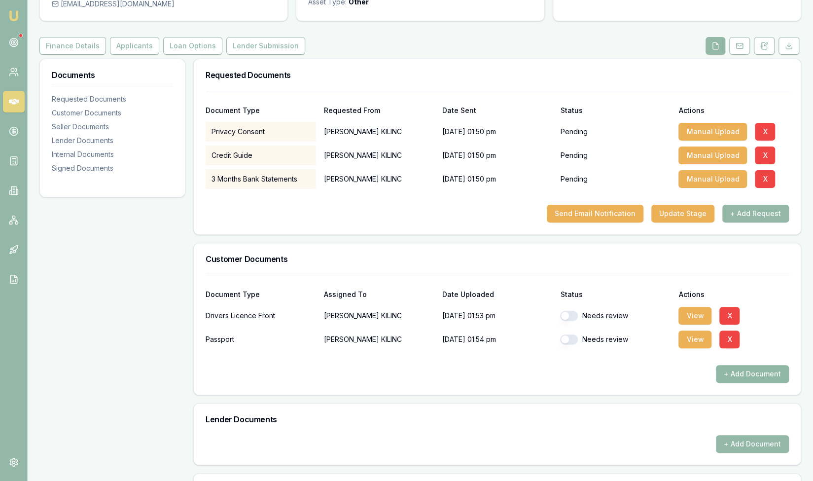
click at [760, 375] on button "+ Add Document" at bounding box center [752, 374] width 73 height 18
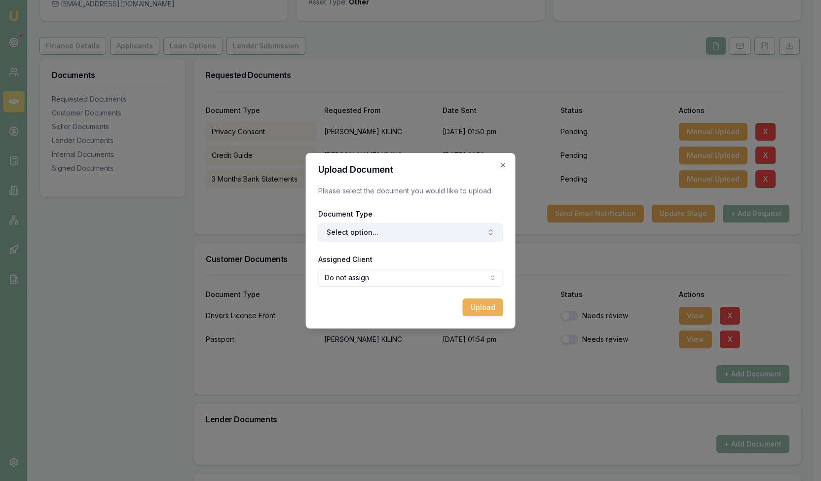
click at [352, 231] on button "Select option..." at bounding box center [410, 232] width 185 height 18
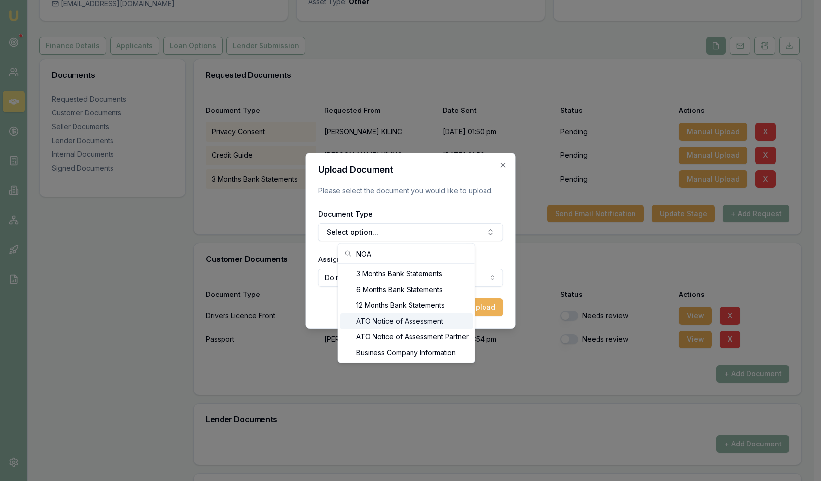
type input "NOA"
click at [371, 319] on div "ATO Notice of Assessment" at bounding box center [406, 321] width 132 height 16
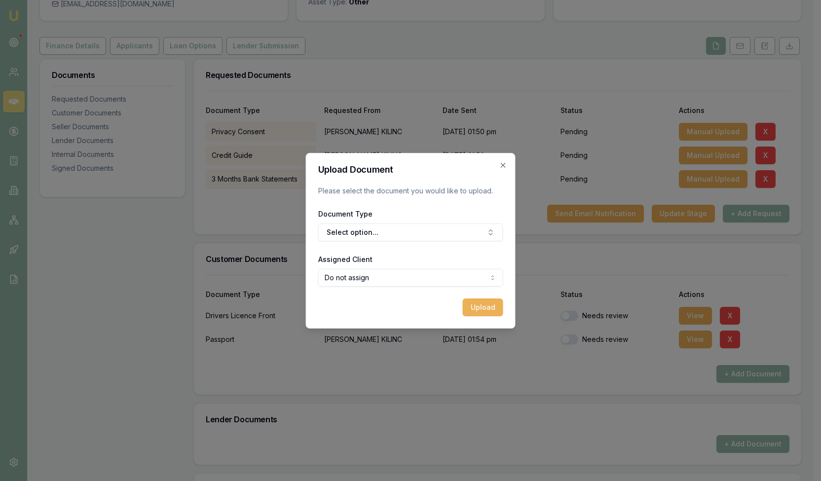
click at [388, 277] on body "Emu Broker Deals View D-WUMUT4KWGA Steven Nguyen Toggle Menu Customer AHMET KIL…" at bounding box center [406, 147] width 813 height 481
select select "U-TNRWYAH6U4"
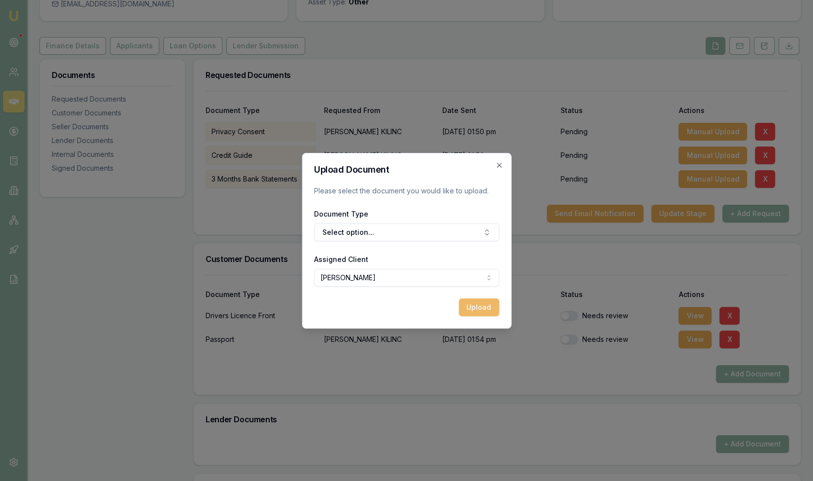
click at [479, 309] on button "Upload" at bounding box center [479, 307] width 40 height 18
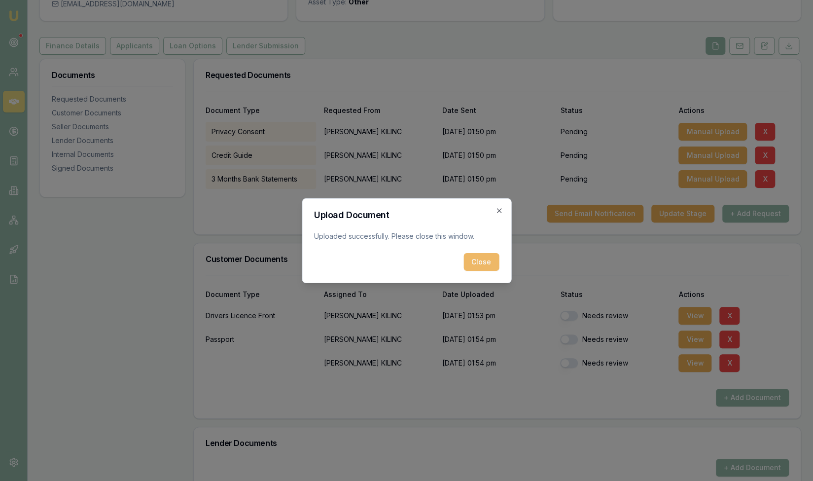
click at [482, 260] on button "Close" at bounding box center [482, 262] width 36 height 18
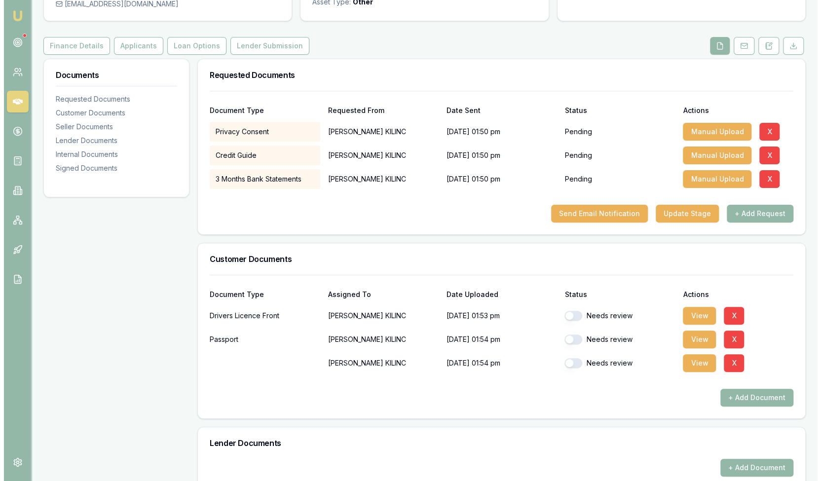
scroll to position [0, 0]
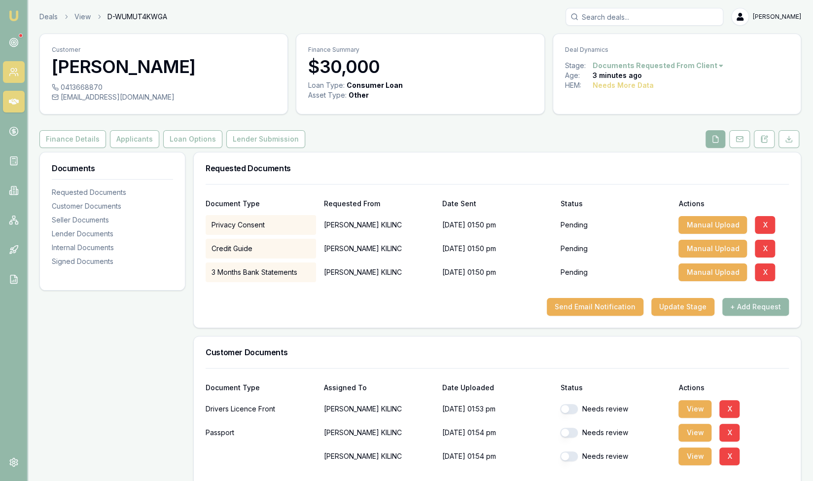
click at [16, 68] on icon at bounding box center [14, 72] width 10 height 10
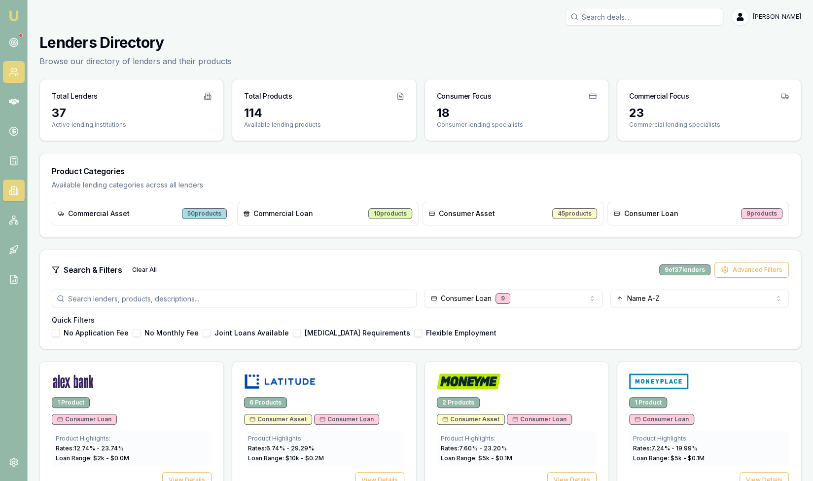
click at [9, 74] on icon at bounding box center [14, 72] width 10 height 10
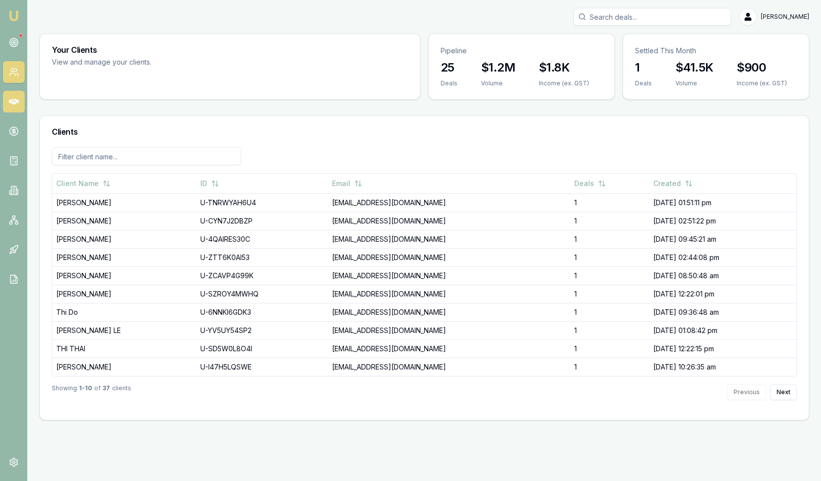
click at [16, 100] on icon at bounding box center [14, 102] width 10 height 6
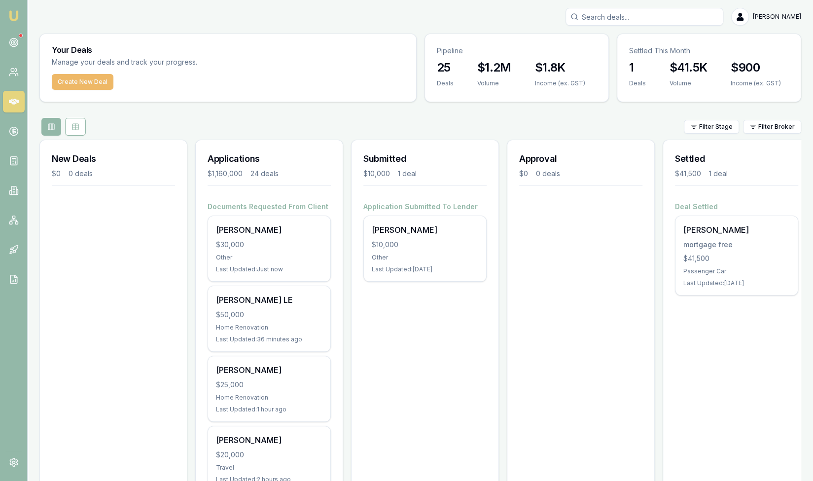
click at [81, 83] on button "Create New Deal" at bounding box center [83, 82] width 62 height 16
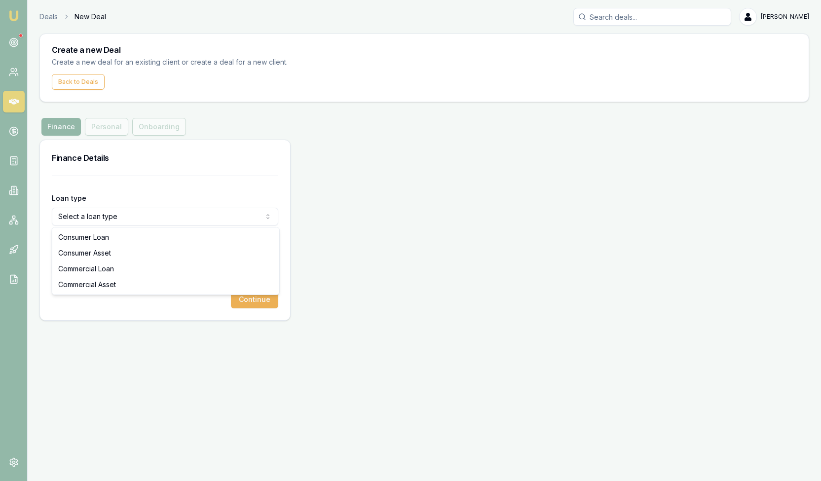
click at [130, 217] on html "Emu Broker Deals New Deal [PERSON_NAME] Toggle Menu Create a new Deal Create a …" at bounding box center [410, 240] width 821 height 481
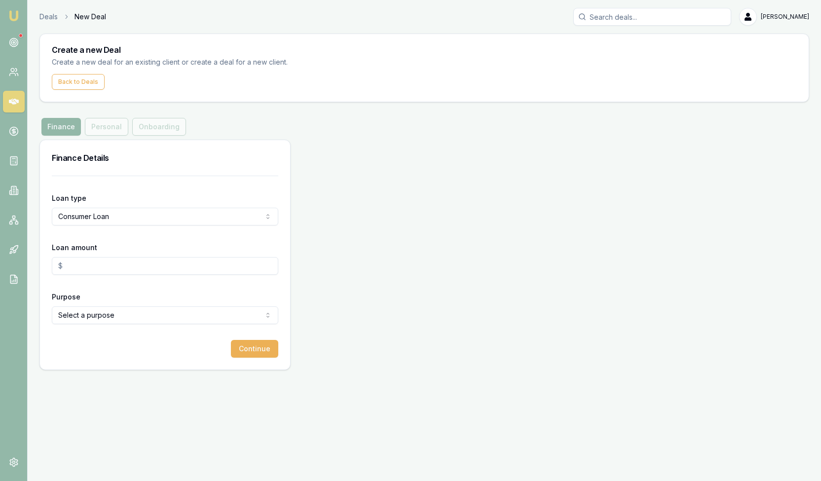
click at [83, 270] on input "Loan amount" at bounding box center [165, 266] width 226 height 18
type input "$20,000.00"
click at [87, 316] on html "Emu Broker Deals New Deal [PERSON_NAME] Toggle Menu Create a new Deal Create a …" at bounding box center [410, 240] width 821 height 481
select select "OTHER"
click at [243, 347] on button "Continue" at bounding box center [254, 349] width 47 height 18
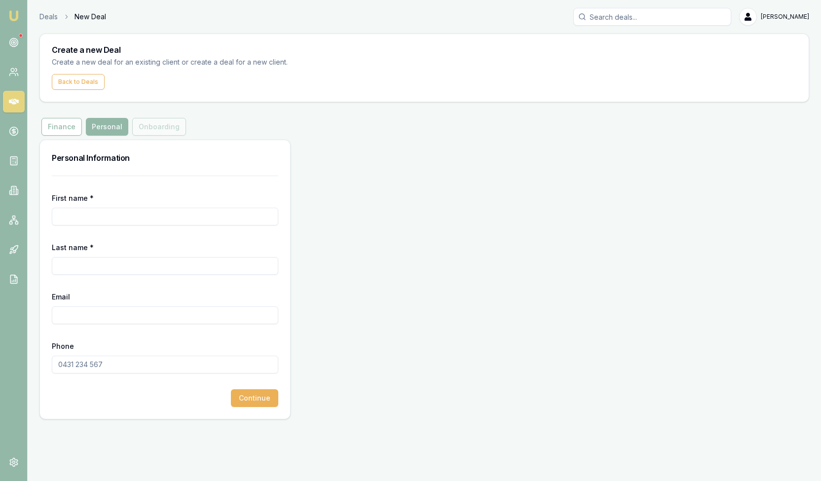
click at [62, 222] on input "First name *" at bounding box center [165, 217] width 226 height 18
type input "HASSAN"
type input "GULER"
click at [119, 316] on input "Email" at bounding box center [165, 315] width 226 height 18
paste input "[EMAIL_ADDRESS][DOMAIN_NAME]"
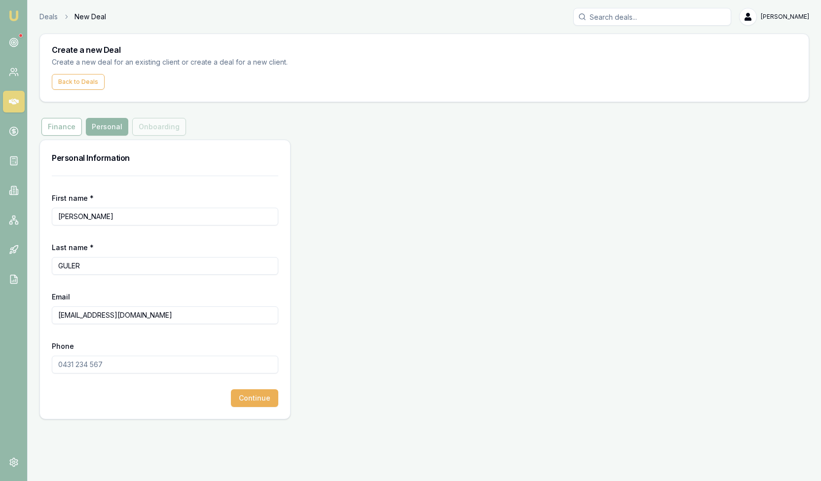
type input "[EMAIL_ADDRESS][DOMAIN_NAME]"
click at [118, 368] on input "Phone" at bounding box center [165, 365] width 226 height 18
type input "0411 431 045"
click at [257, 401] on button "Continue" at bounding box center [254, 398] width 47 height 18
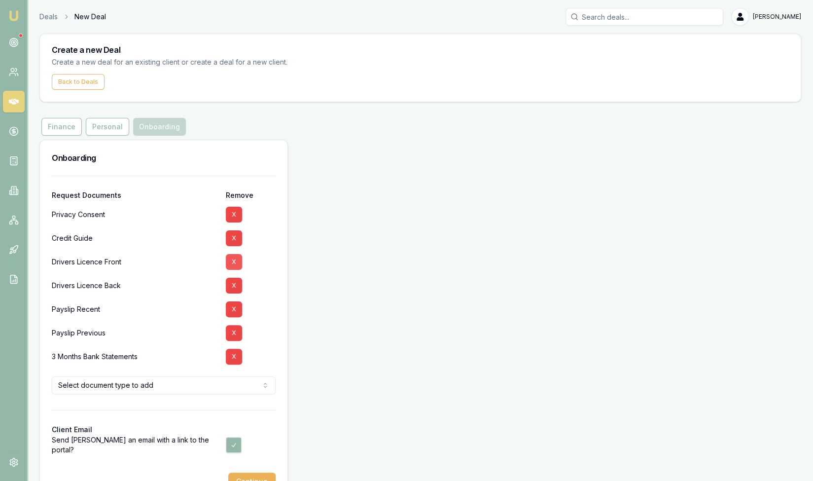
click at [236, 261] on button "X" at bounding box center [234, 262] width 16 height 16
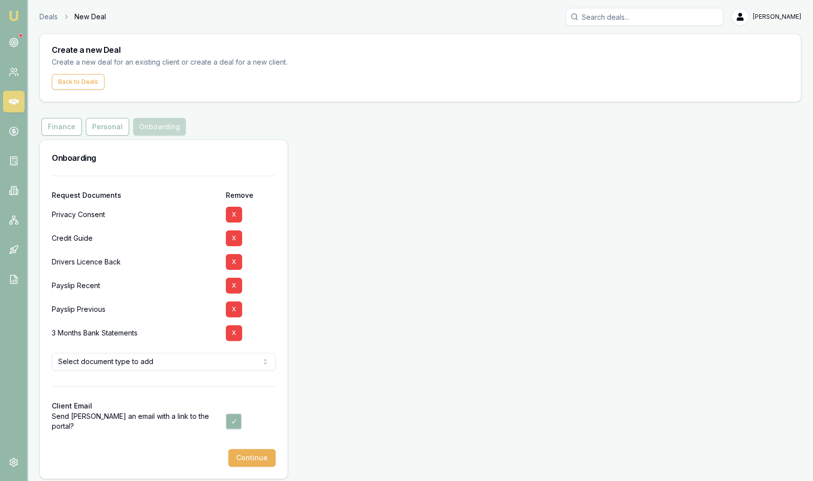
click at [236, 261] on button "X" at bounding box center [234, 262] width 16 height 16
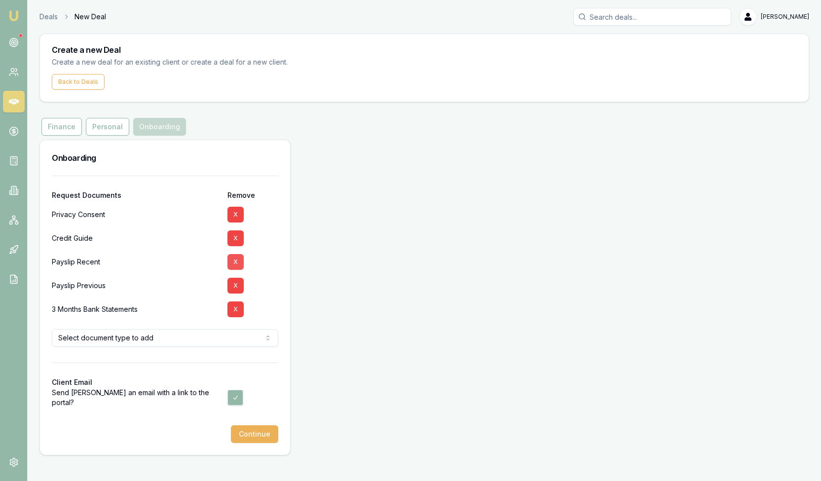
click at [235, 258] on button "X" at bounding box center [235, 262] width 16 height 16
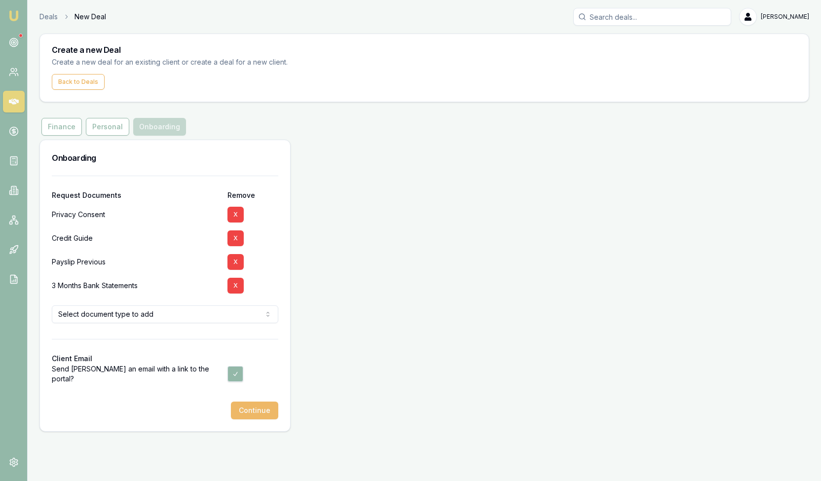
click at [255, 413] on button "Continue" at bounding box center [254, 411] width 47 height 18
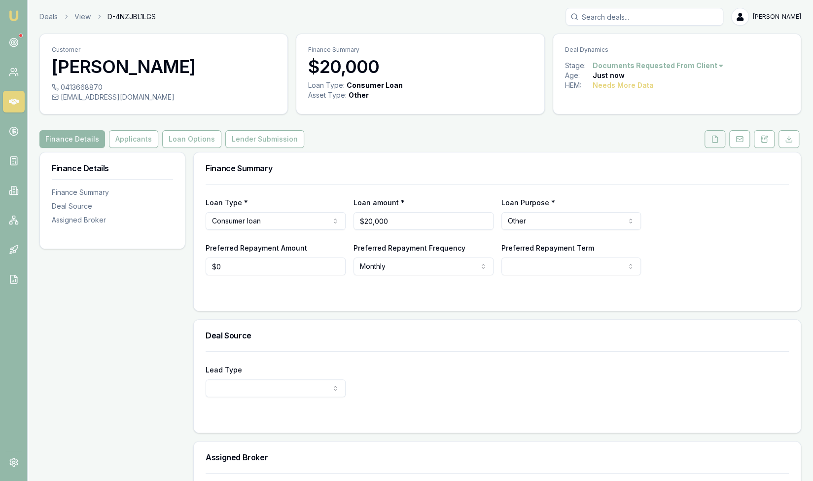
click at [714, 138] on icon at bounding box center [715, 139] width 5 height 6
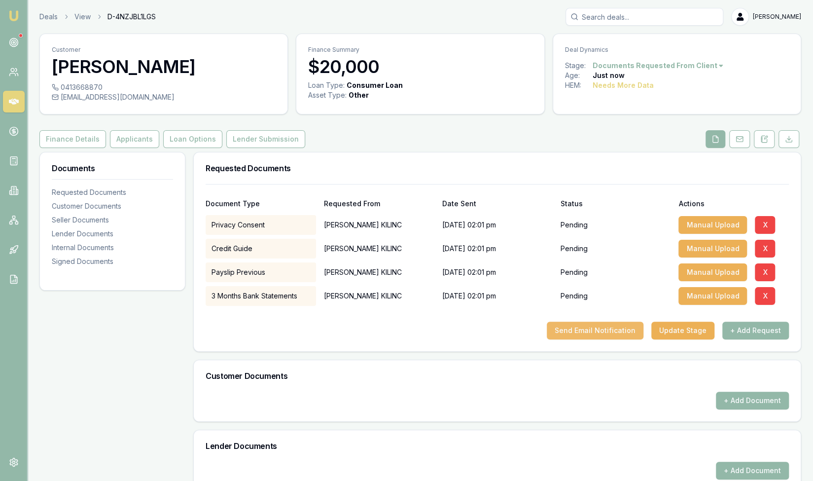
click at [586, 335] on button "Send Email Notification" at bounding box center [595, 331] width 97 height 18
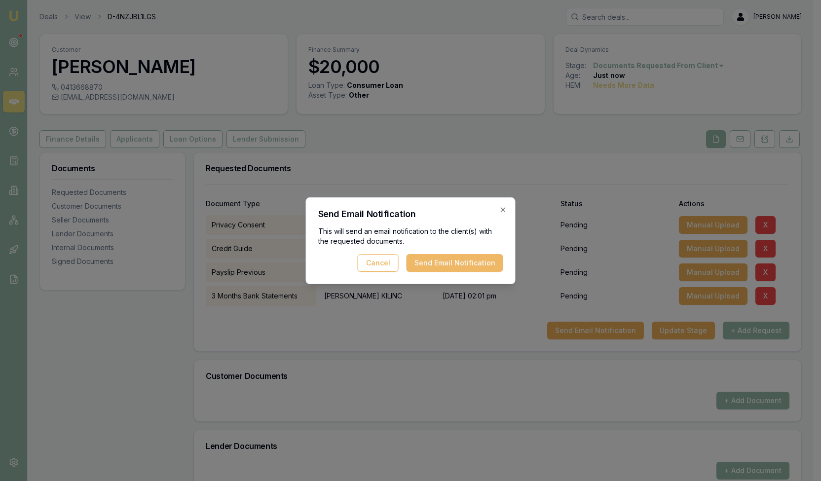
click at [455, 261] on button "Send Email Notification" at bounding box center [454, 263] width 97 height 18
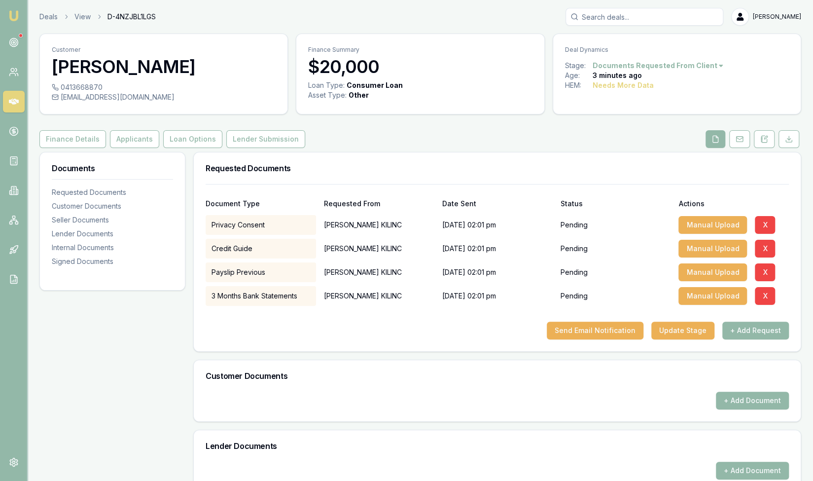
click at [14, 99] on icon at bounding box center [14, 102] width 10 height 6
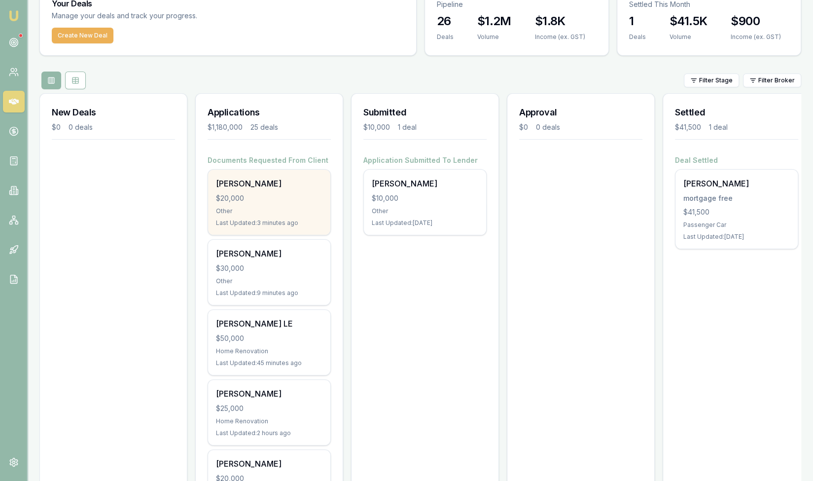
scroll to position [121, 0]
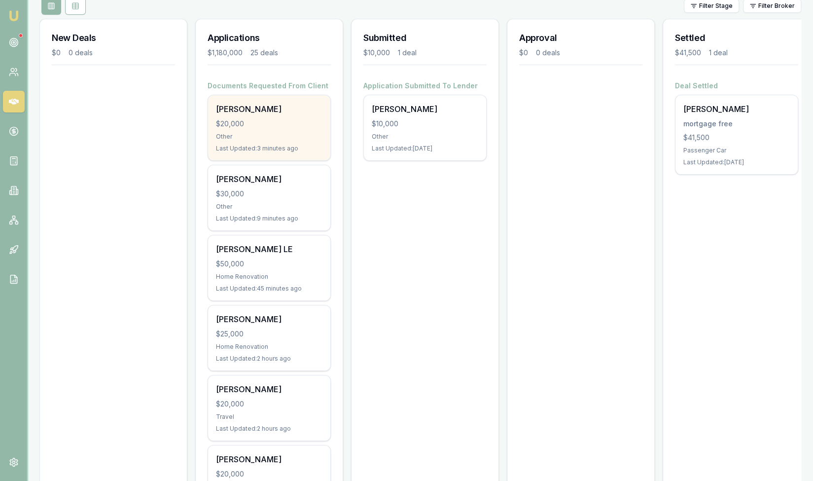
click at [255, 114] on div "[PERSON_NAME]" at bounding box center [269, 109] width 107 height 12
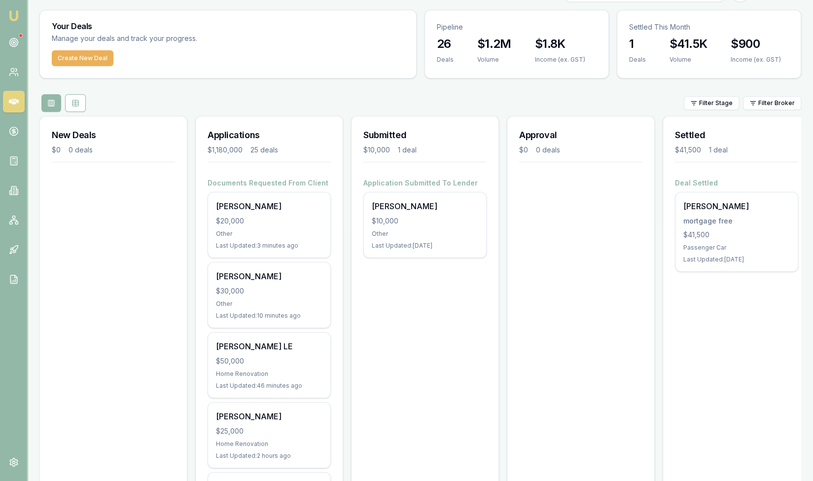
scroll to position [0, 0]
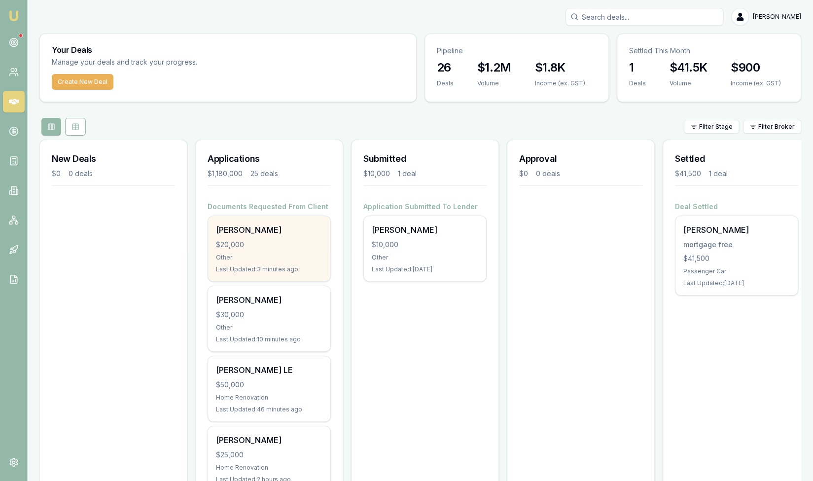
click at [265, 254] on div "Other" at bounding box center [269, 258] width 107 height 8
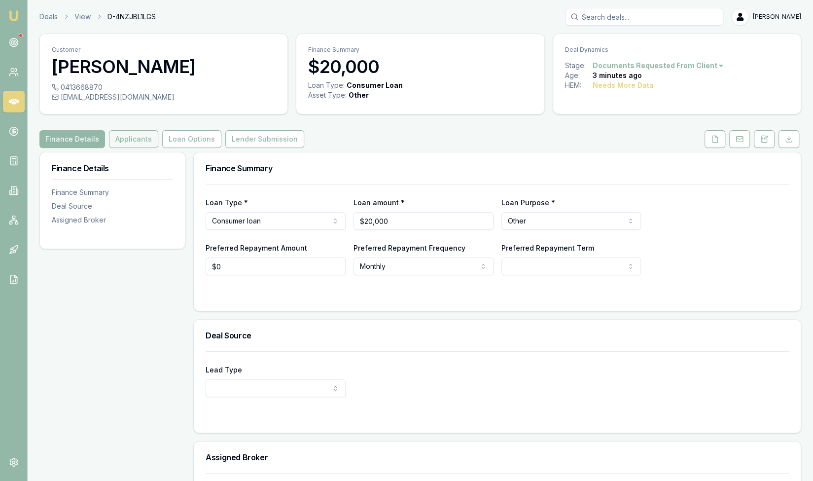
click at [129, 143] on button "Applicants" at bounding box center [133, 139] width 49 height 18
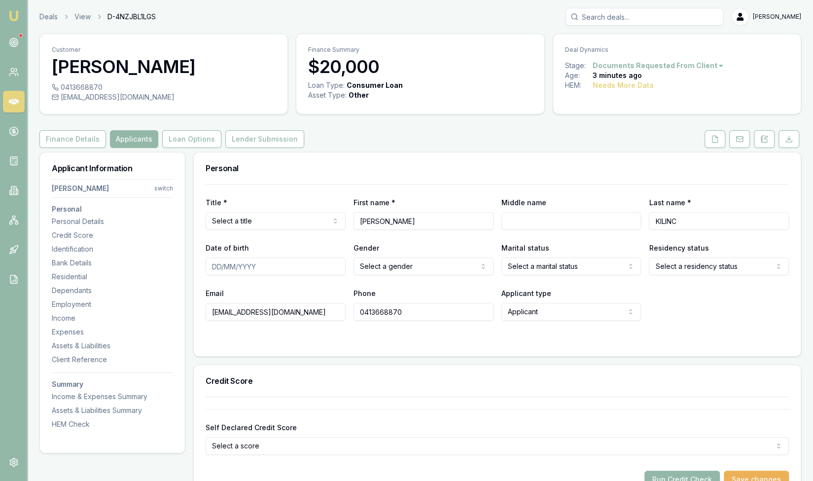
click at [11, 103] on icon at bounding box center [14, 102] width 10 height 6
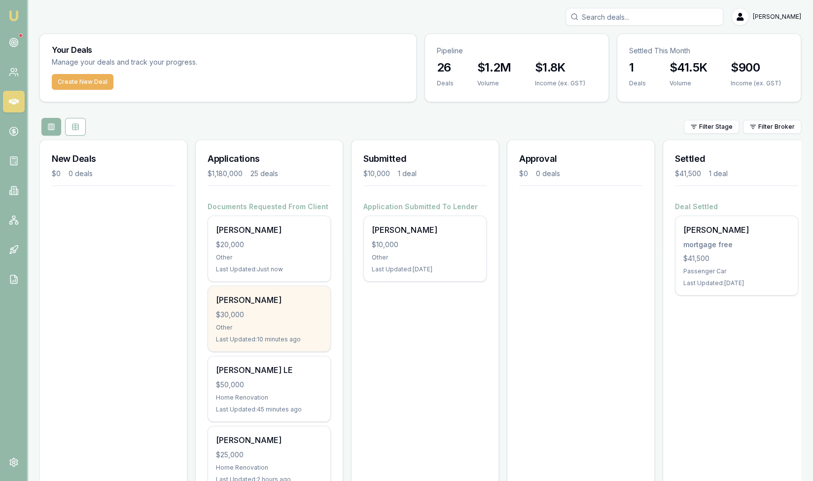
click at [261, 320] on div "[PERSON_NAME] $30,000 Other Last Updated: 10 minutes ago" at bounding box center [269, 318] width 122 height 65
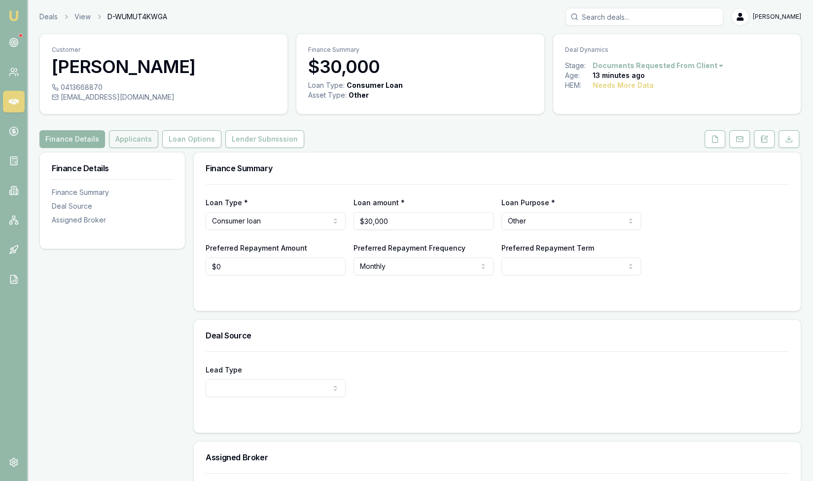
click at [138, 136] on button "Applicants" at bounding box center [133, 139] width 49 height 18
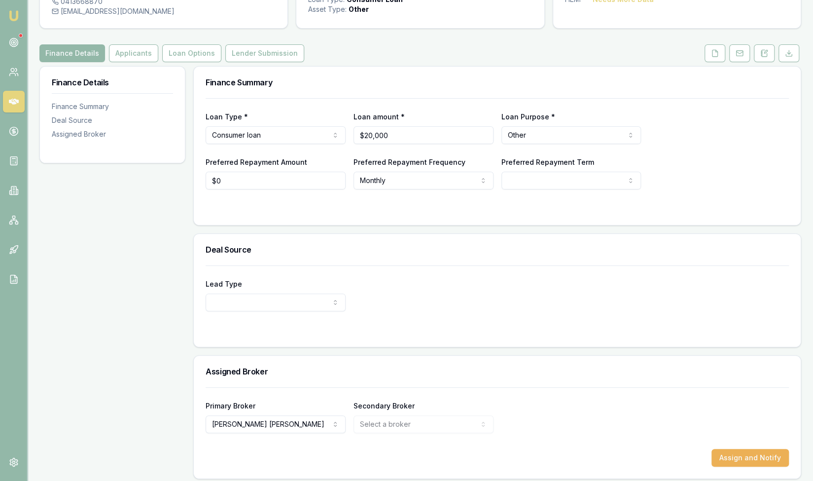
scroll to position [90, 0]
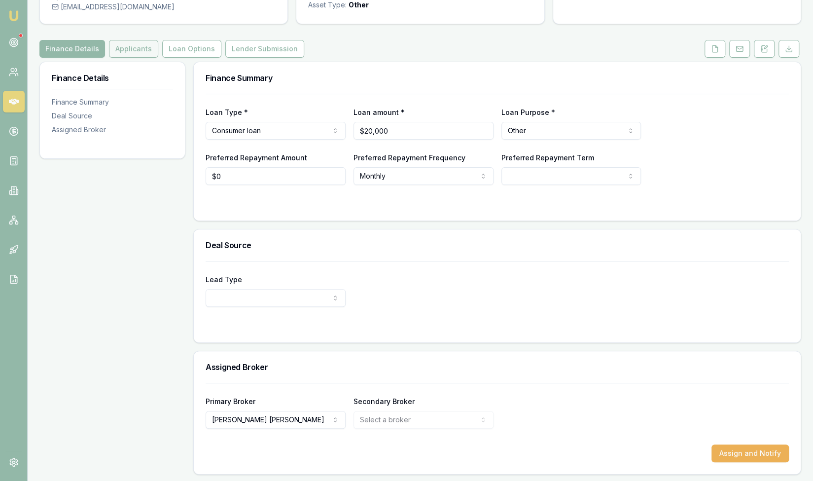
click at [130, 45] on button "Applicants" at bounding box center [133, 49] width 49 height 18
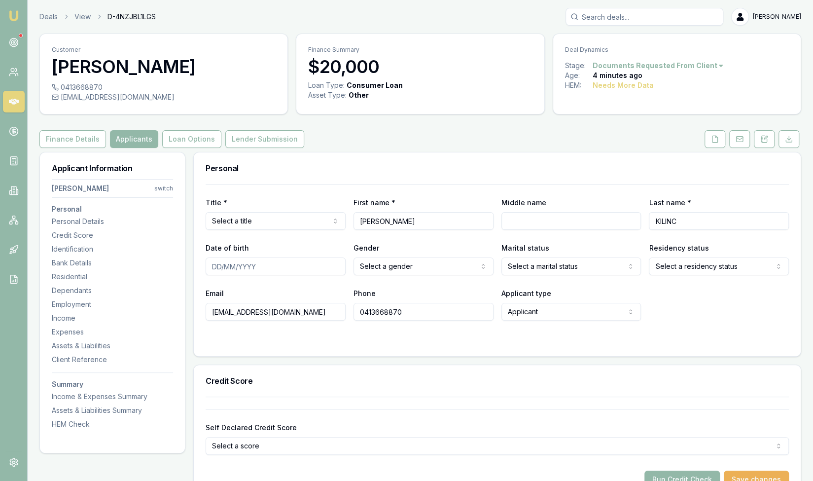
click at [390, 221] on input "[PERSON_NAME]" at bounding box center [424, 221] width 140 height 18
type input "A"
type input "[PERSON_NAME]"
click at [679, 221] on input "KILINC" at bounding box center [719, 221] width 140 height 18
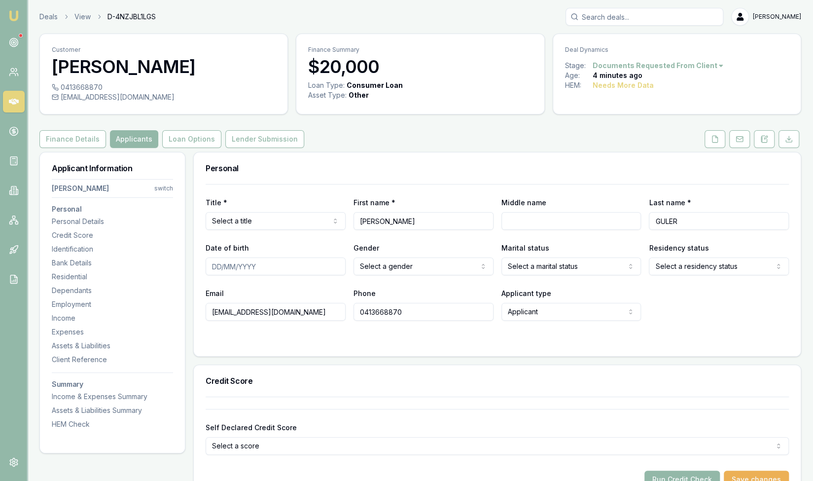
type input "GULER"
click at [404, 386] on div "Credit Score" at bounding box center [497, 381] width 607 height 32
drag, startPoint x: 307, startPoint y: 315, endPoint x: 142, endPoint y: 306, distance: 165.0
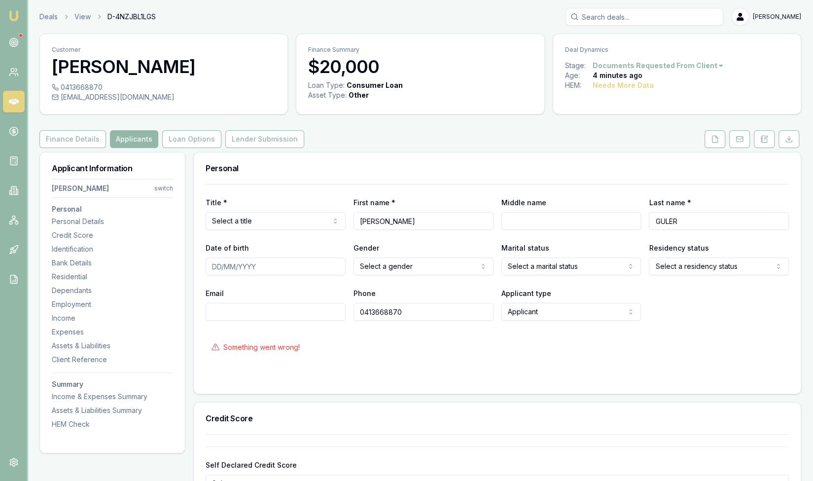
type input "ahmetkilincx1@gmail.com"
drag, startPoint x: 300, startPoint y: 313, endPoint x: 74, endPoint y: 288, distance: 227.4
paste input "hguler157@gmail.com"
type input "hguler157@gmail.com"
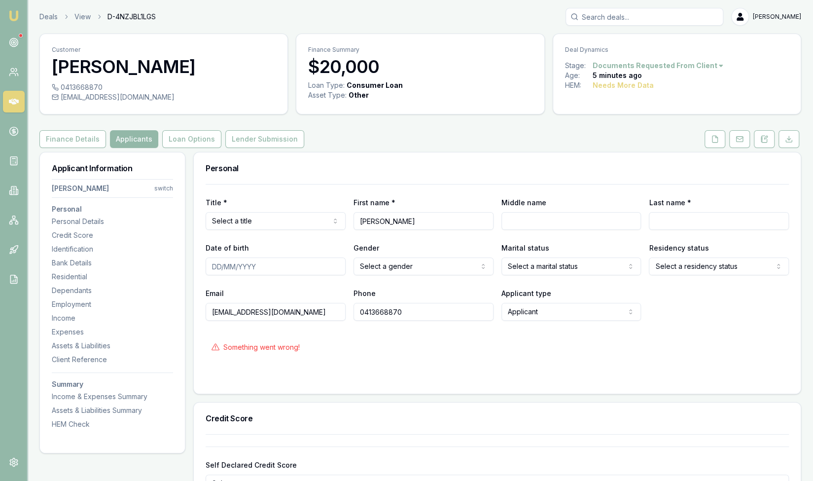
drag, startPoint x: 412, startPoint y: 308, endPoint x: 345, endPoint y: 310, distance: 67.6
click at [345, 310] on div "Email hguler157@gmail.com Phone 0413668870 Applicant type Applicant Applicant N…" at bounding box center [498, 304] width 584 height 34
drag, startPoint x: 305, startPoint y: 311, endPoint x: 76, endPoint y: 311, distance: 229.4
type input "H"
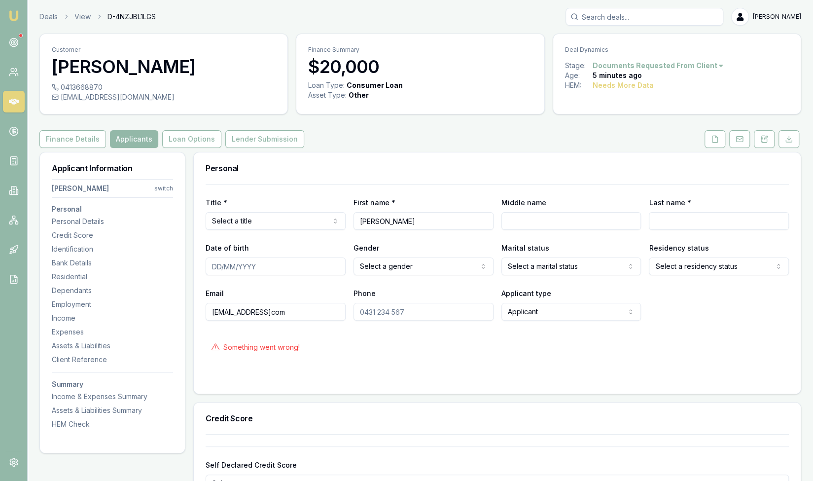
type input "[EMAIL_ADDRESS]com"
click at [377, 315] on input "Phone" at bounding box center [424, 312] width 140 height 18
click at [453, 375] on div at bounding box center [498, 378] width 584 height 8
type input "0411431045"
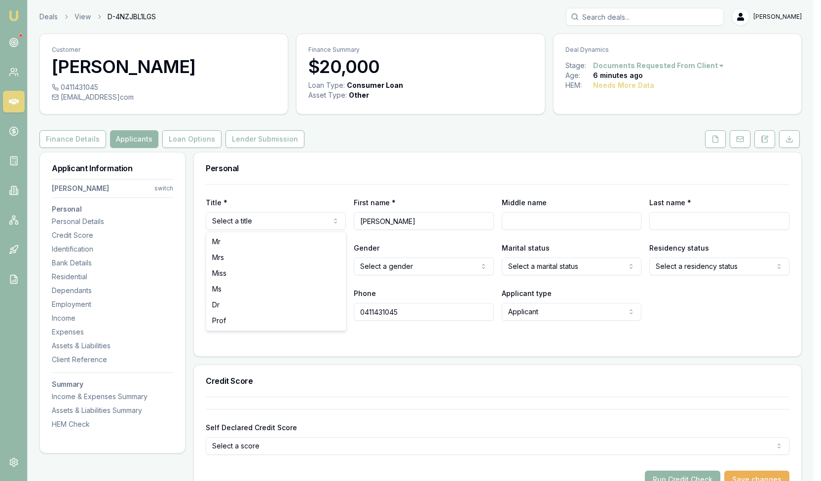
click at [253, 227] on html "Emu Broker Deals View D-4NZJBL1LGS Steven Nguyen Toggle Menu Customer HASSAN 04…" at bounding box center [410, 240] width 821 height 481
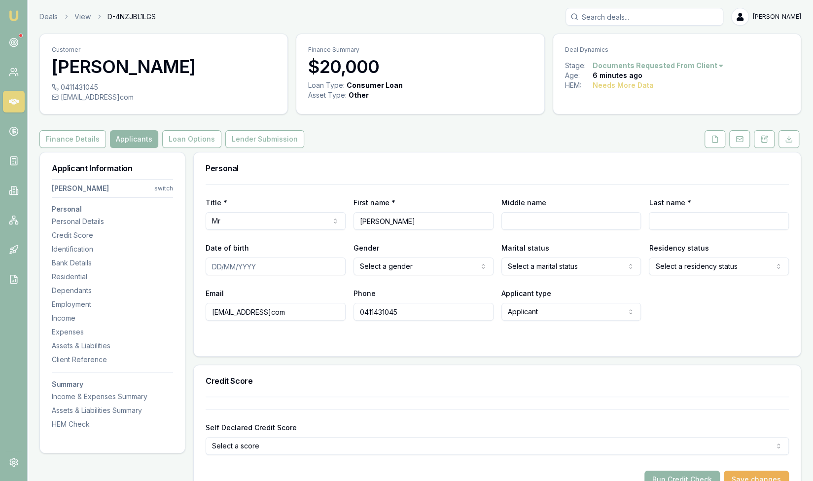
click at [682, 216] on input "Last name *" at bounding box center [719, 221] width 140 height 18
type input "guler"
click at [606, 337] on div at bounding box center [498, 340] width 584 height 8
click at [719, 142] on icon at bounding box center [715, 139] width 8 height 8
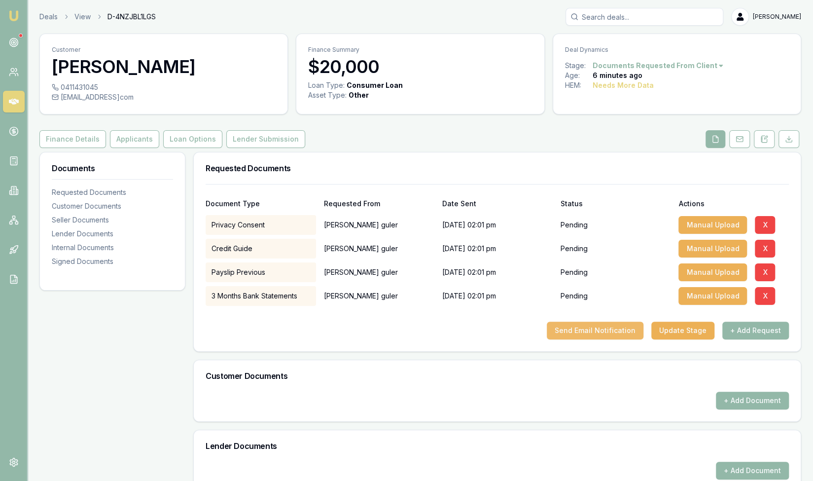
click at [594, 330] on button "Send Email Notification" at bounding box center [595, 331] width 97 height 18
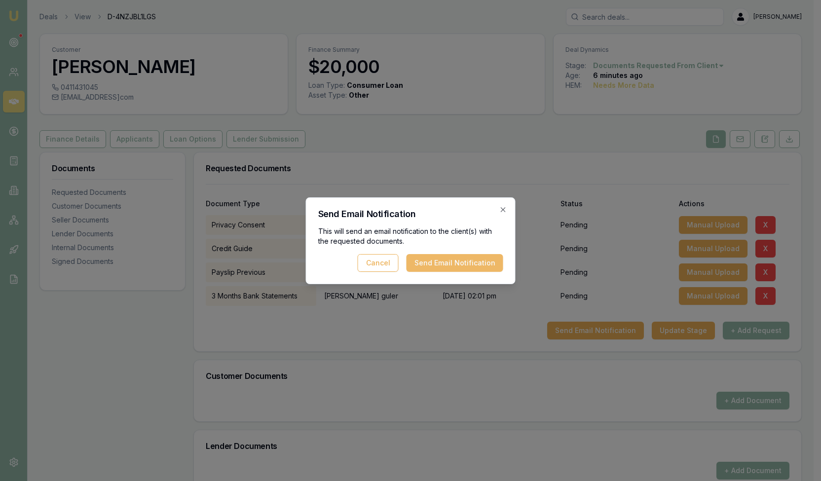
click at [451, 268] on button "Send Email Notification" at bounding box center [454, 263] width 97 height 18
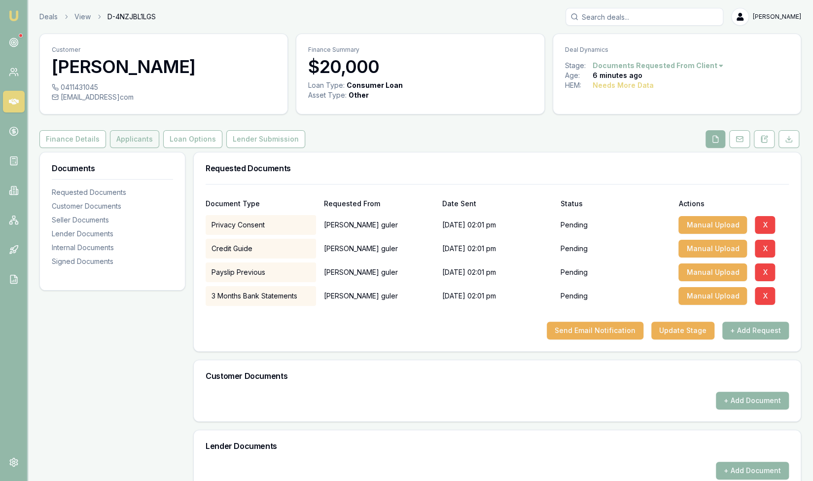
click at [135, 143] on button "Applicants" at bounding box center [134, 139] width 49 height 18
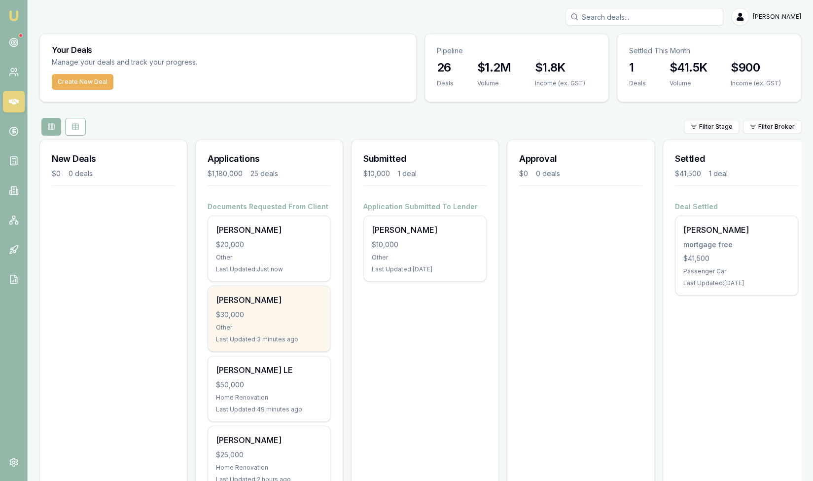
click at [283, 320] on div "[PERSON_NAME] $30,000 Other Last Updated: 3 minutes ago" at bounding box center [269, 318] width 122 height 65
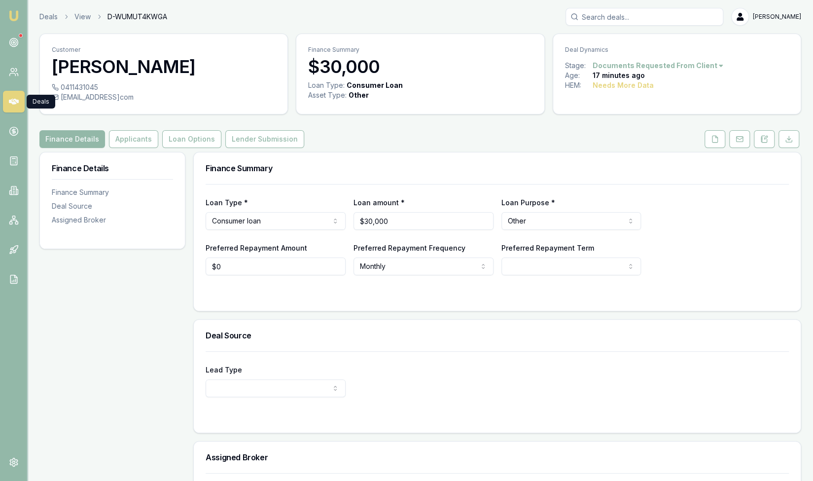
click at [15, 105] on icon at bounding box center [14, 102] width 10 height 10
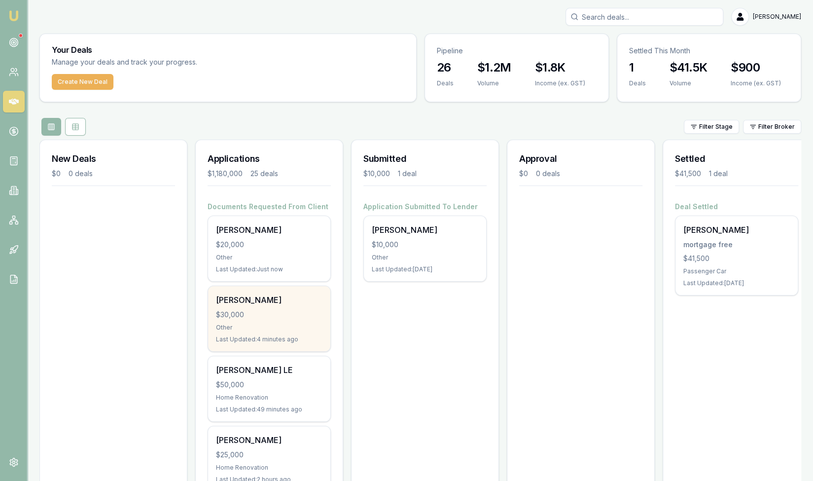
click at [290, 331] on div "[PERSON_NAME] $30,000 Other Last Updated: 4 minutes ago" at bounding box center [269, 318] width 122 height 65
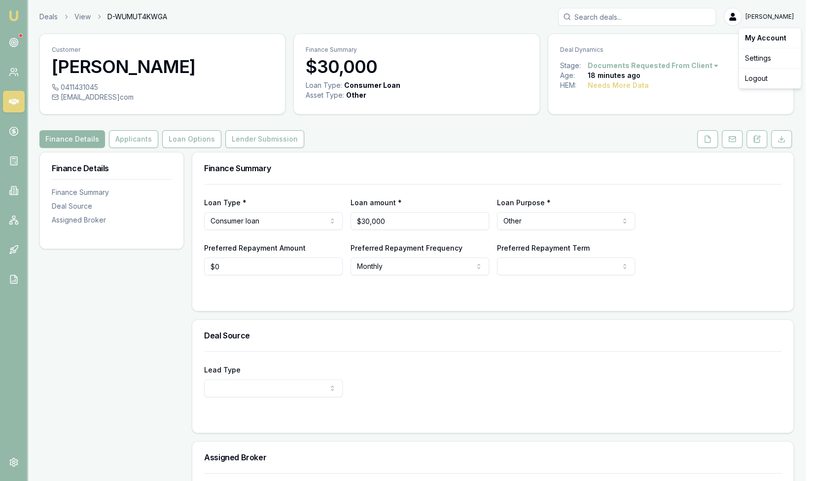
click at [782, 17] on html "Emu Broker Deals View D-WUMUT4KWGA [PERSON_NAME] Toggle Menu Customer [PERSON_N…" at bounding box center [406, 240] width 813 height 481
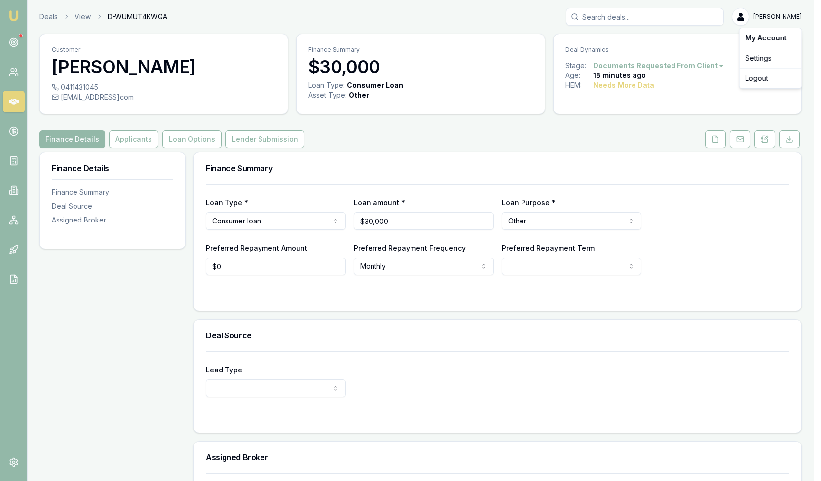
click at [698, 215] on html "Emu Broker Deals View D-WUMUT4KWGA [PERSON_NAME] Toggle Menu Customer [PERSON_N…" at bounding box center [410, 240] width 821 height 481
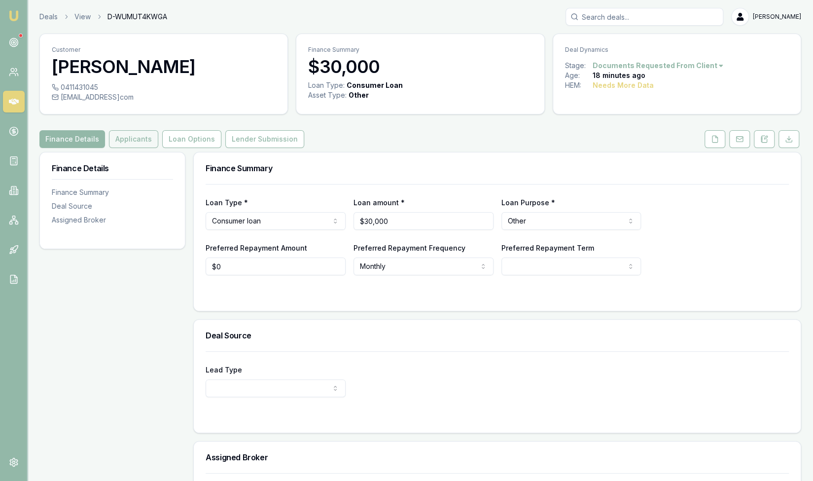
click at [137, 133] on button "Applicants" at bounding box center [133, 139] width 49 height 18
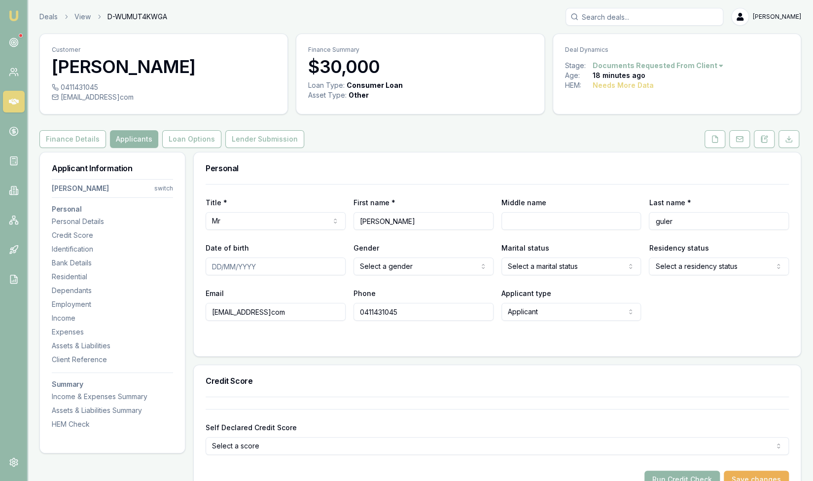
click at [164, 191] on html "Emu Broker Deals View D-WUMUT4KWGA [PERSON_NAME] Toggle Menu Customer [PERSON_N…" at bounding box center [406, 240] width 813 height 481
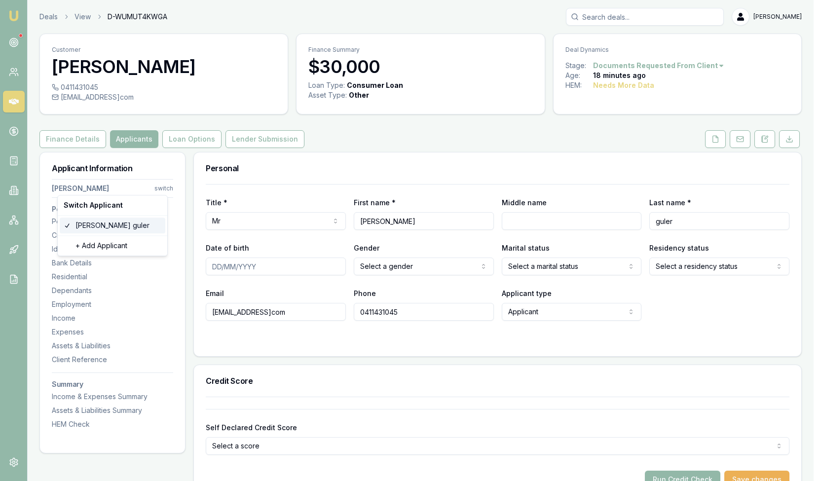
click at [94, 221] on div "[PERSON_NAME]" at bounding box center [113, 226] width 106 height 16
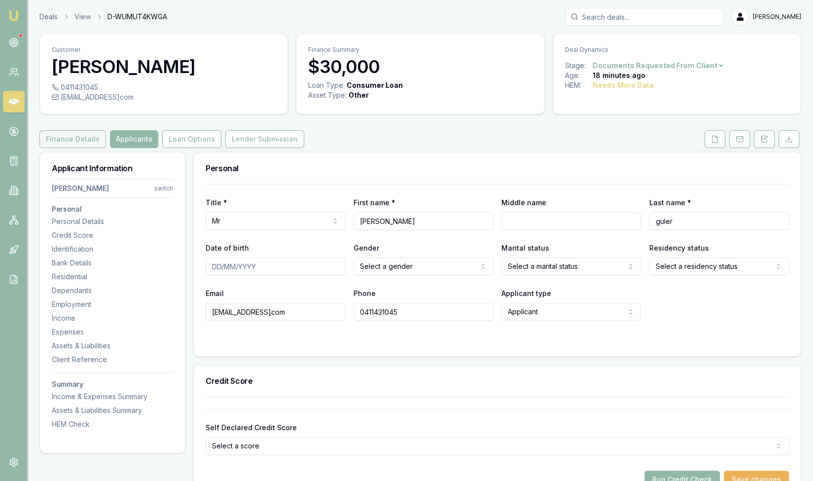
click at [74, 139] on button "Finance Details" at bounding box center [72, 139] width 67 height 18
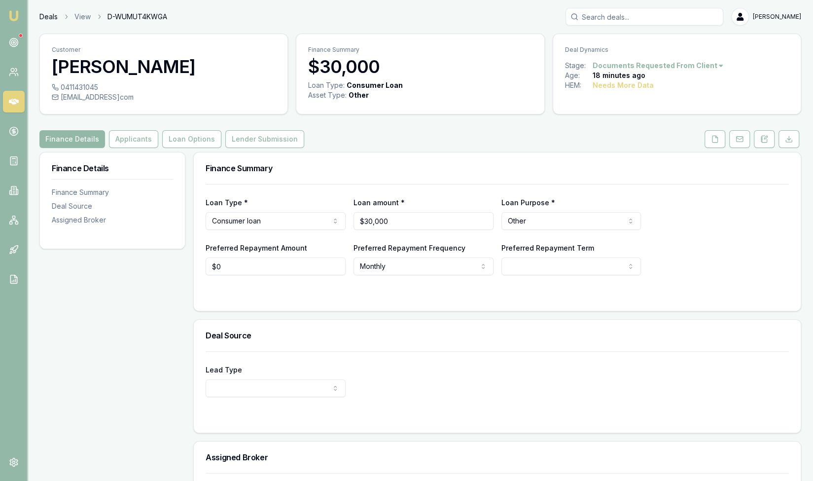
click at [49, 18] on link "Deals" at bounding box center [48, 17] width 18 height 10
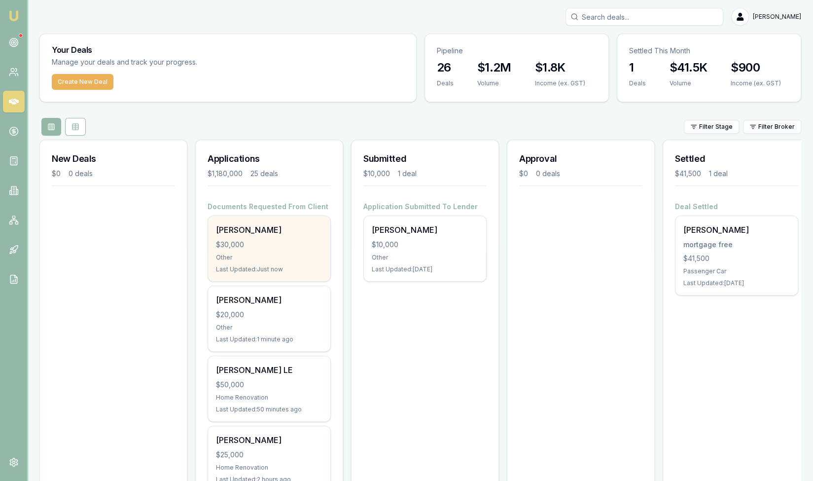
click at [268, 256] on div "Other" at bounding box center [269, 258] width 107 height 8
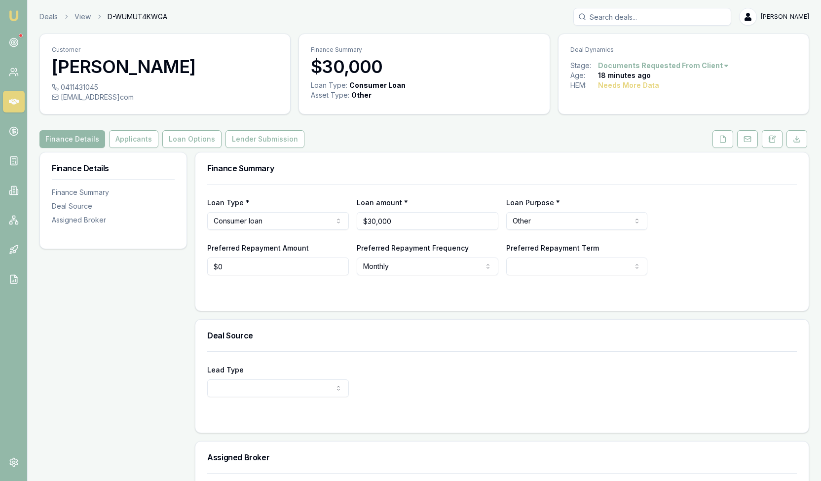
click at [767, 20] on html "Emu Broker Deals View D-WUMUT4KWGA [PERSON_NAME] Toggle Menu Customer [PERSON_N…" at bounding box center [410, 240] width 821 height 481
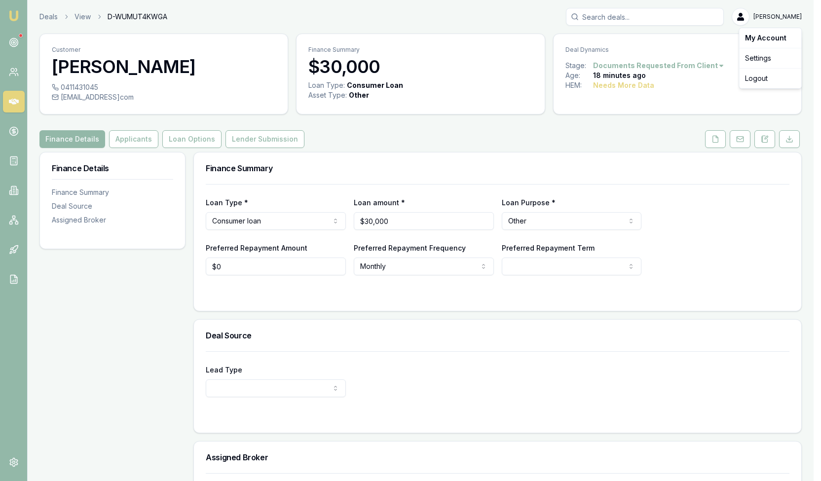
click at [107, 75] on html "Emu Broker Deals View D-WUMUT4KWGA Steven Nguyen Toggle Menu Customer HASSAN gu…" at bounding box center [410, 240] width 821 height 481
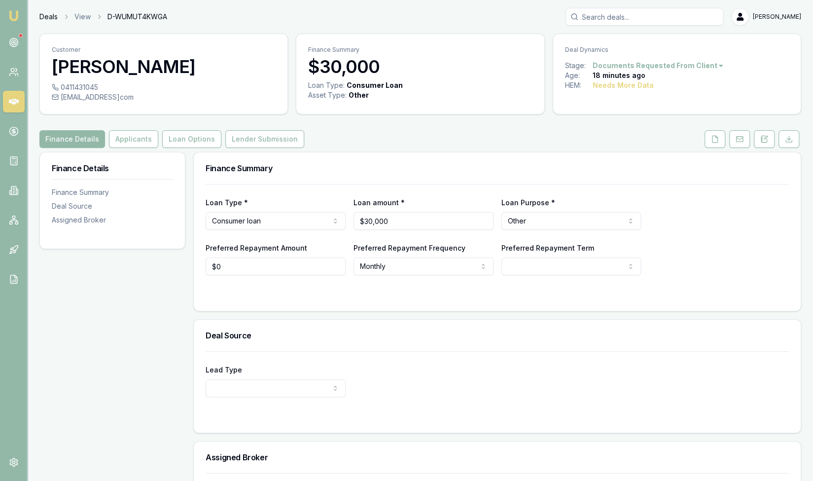
click at [49, 15] on link "Deals" at bounding box center [48, 17] width 18 height 10
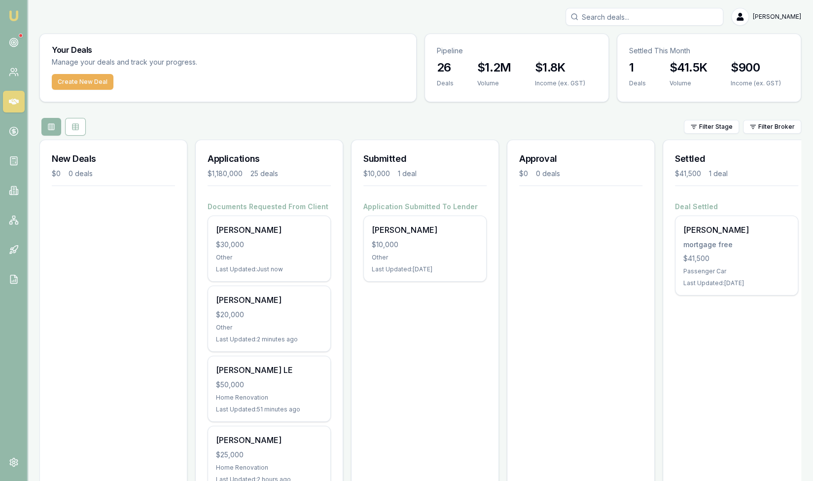
drag, startPoint x: 272, startPoint y: 255, endPoint x: 503, endPoint y: 363, distance: 255.3
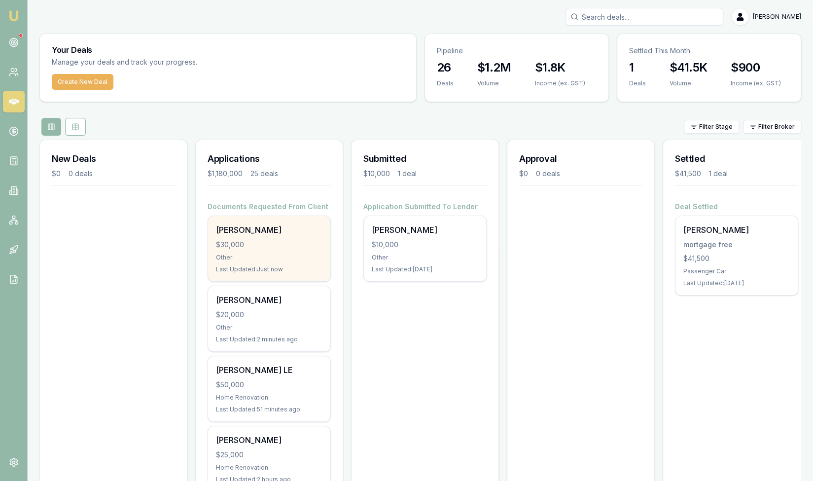
click at [288, 250] on div "HASSAN guler $30,000 Other Last Updated: Just now" at bounding box center [269, 248] width 122 height 65
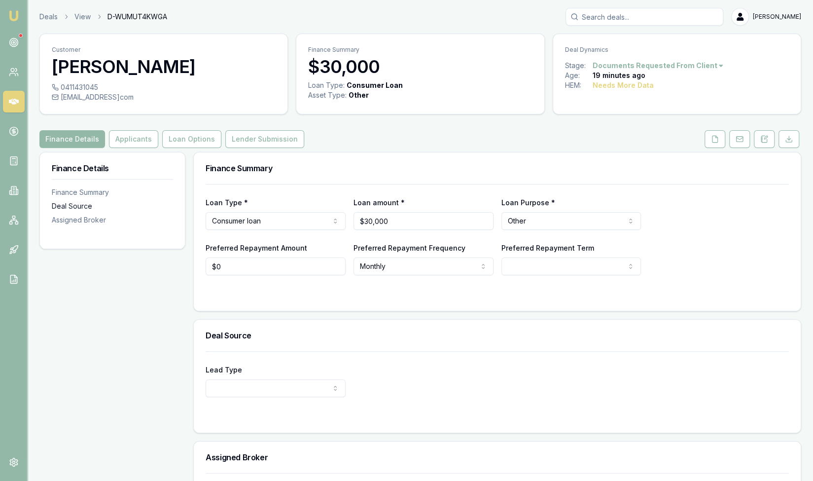
click at [92, 206] on div "Deal Source" at bounding box center [112, 206] width 121 height 10
click at [74, 204] on div "Deal Source" at bounding box center [112, 206] width 121 height 10
click at [70, 204] on div "Deal Source" at bounding box center [112, 206] width 121 height 10
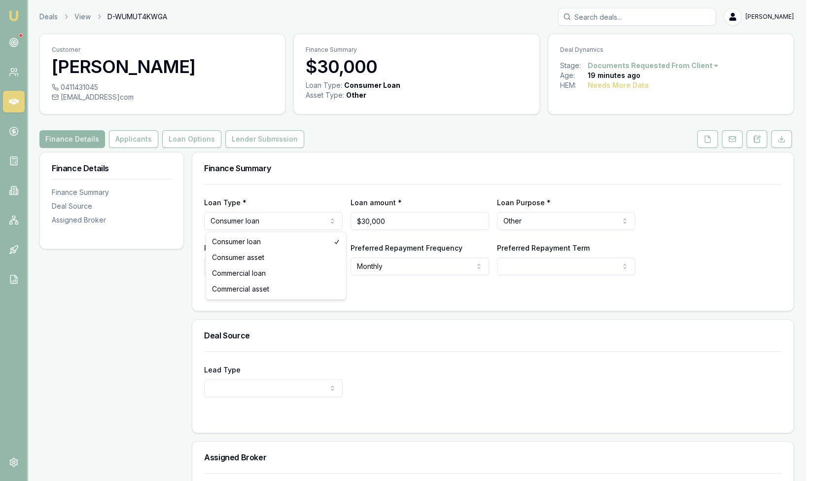
click at [281, 223] on html "Emu Broker Deals View D-WUMUT4KWGA [PERSON_NAME] Toggle Menu Customer [PERSON_N…" at bounding box center [406, 240] width 813 height 481
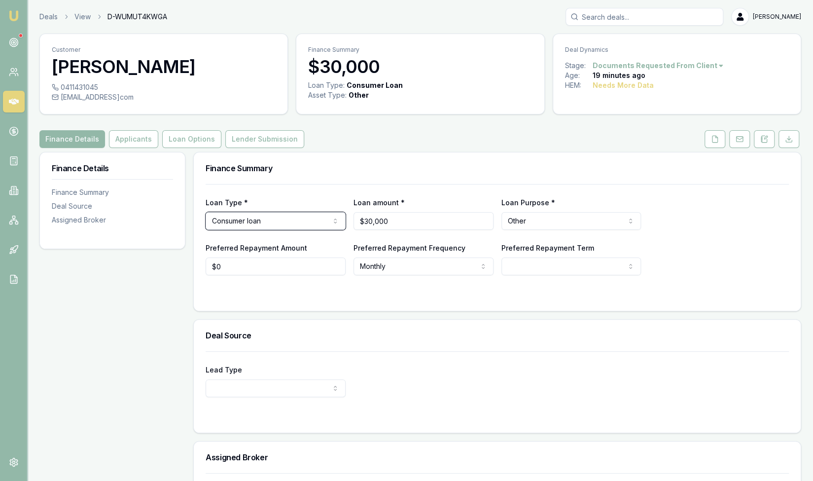
click at [429, 425] on html "Emu Broker Deals View D-WUMUT4KWGA Steven Nguyen Toggle Menu Customer HASSAN gu…" at bounding box center [406, 240] width 813 height 481
click at [236, 271] on input "0" at bounding box center [276, 266] width 140 height 18
click at [274, 394] on html "Emu Broker Deals View D-WUMUT4KWGA Steven Nguyen Toggle Menu Customer HASSAN gu…" at bounding box center [406, 240] width 813 height 481
type input "$0"
click at [545, 386] on html "Emu Broker Deals View D-WUMUT4KWGA Steven Nguyen Toggle Menu Customer HASSAN gu…" at bounding box center [406, 240] width 813 height 481
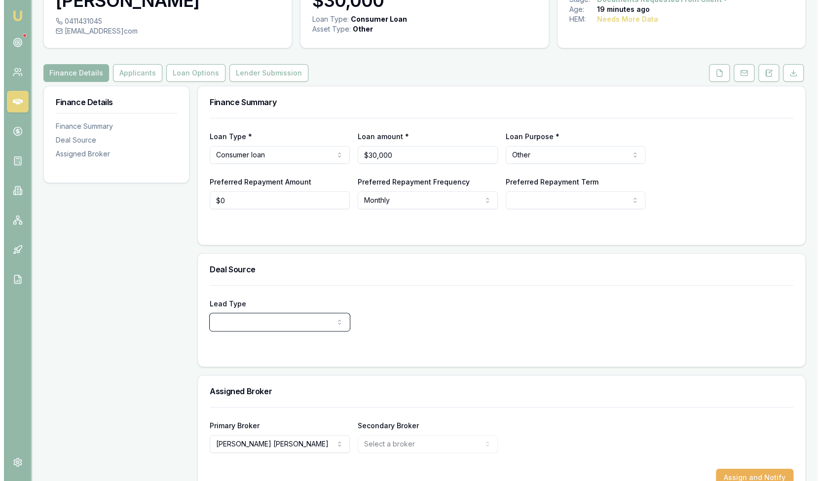
scroll to position [90, 0]
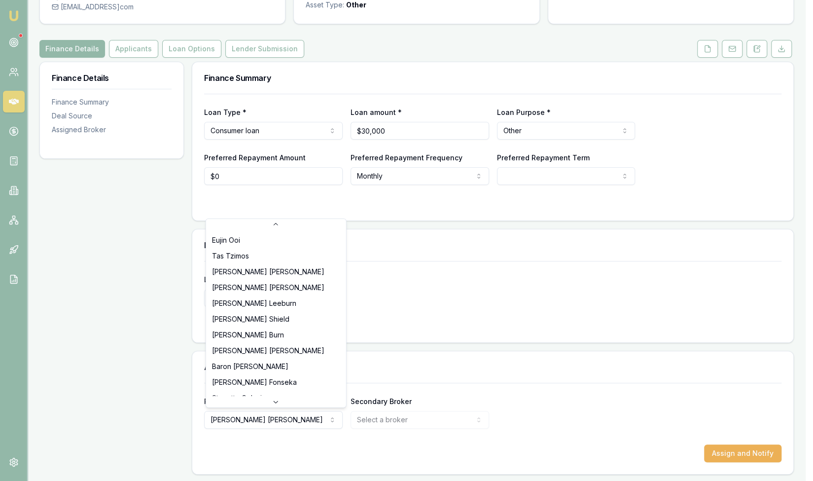
click at [250, 391] on html "Emu Broker Deals View D-WUMUT4KWGA Steven Nguyen Toggle Menu Customer HASSAN gu…" at bounding box center [406, 150] width 813 height 481
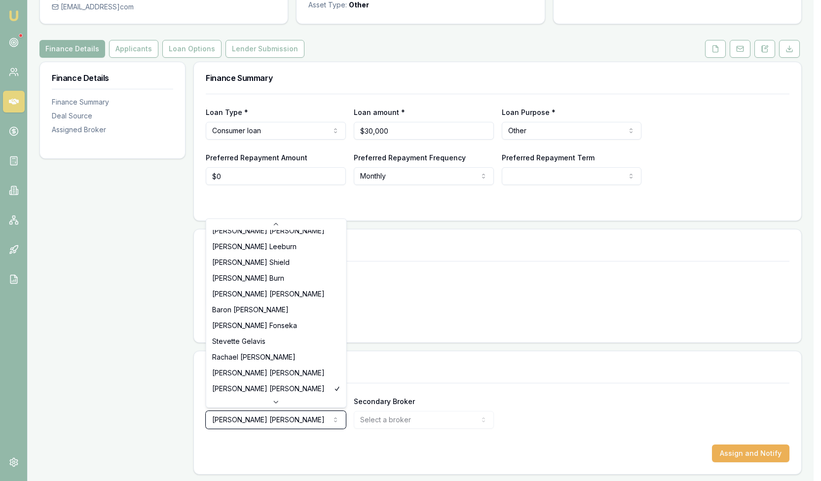
click at [250, 391] on html "Emu Broker Deals View D-WUMUT4KWGA Steven Nguyen Toggle Menu Customer HASSAN gu…" at bounding box center [410, 150] width 821 height 481
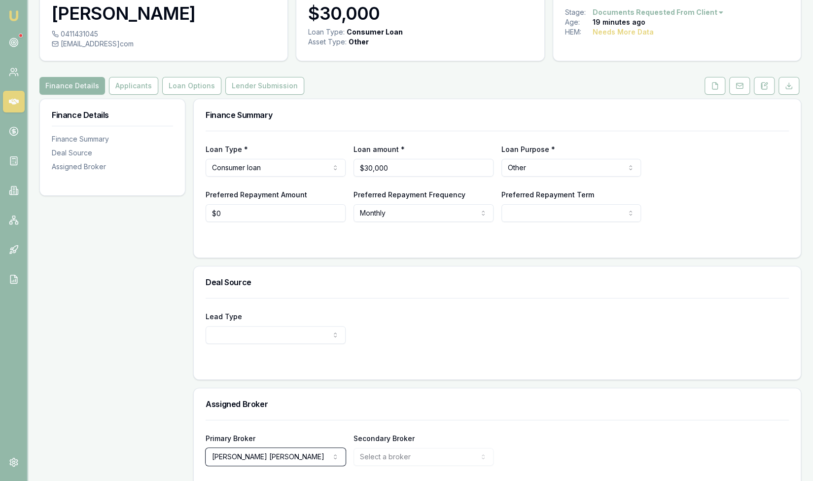
scroll to position [2, 0]
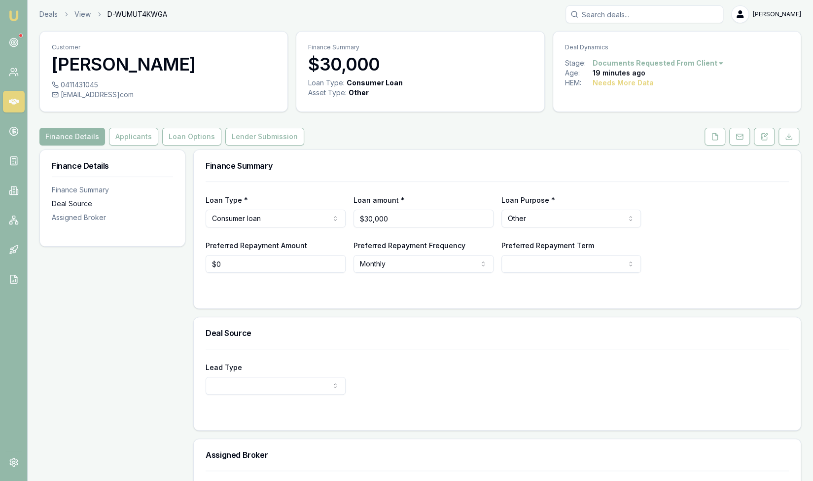
click at [62, 201] on div "Deal Source" at bounding box center [112, 204] width 121 height 10
click at [71, 187] on div "Finance Summary" at bounding box center [112, 190] width 121 height 10
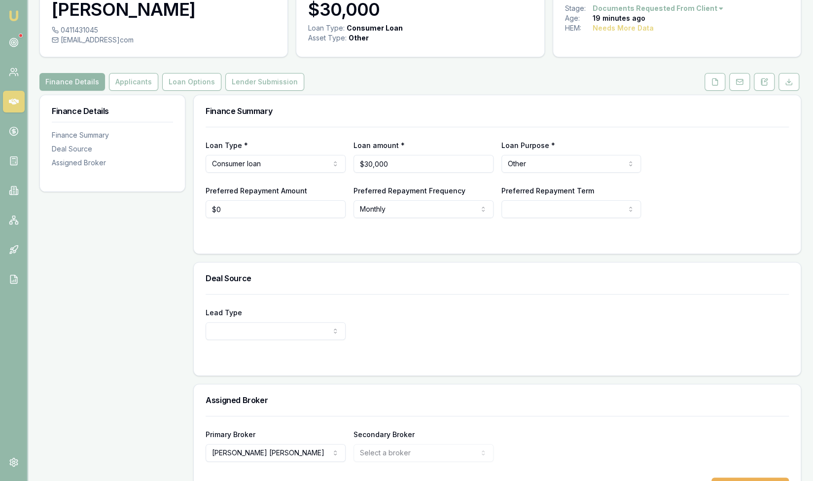
scroll to position [0, 0]
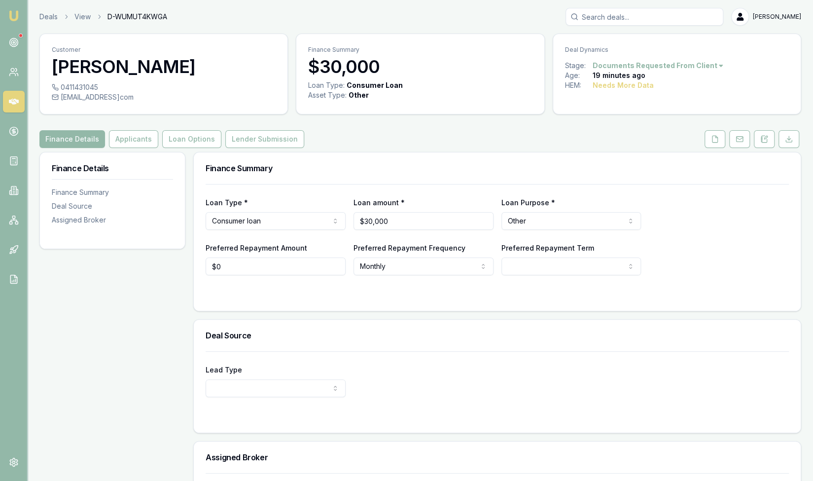
click at [9, 103] on icon at bounding box center [14, 102] width 10 height 10
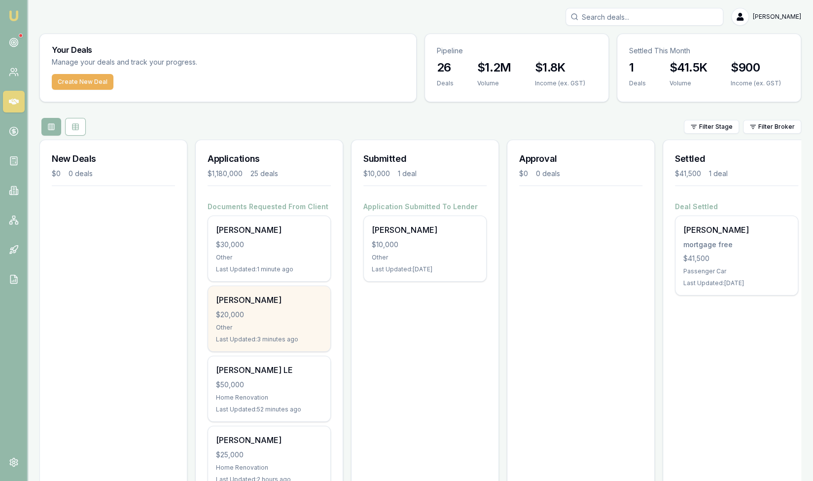
click at [272, 307] on div "HASSAN guler $20,000 Other Last Updated: 3 minutes ago" at bounding box center [269, 318] width 122 height 65
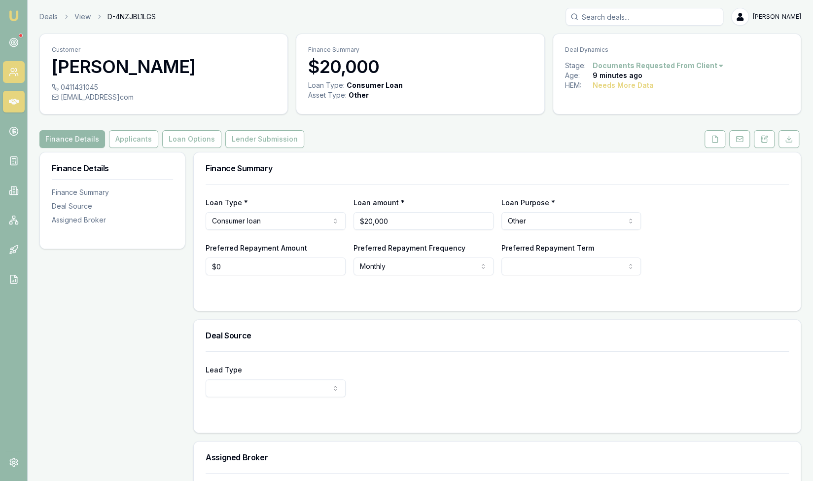
click at [15, 71] on icon at bounding box center [14, 72] width 10 height 10
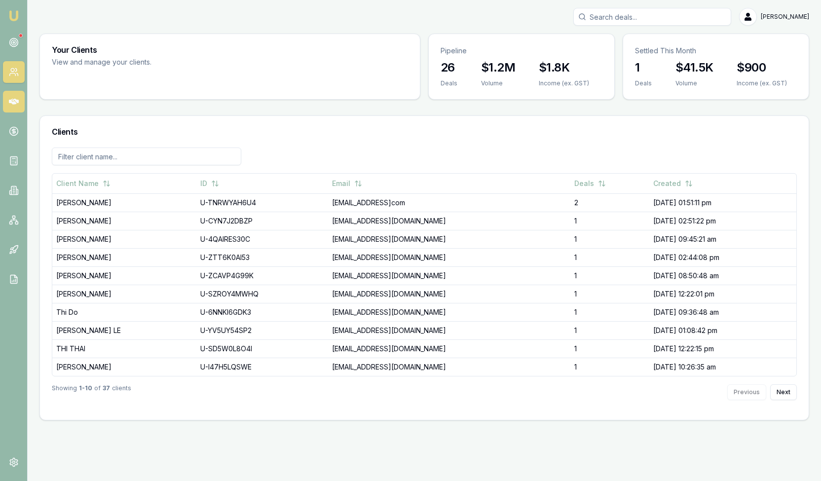
click at [16, 99] on icon at bounding box center [14, 102] width 10 height 10
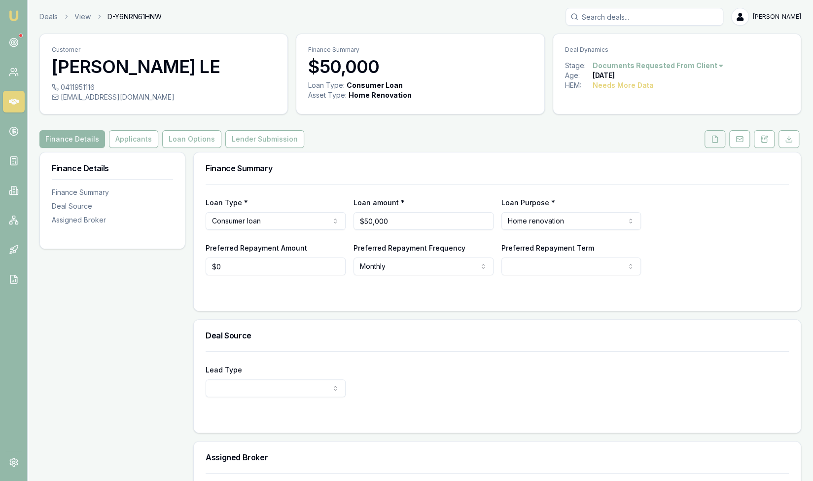
drag, startPoint x: 714, startPoint y: 142, endPoint x: 708, endPoint y: 143, distance: 5.9
click at [714, 142] on icon at bounding box center [715, 139] width 5 height 6
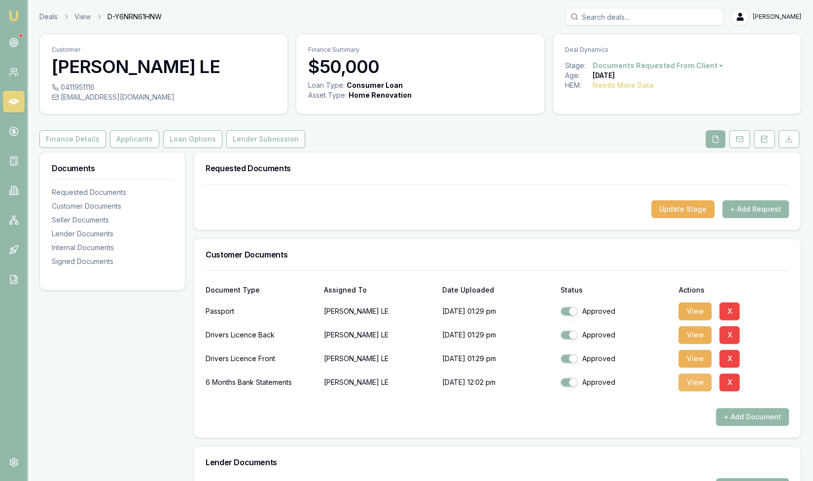
click at [690, 382] on button "View" at bounding box center [695, 382] width 33 height 18
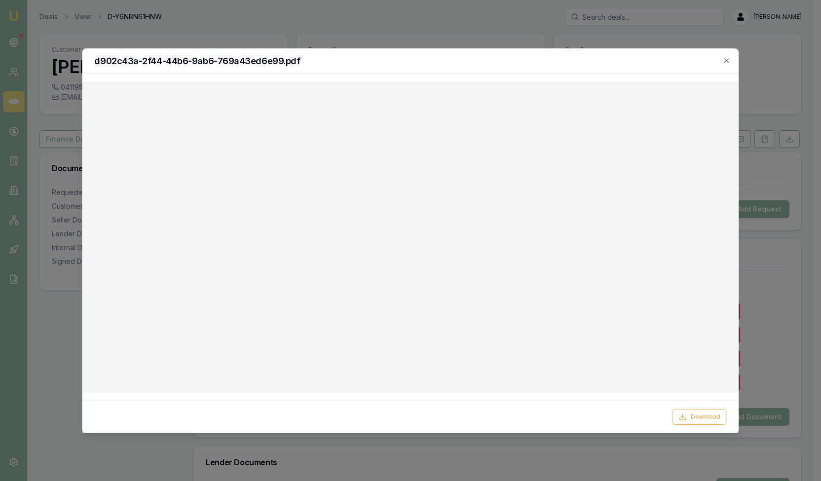
click at [728, 61] on icon "button" at bounding box center [727, 61] width 8 height 8
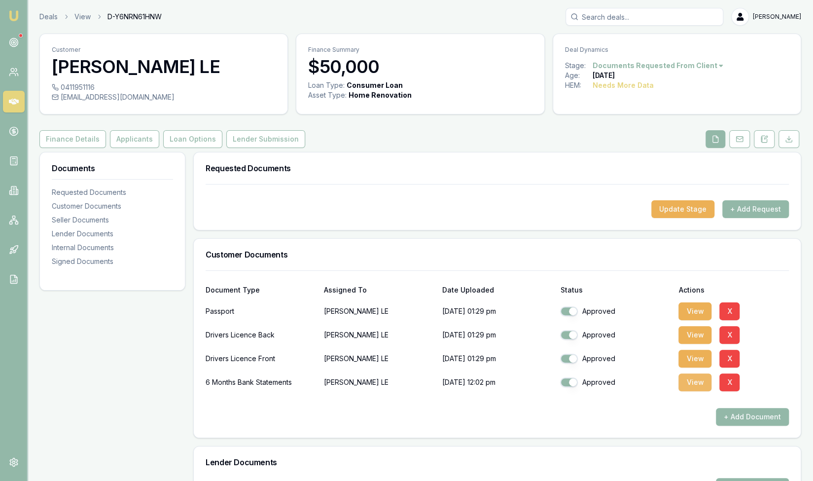
click at [699, 381] on button "View" at bounding box center [695, 382] width 33 height 18
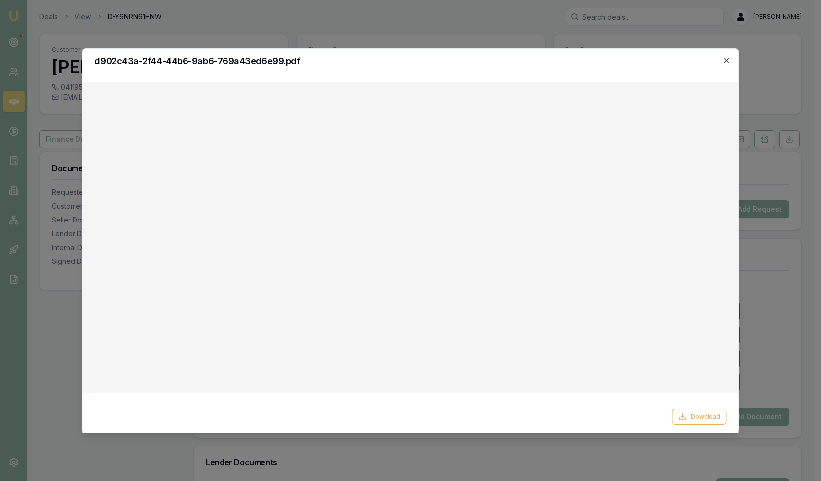
click at [730, 59] on icon "button" at bounding box center [727, 61] width 8 height 8
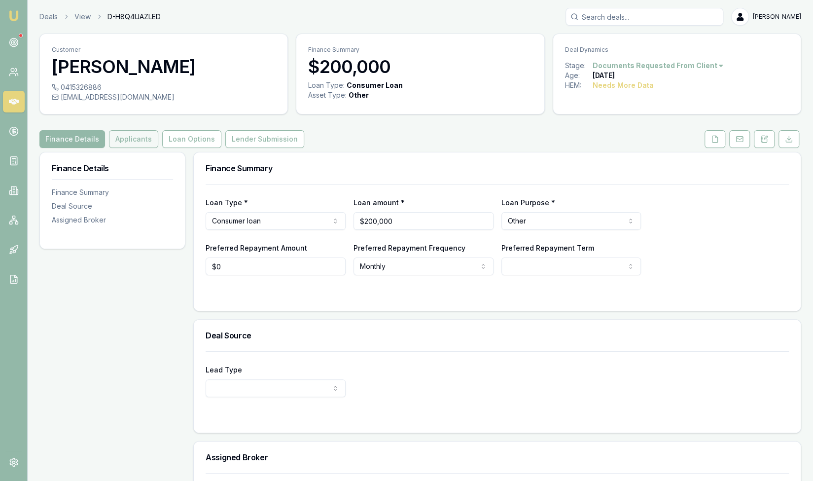
click at [134, 138] on button "Applicants" at bounding box center [133, 139] width 49 height 18
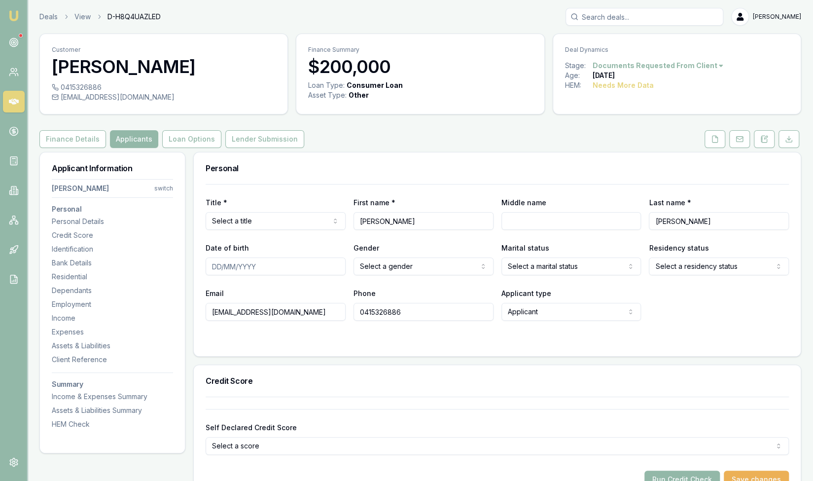
click at [18, 106] on icon at bounding box center [14, 102] width 10 height 10
